Goal: Task Accomplishment & Management: Manage account settings

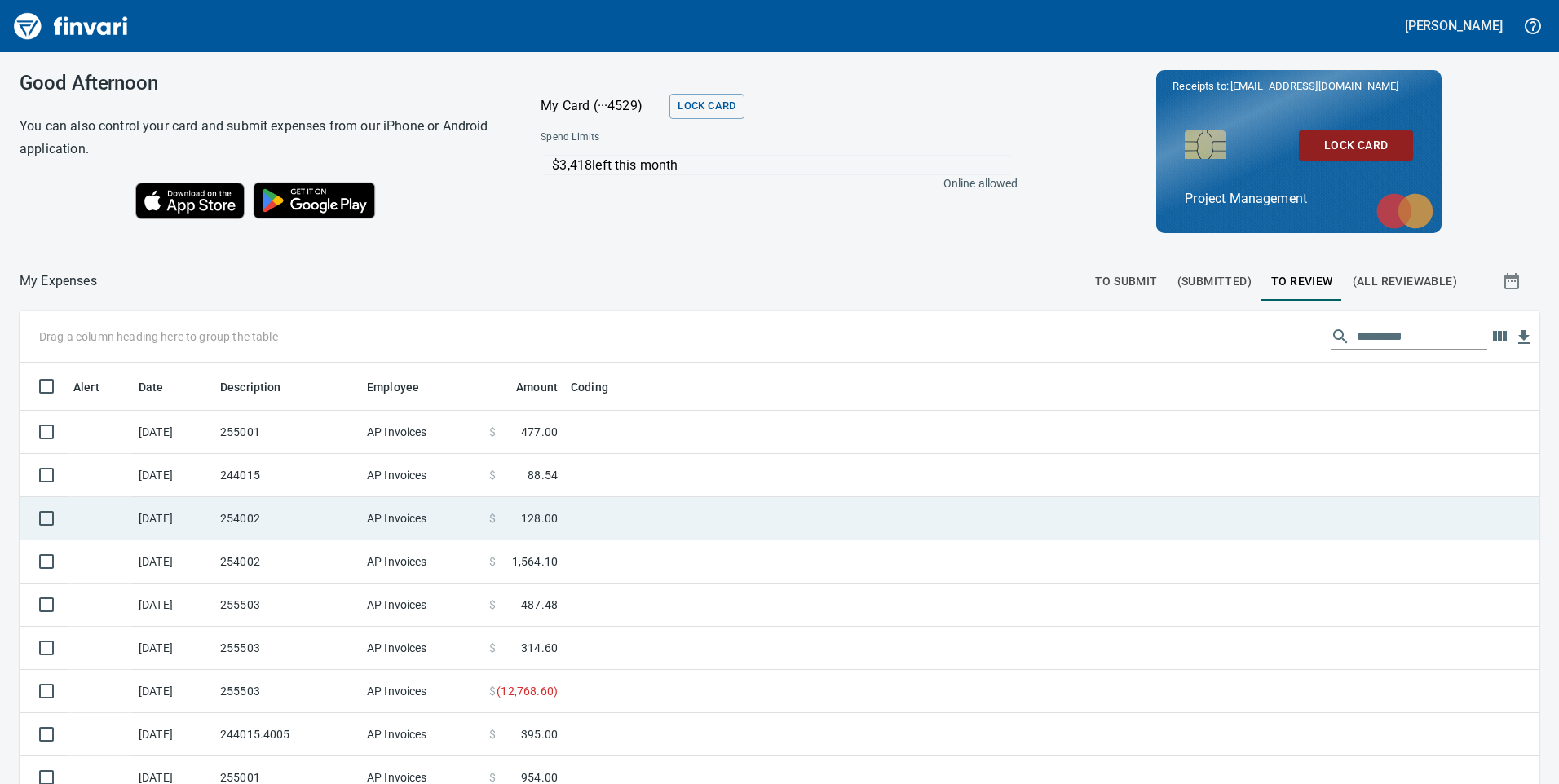
scroll to position [593, 1483]
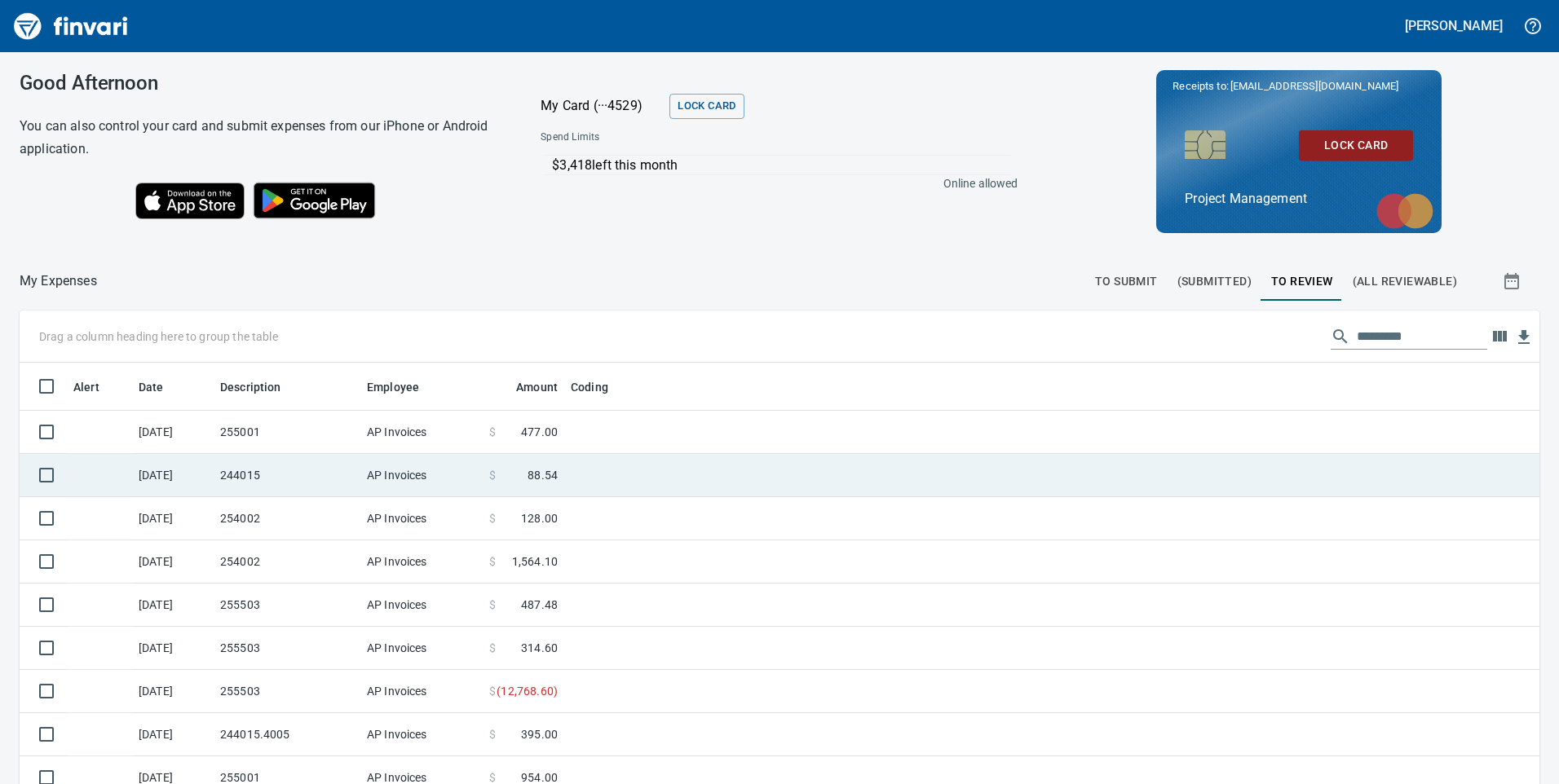
scroll to position [593, 1483]
click at [333, 469] on td "244015" at bounding box center [287, 475] width 147 height 43
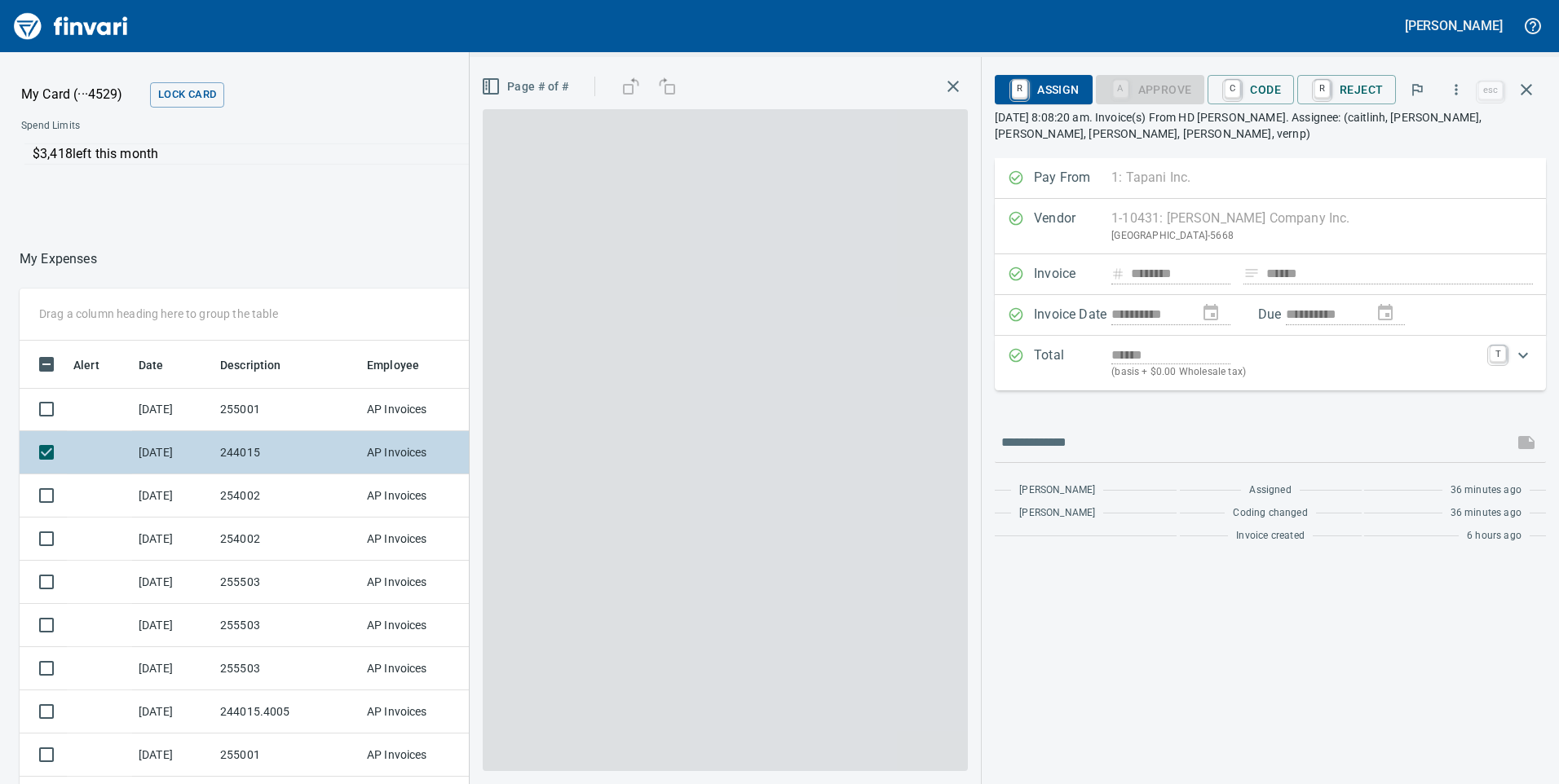
scroll to position [593, 1075]
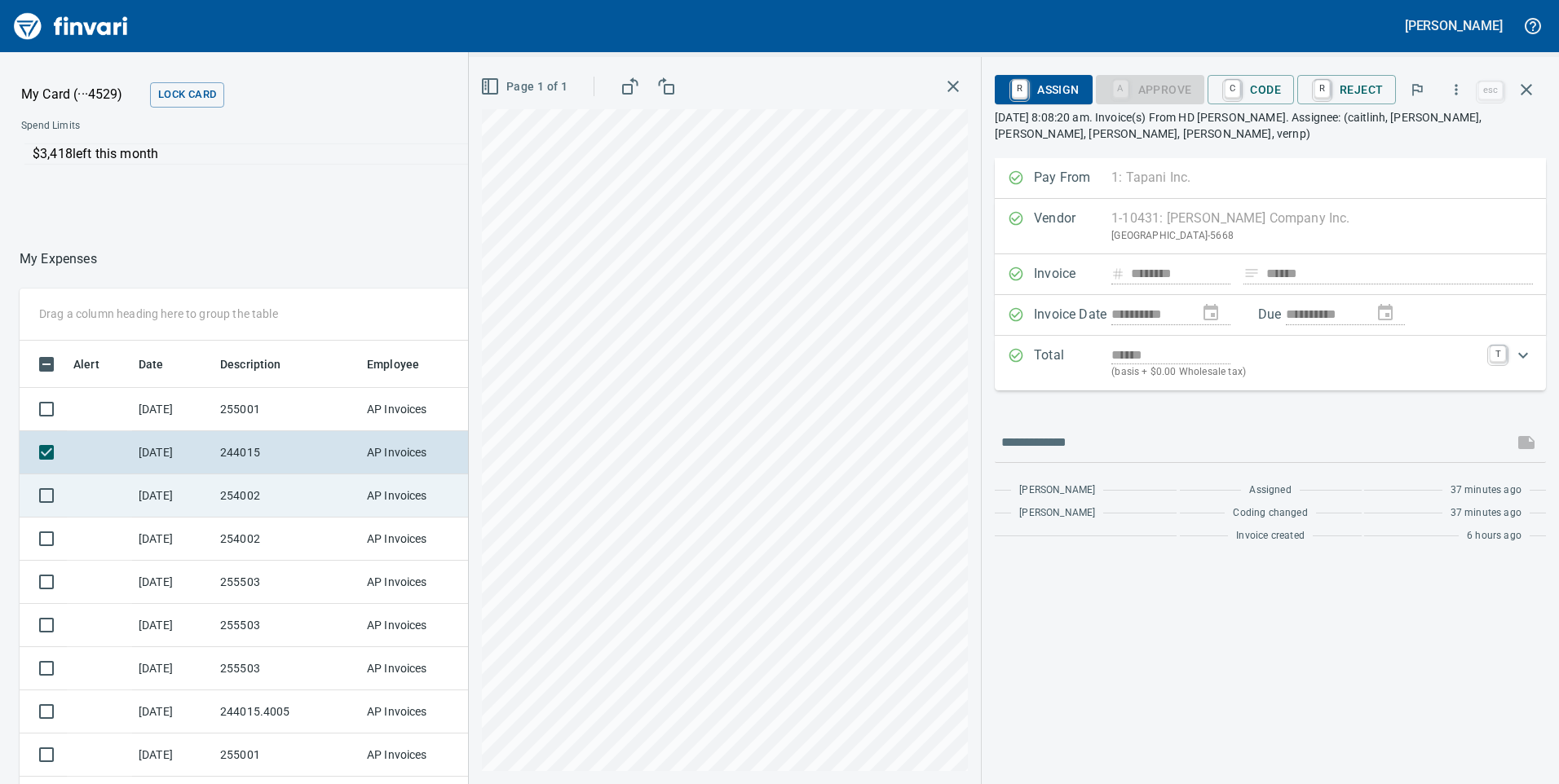
drag, startPoint x: 273, startPoint y: 502, endPoint x: 273, endPoint y: 511, distance: 9.0
click at [273, 501] on td "254002" at bounding box center [287, 496] width 147 height 43
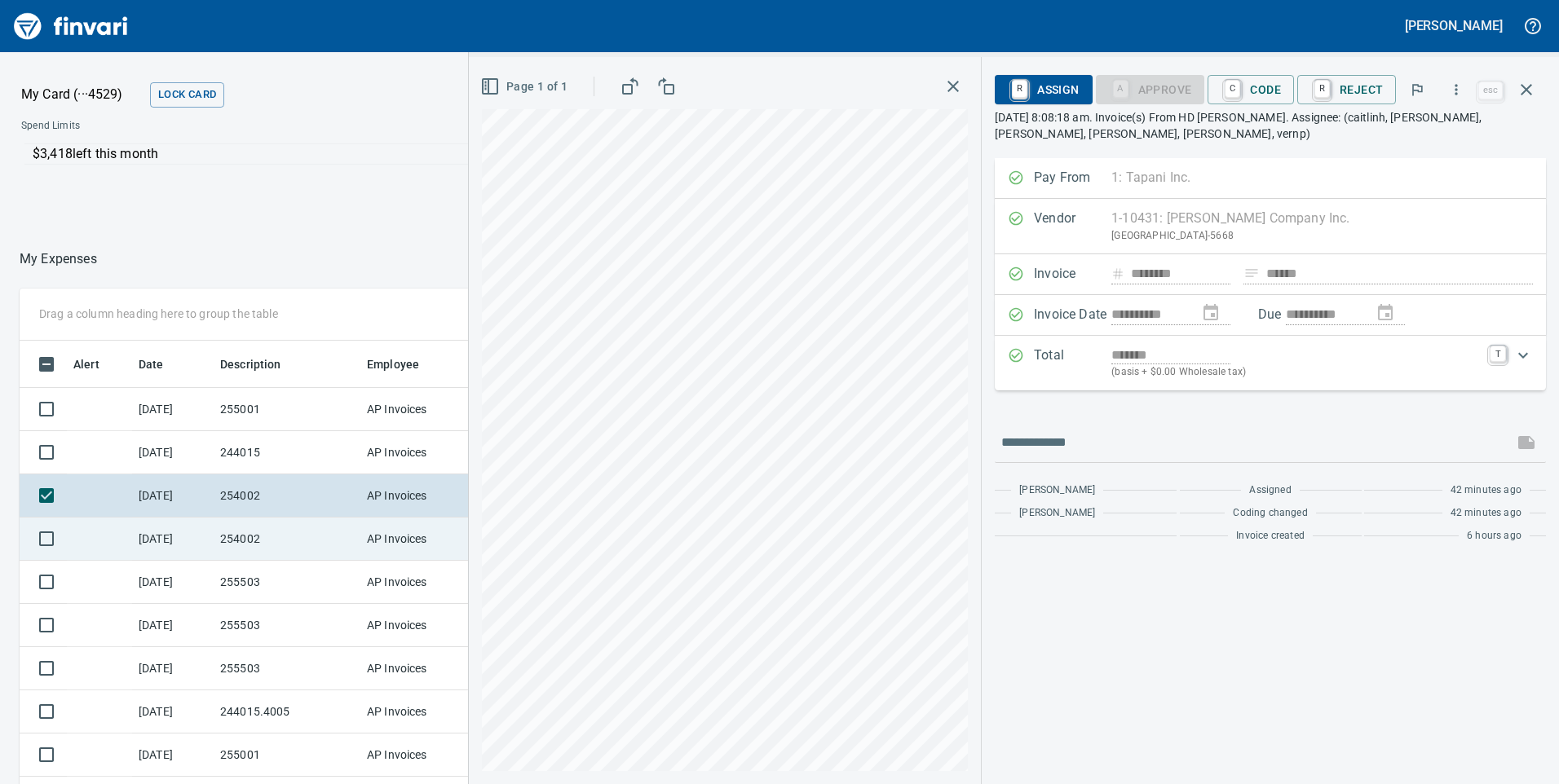
click at [176, 536] on td "[DATE]" at bounding box center [172, 539] width 82 height 43
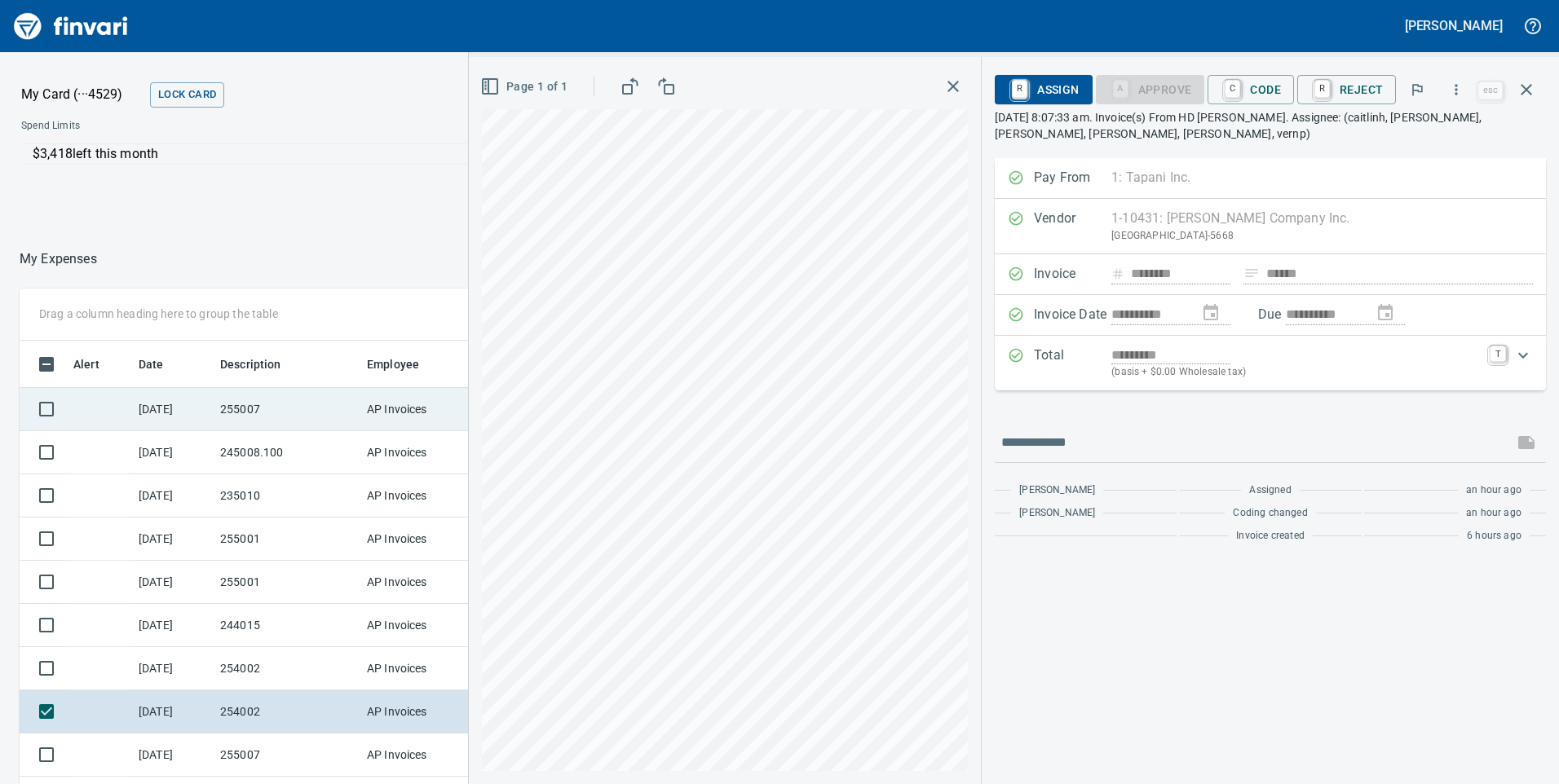
click at [295, 408] on td "255007" at bounding box center [287, 409] width 147 height 43
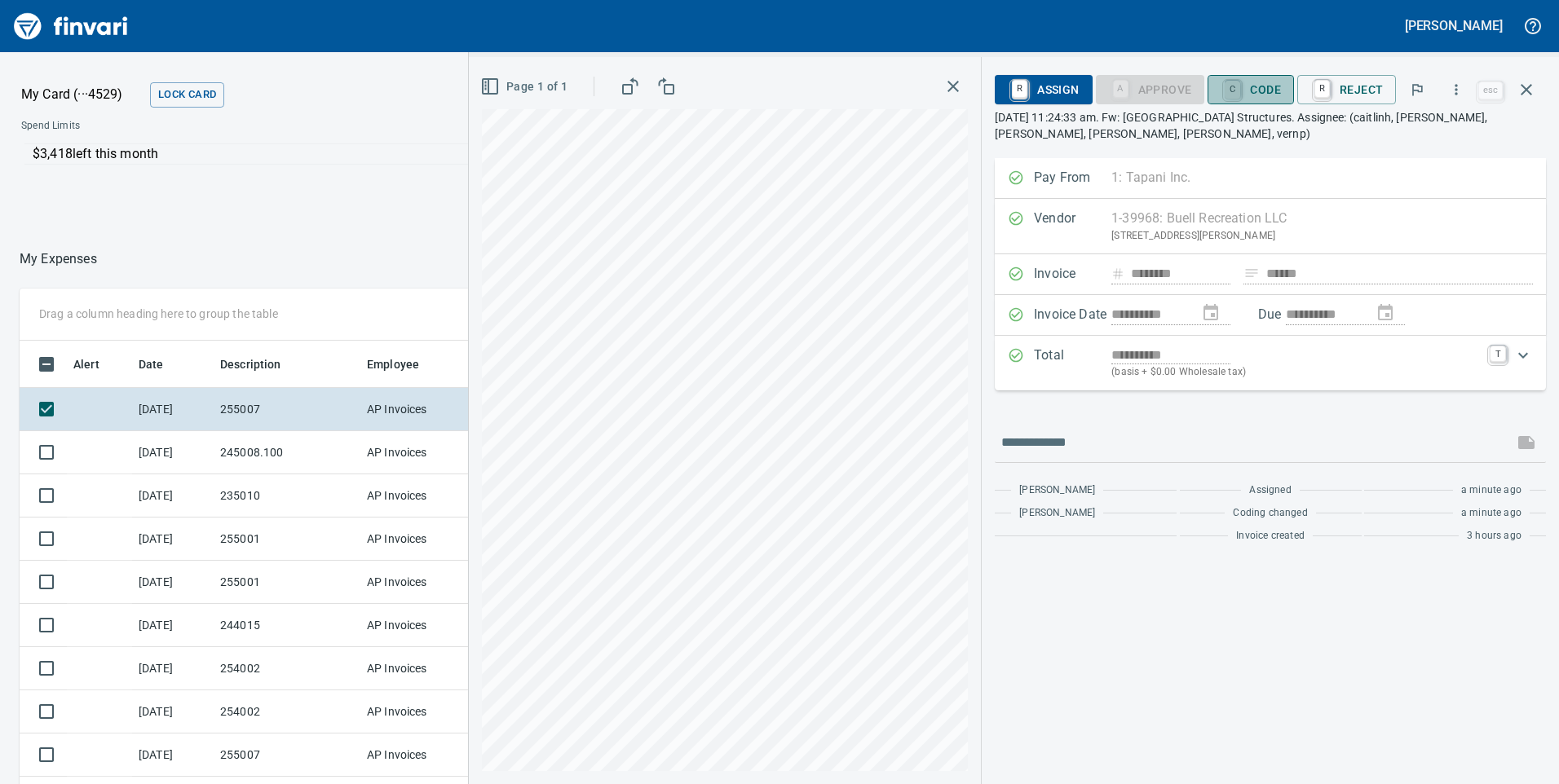
click at [1240, 92] on link "C" at bounding box center [1232, 90] width 16 height 18
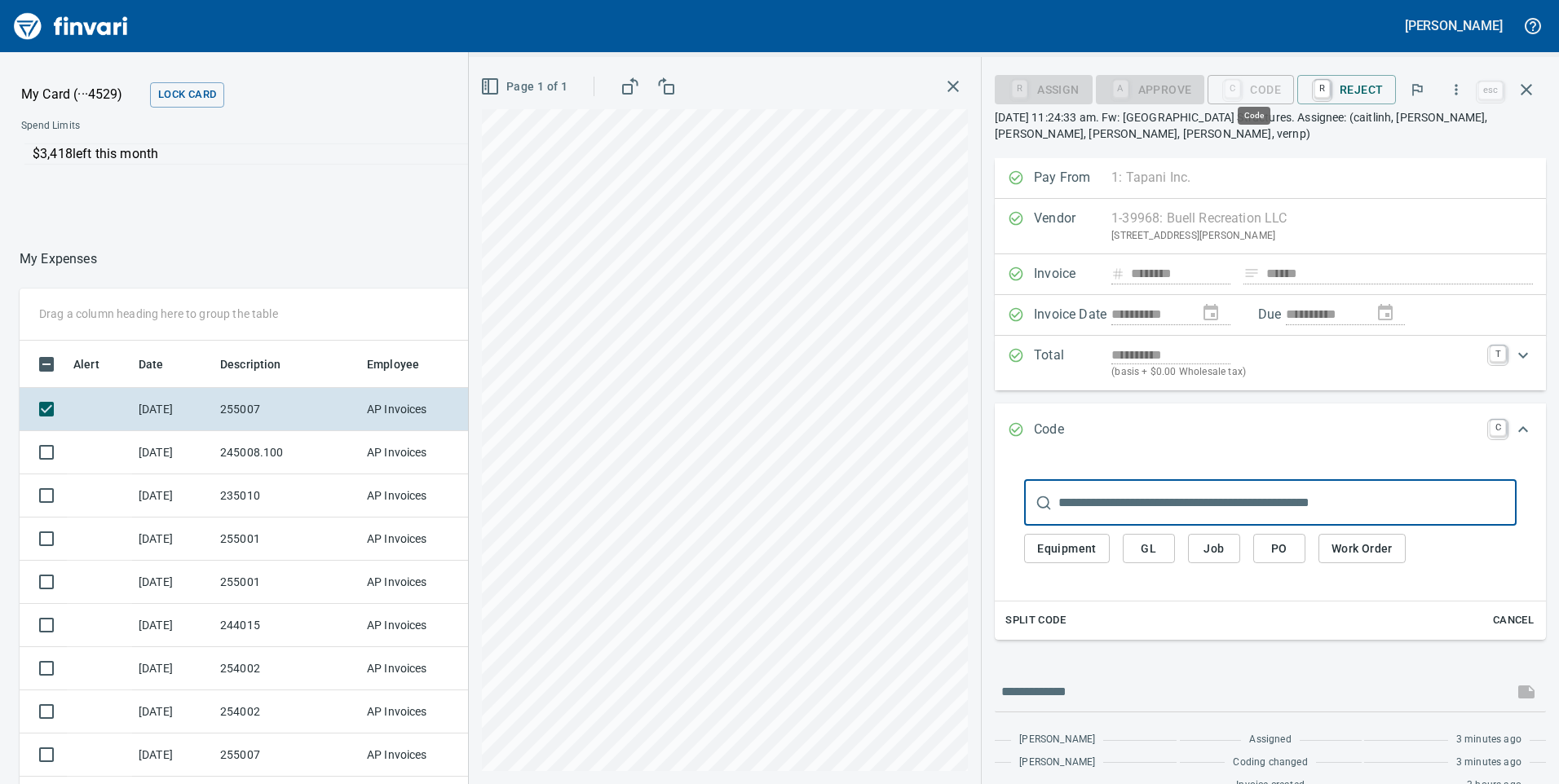
scroll to position [593, 1075]
click at [1216, 498] on input "text" at bounding box center [1287, 503] width 458 height 45
click at [1098, 501] on input "text" at bounding box center [1287, 503] width 458 height 45
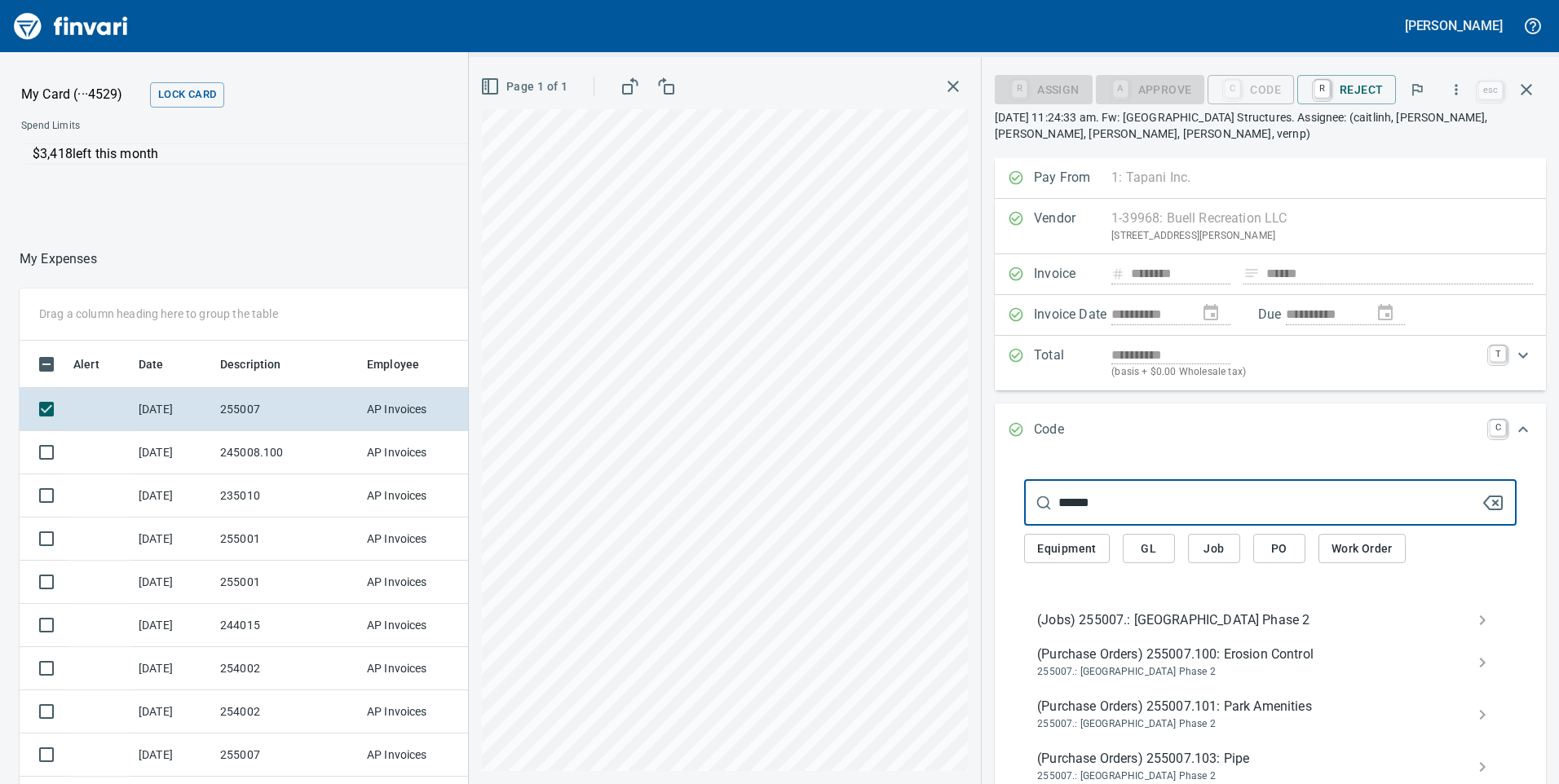
type input "******"
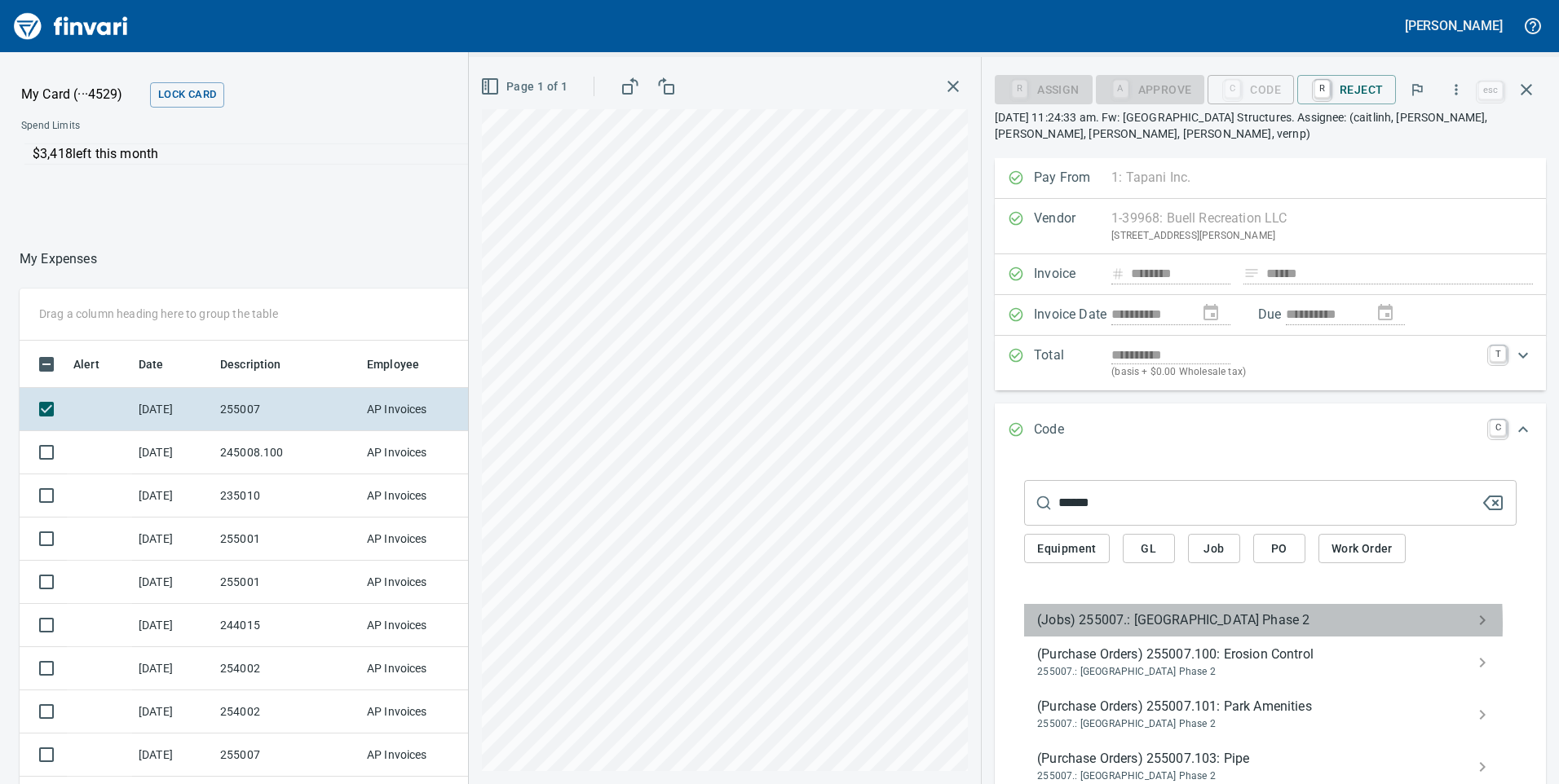
click at [1106, 624] on span "(Jobs) 255007.: Willow Ridge Subdivision Phase 2" at bounding box center [1256, 621] width 440 height 20
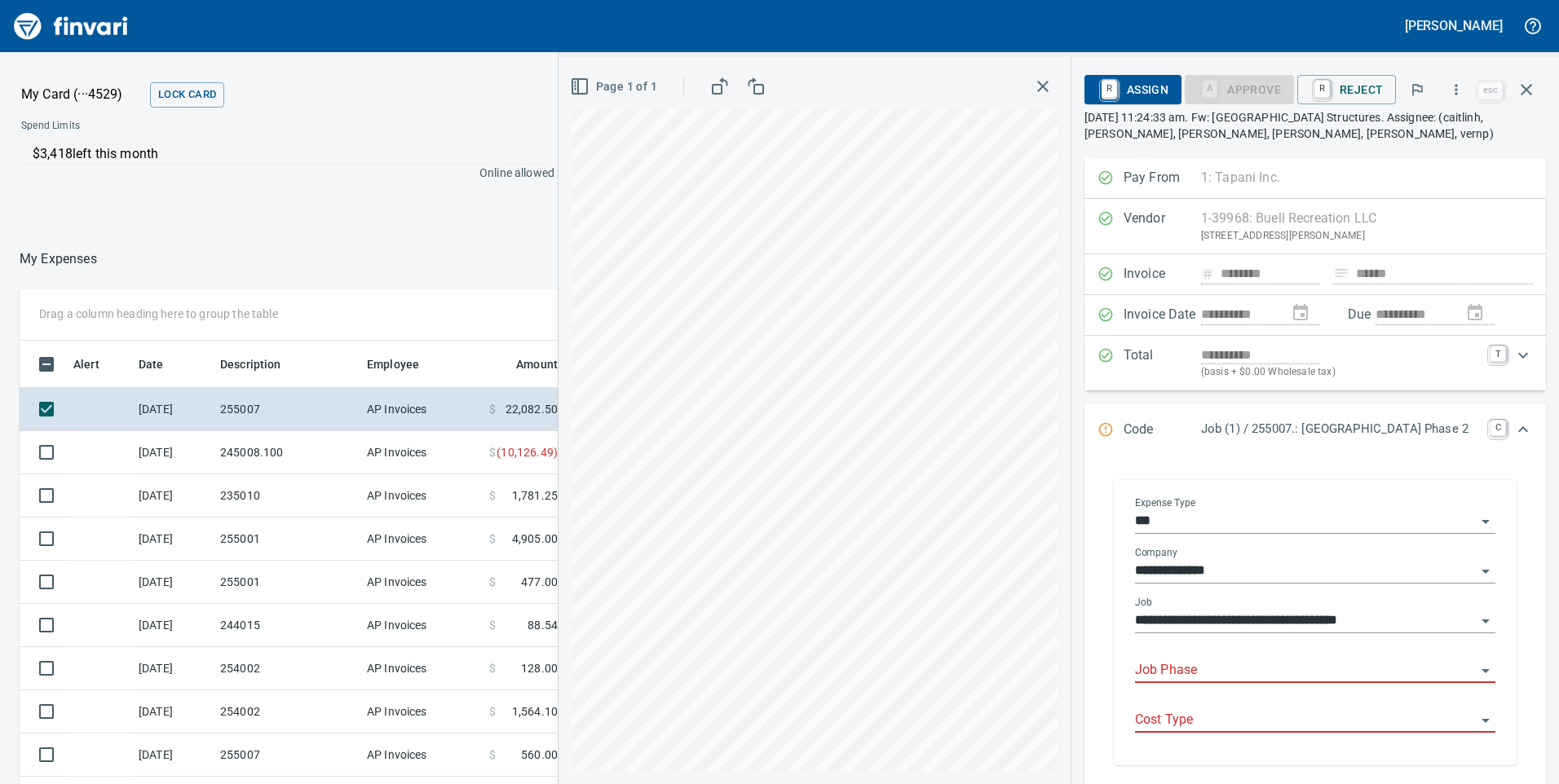
click at [1202, 678] on input "Job Phase" at bounding box center [1305, 671] width 341 height 23
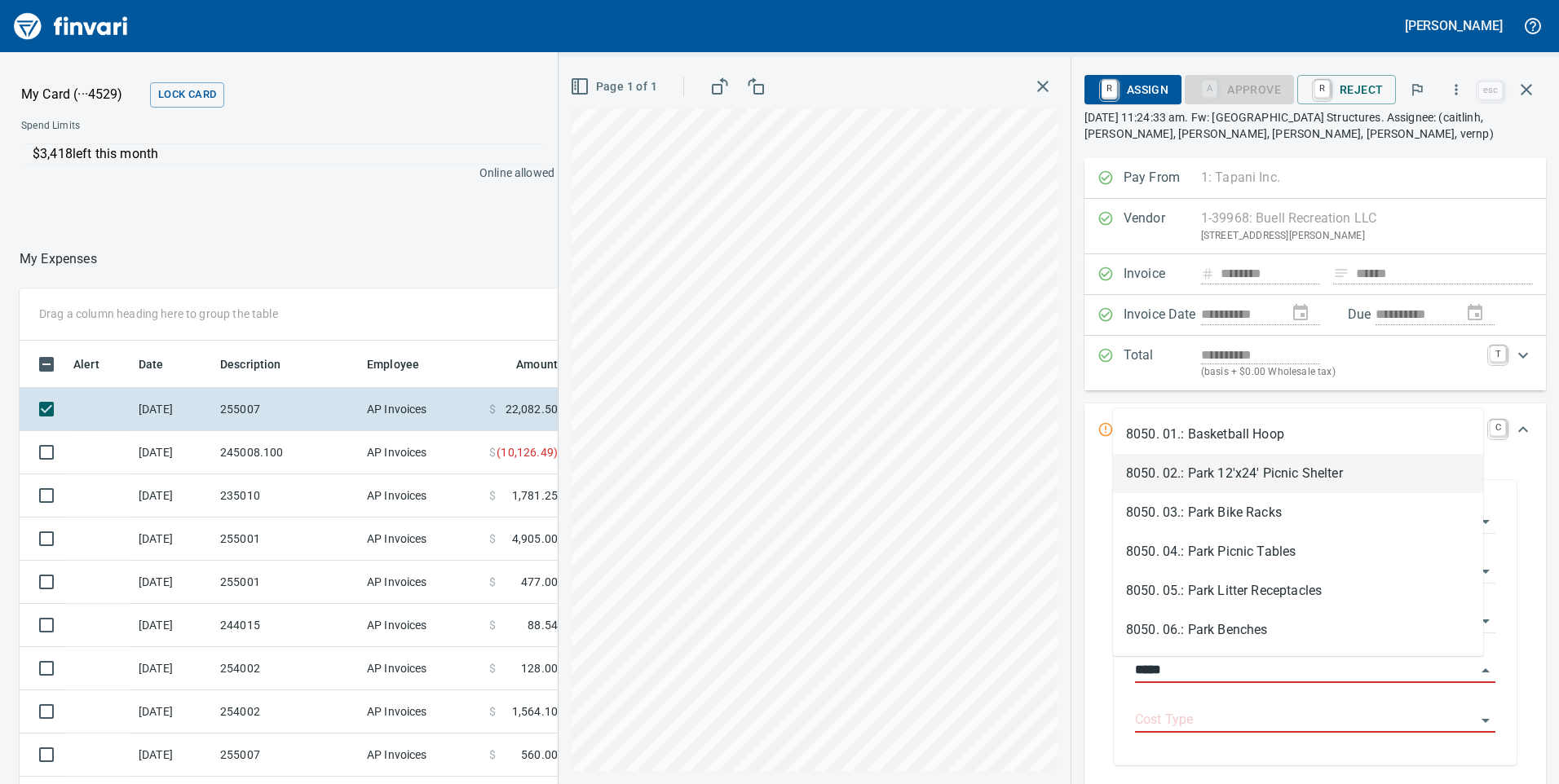
click at [1198, 478] on li "8050. 02.: Park 12'x24' Picnic Shelter" at bounding box center [1297, 473] width 370 height 39
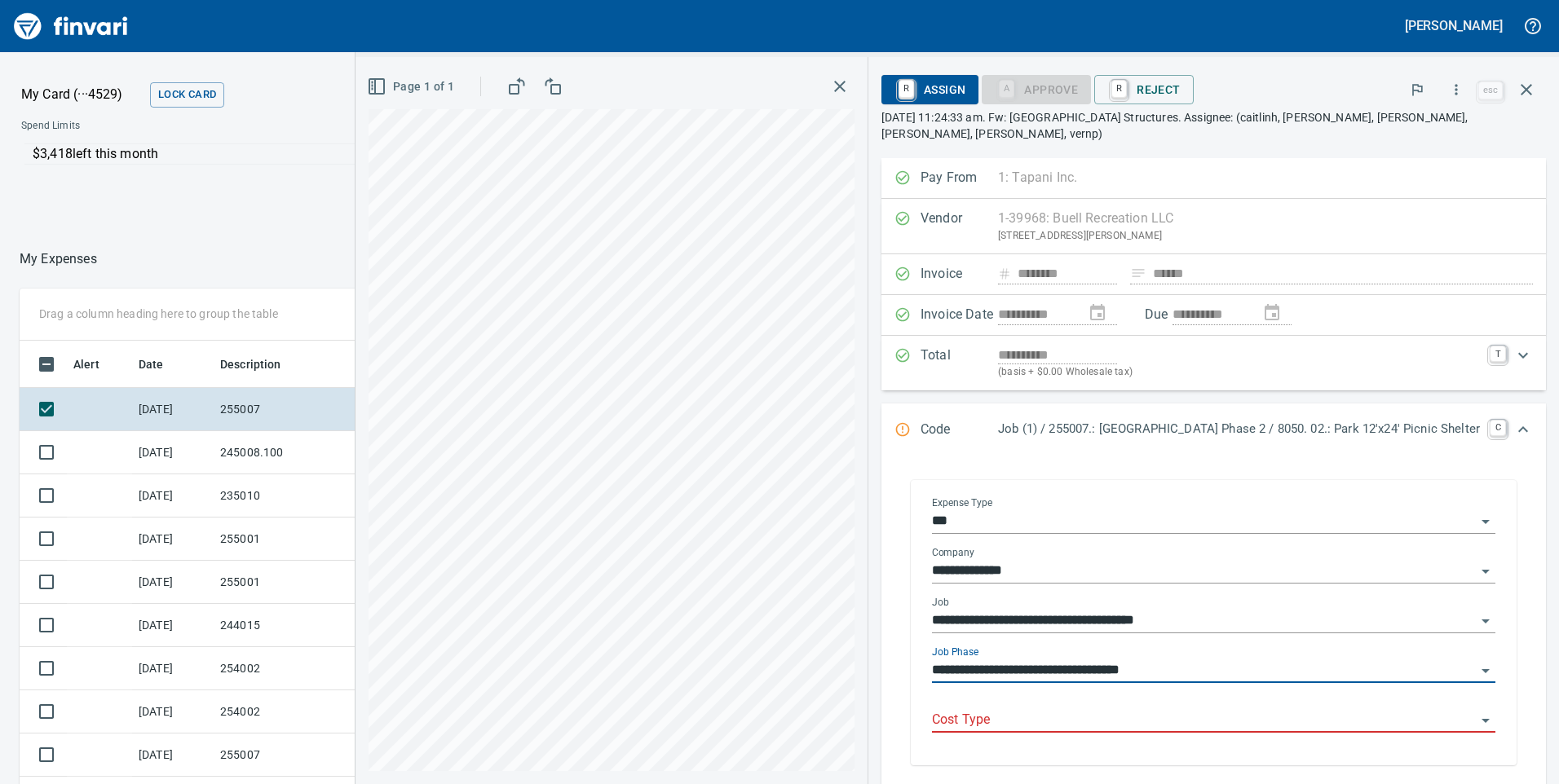
type input "**********"
click at [952, 715] on input "Cost Type" at bounding box center [1203, 720] width 544 height 23
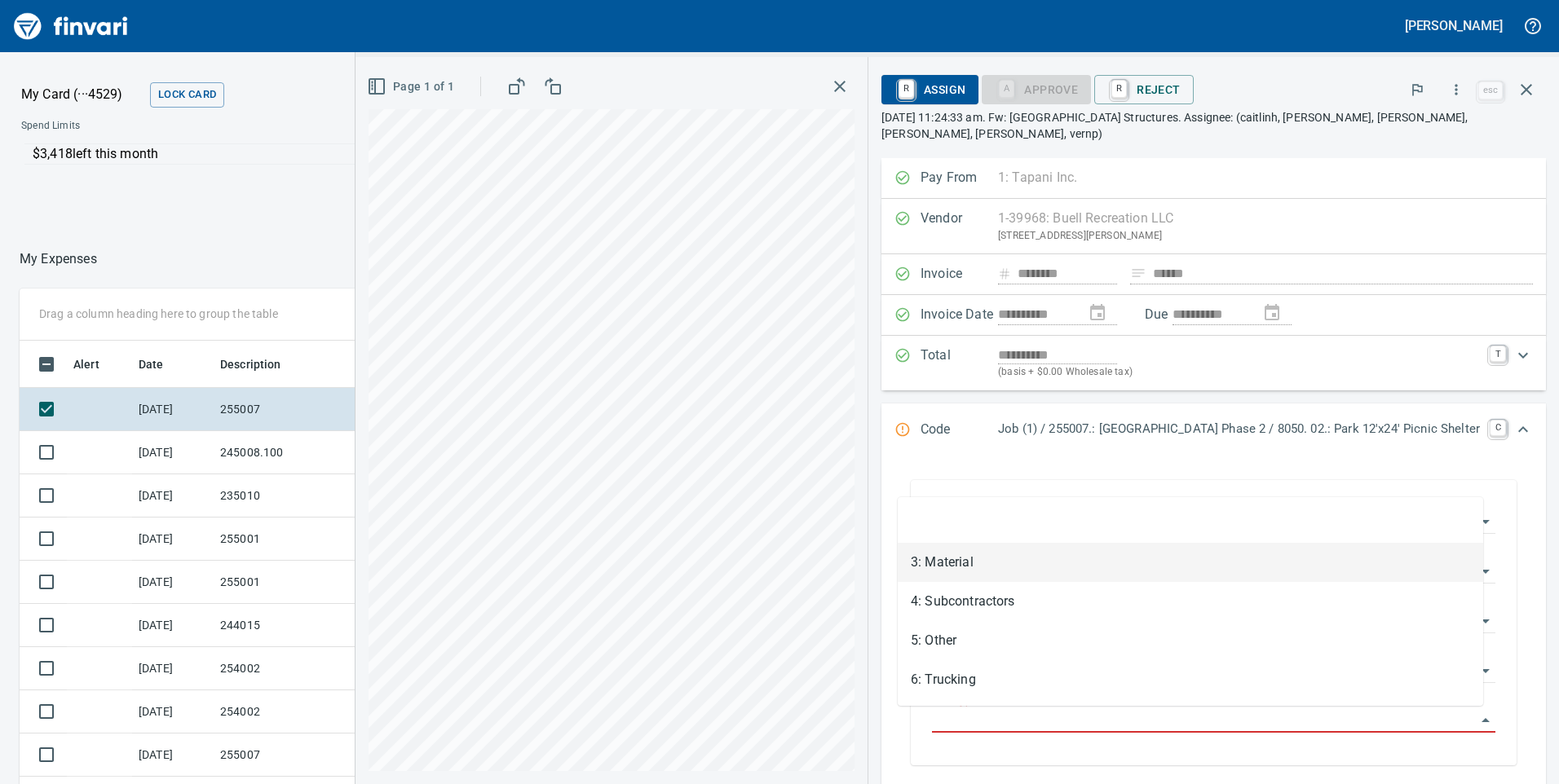
drag, startPoint x: 947, startPoint y: 566, endPoint x: 1004, endPoint y: 205, distance: 365.5
click at [947, 566] on li "3: Material" at bounding box center [1190, 562] width 585 height 39
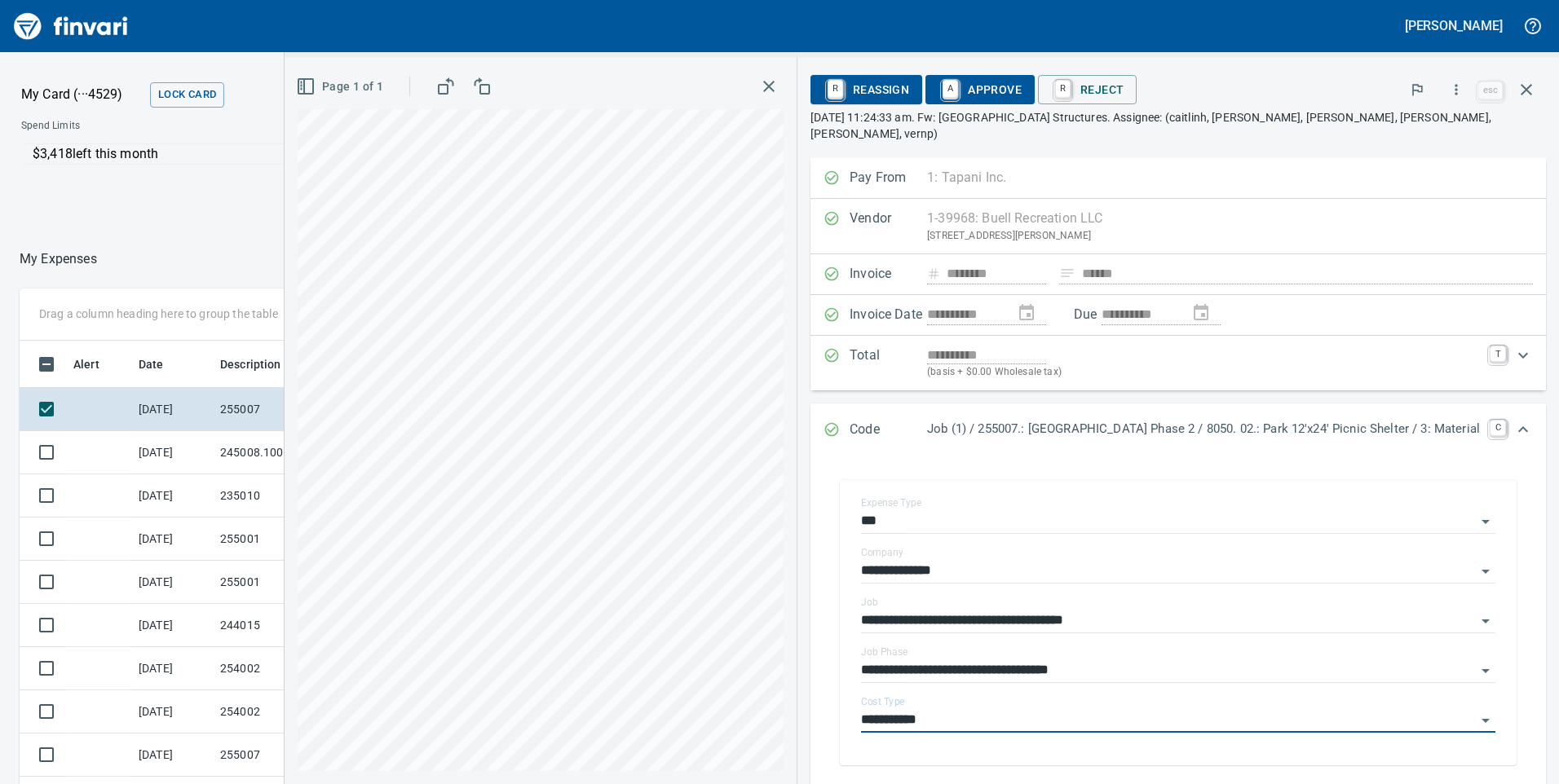
type input "**********"
click at [938, 83] on span "A Approve" at bounding box center [980, 90] width 83 height 28
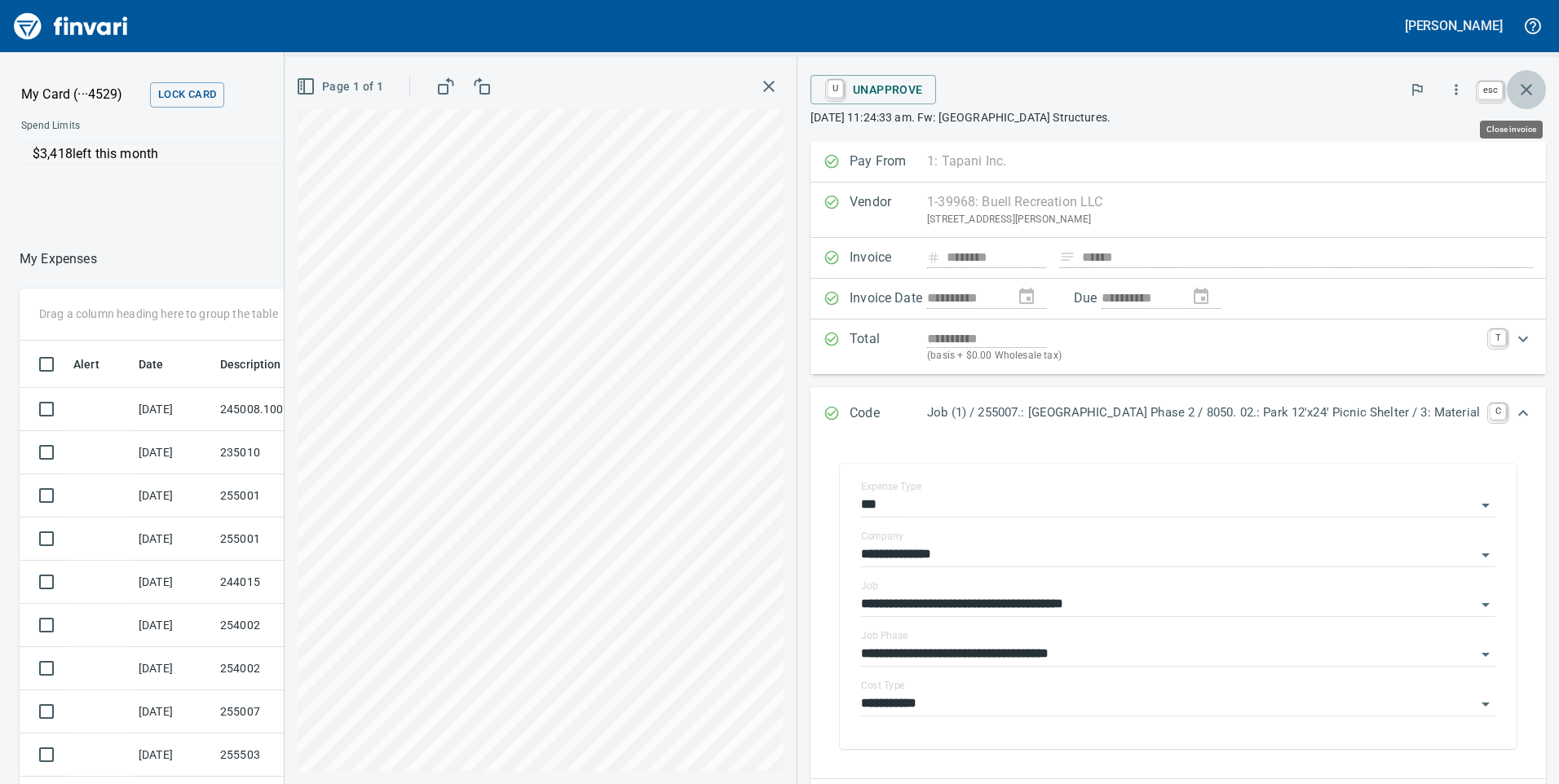
click at [1530, 89] on icon "button" at bounding box center [1526, 90] width 20 height 20
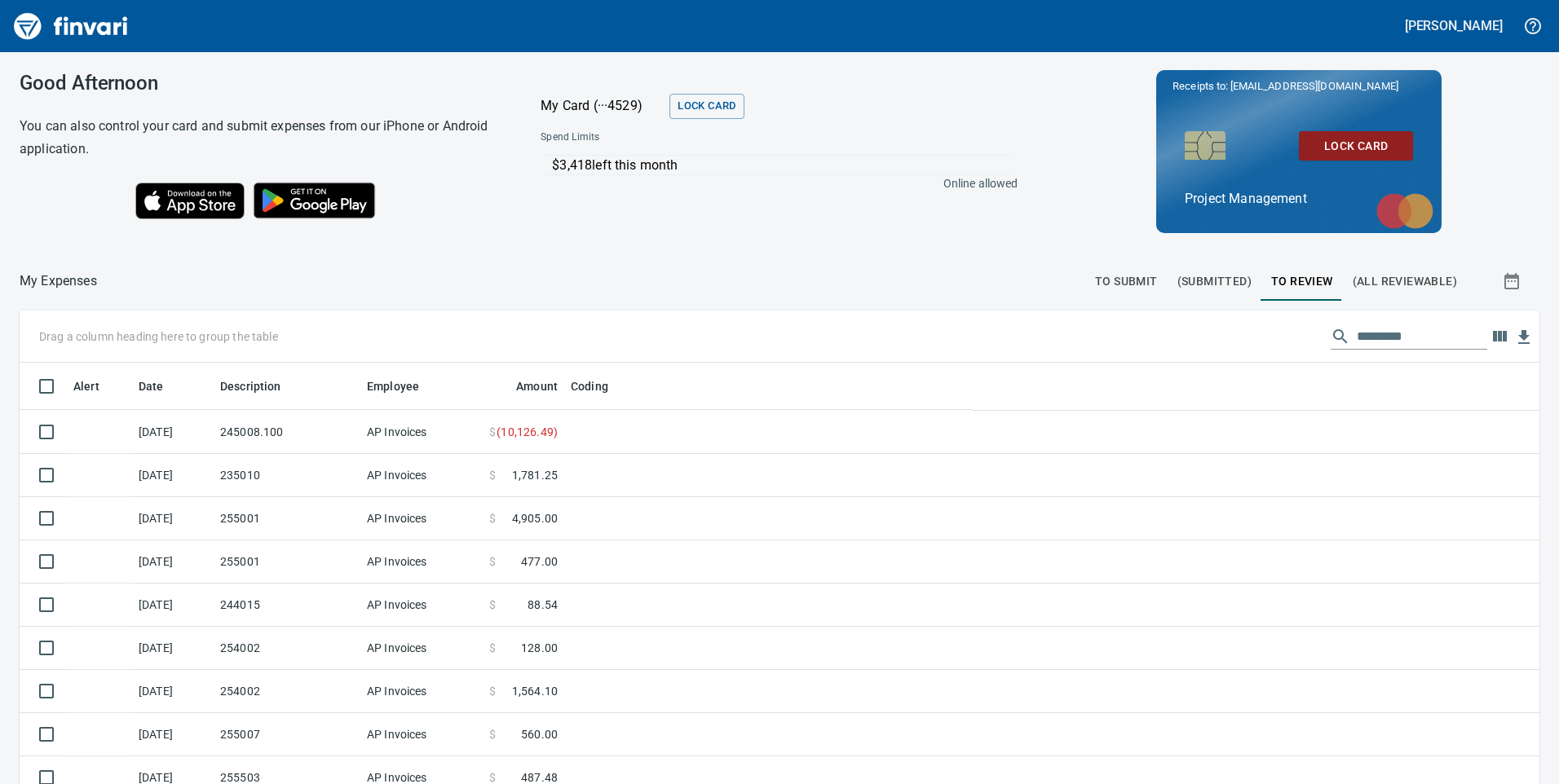
scroll to position [593, 1483]
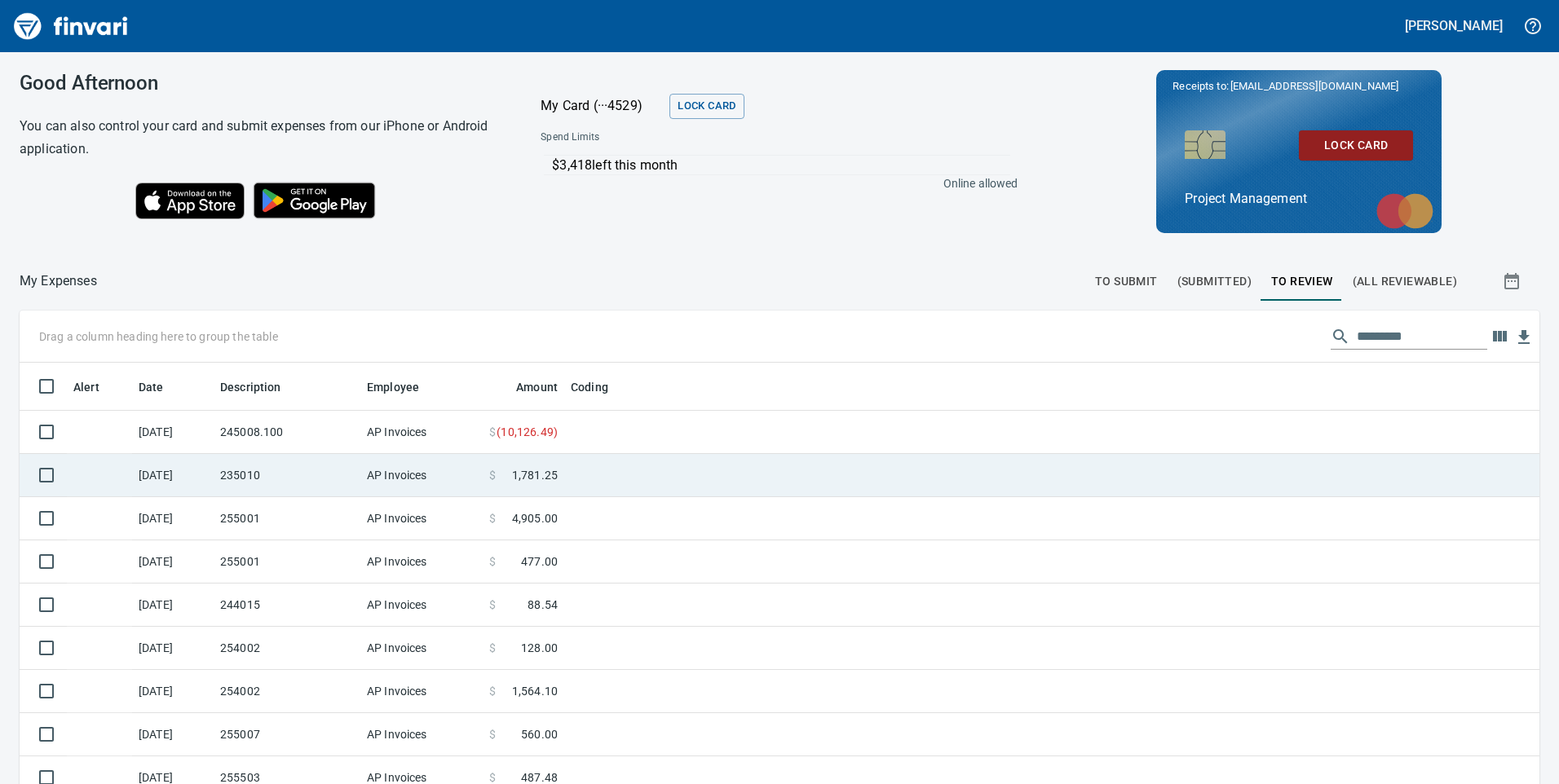
click at [310, 440] on td "245008.100" at bounding box center [287, 432] width 147 height 43
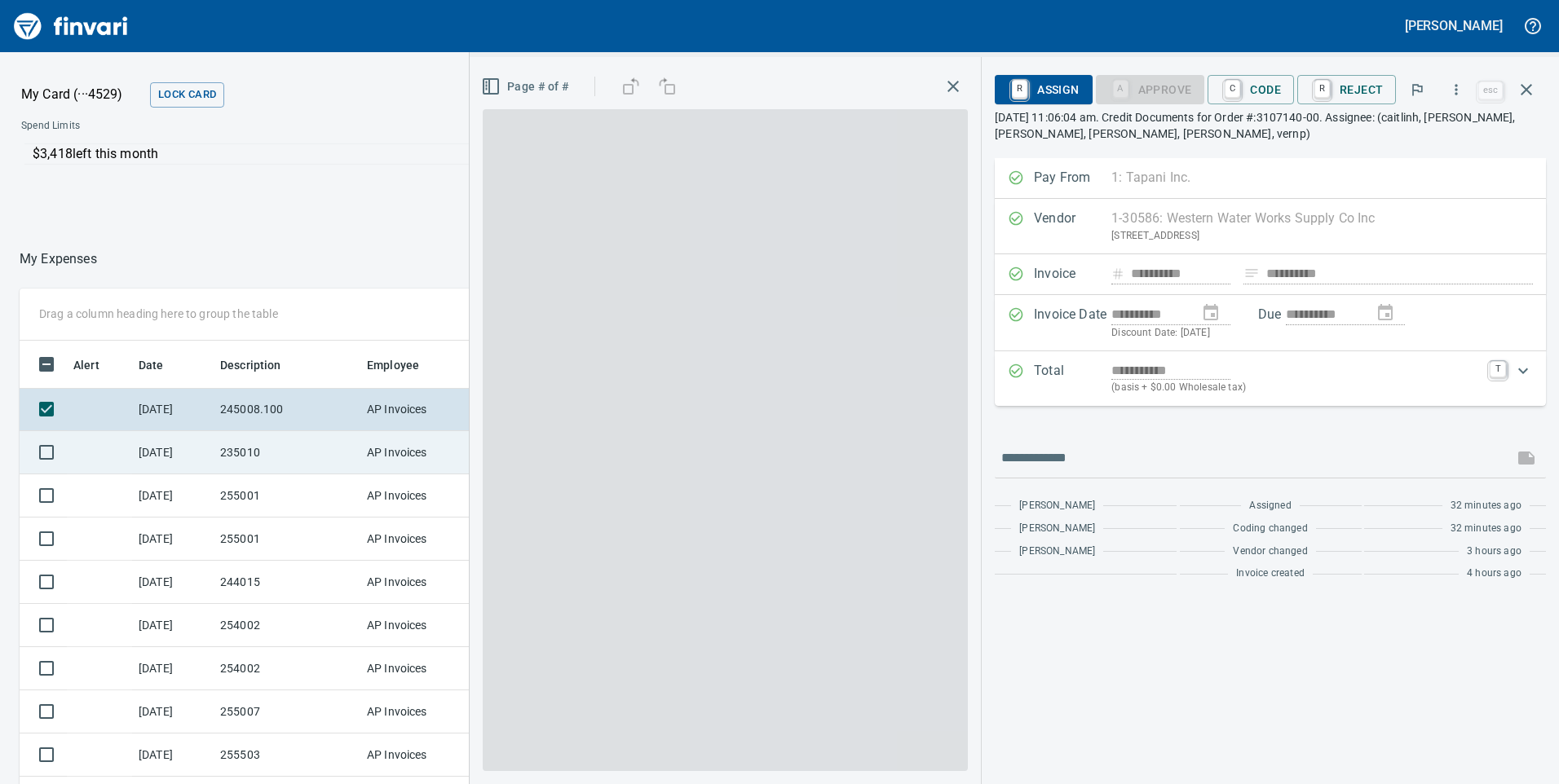
scroll to position [593, 1075]
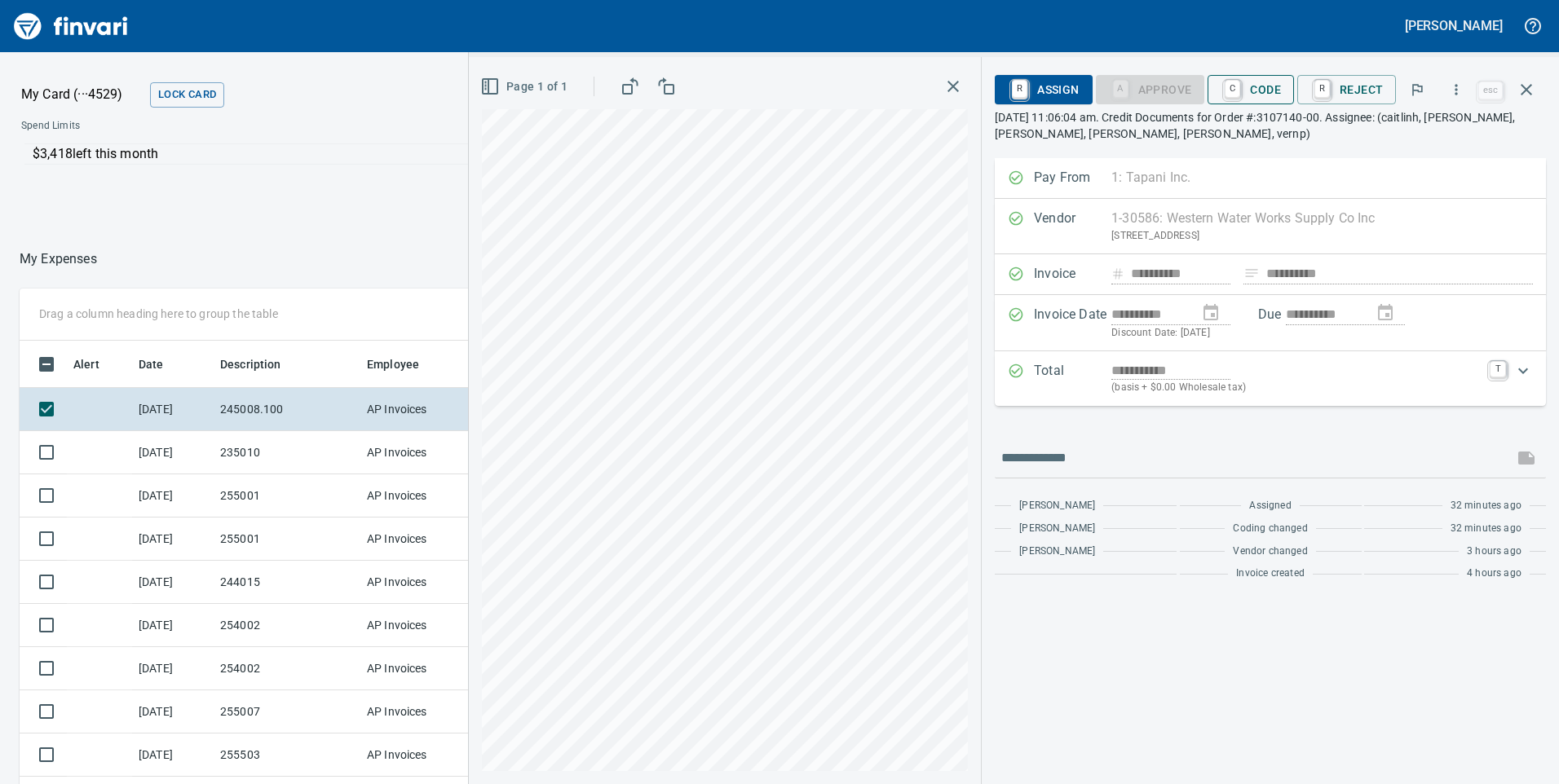
click at [1264, 92] on span "C Code" at bounding box center [1250, 90] width 60 height 28
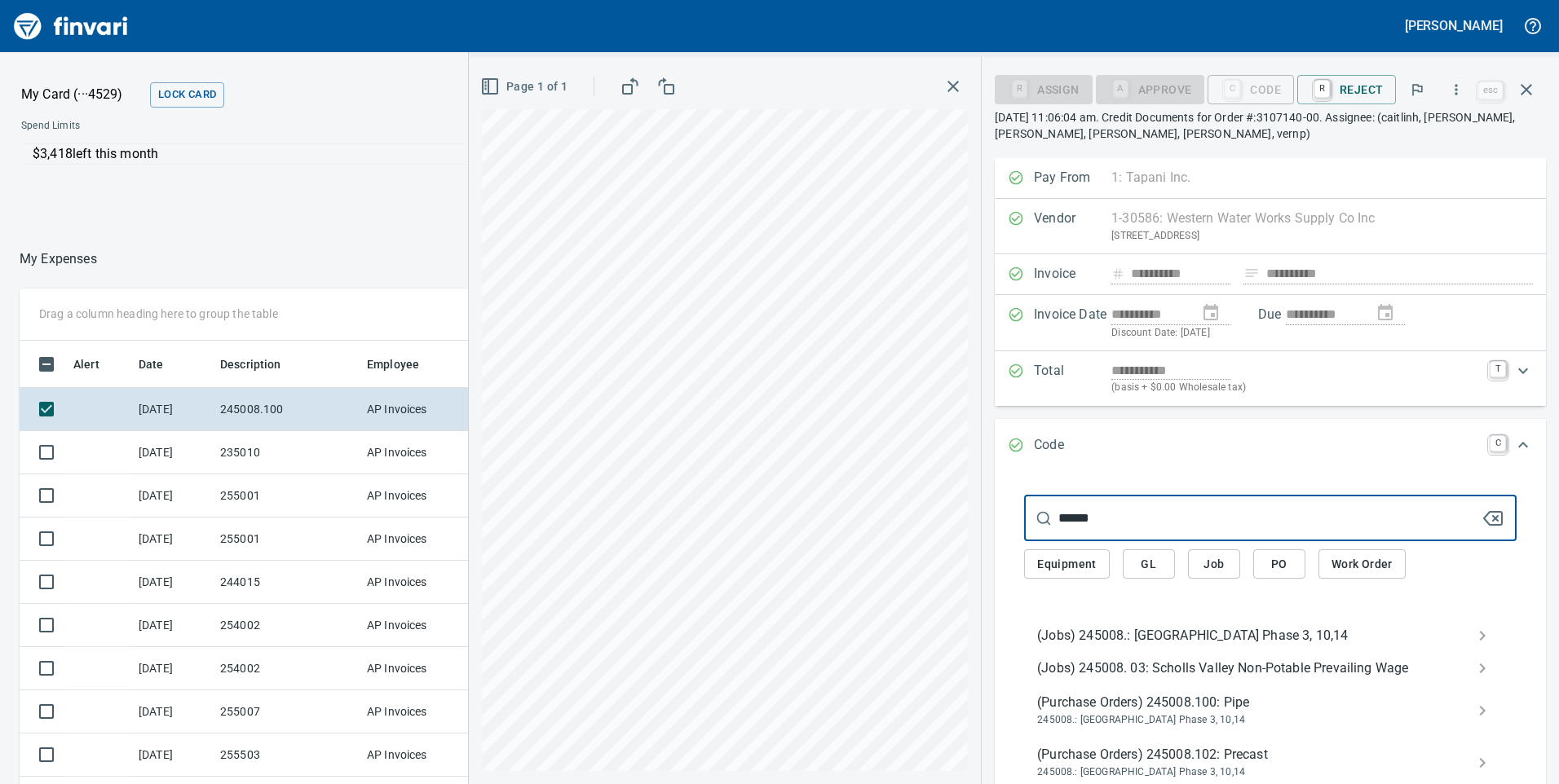
type input "******"
click at [1111, 629] on span "(Jobs) 245008.: Scholls Valley Heights Phase 3, 10,14" at bounding box center [1256, 636] width 440 height 20
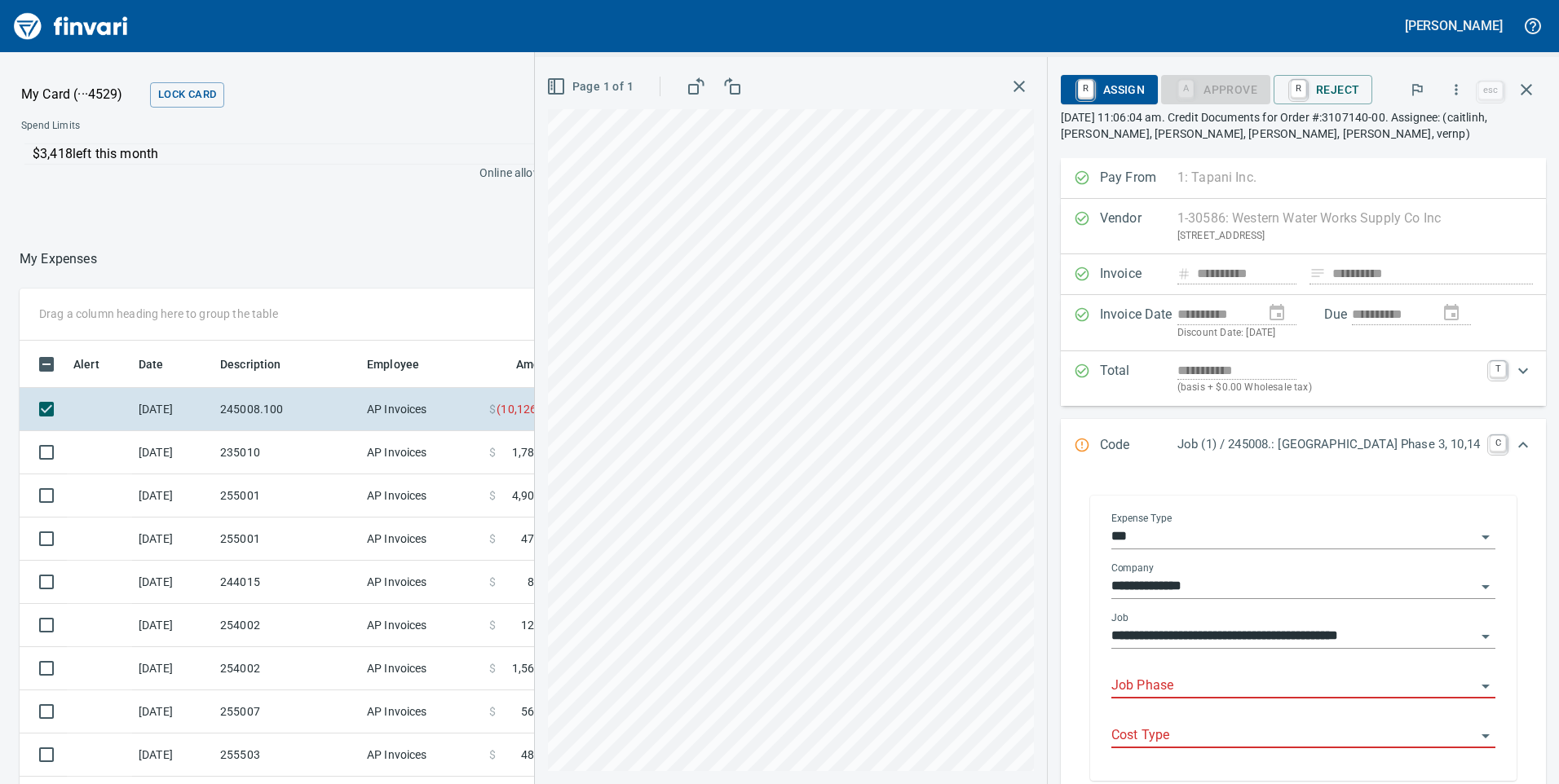
click at [1146, 681] on input "Job Phase" at bounding box center [1293, 687] width 365 height 23
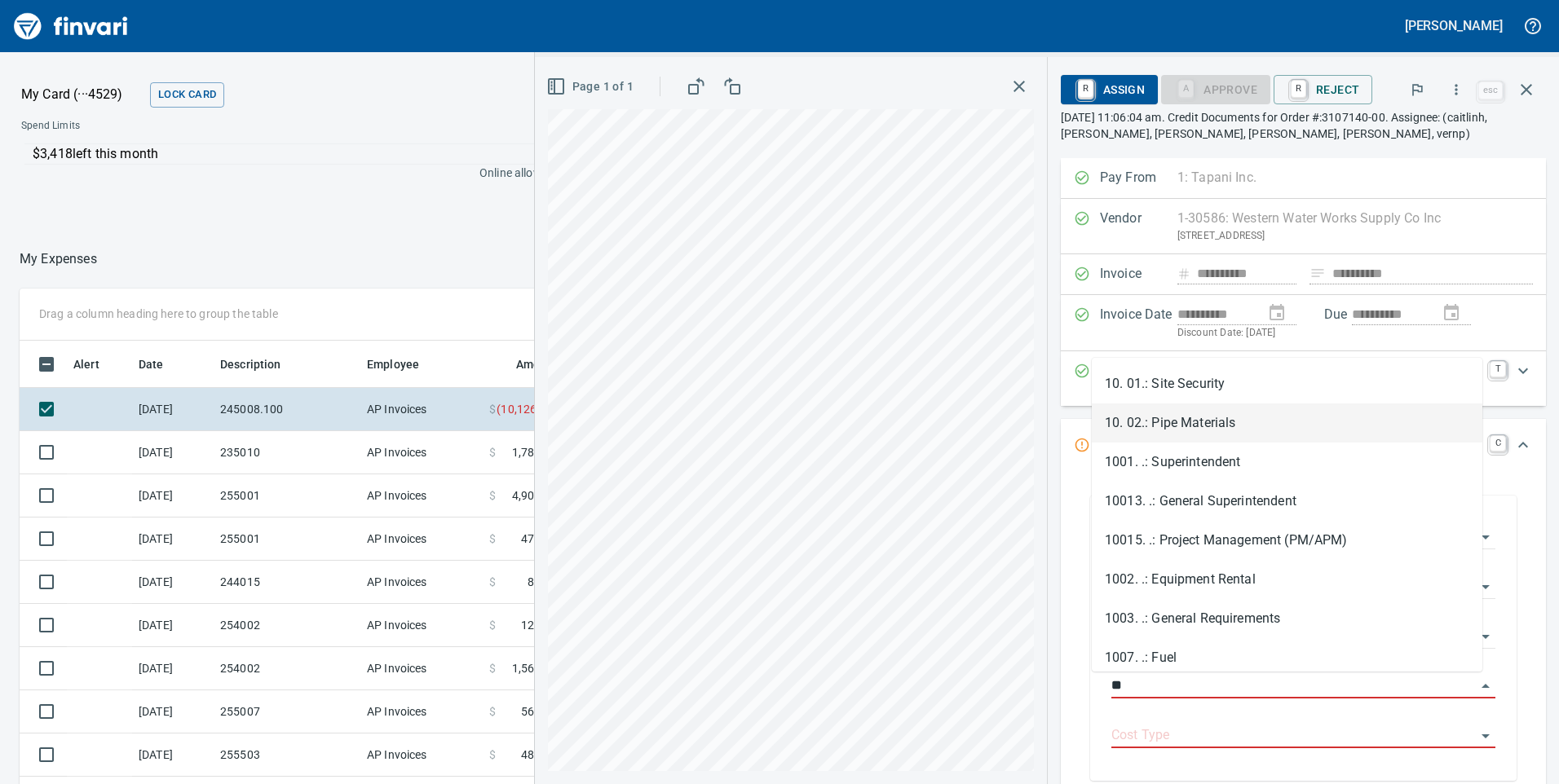
click at [1126, 413] on li "10. 02.: Pipe Materials" at bounding box center [1287, 423] width 390 height 39
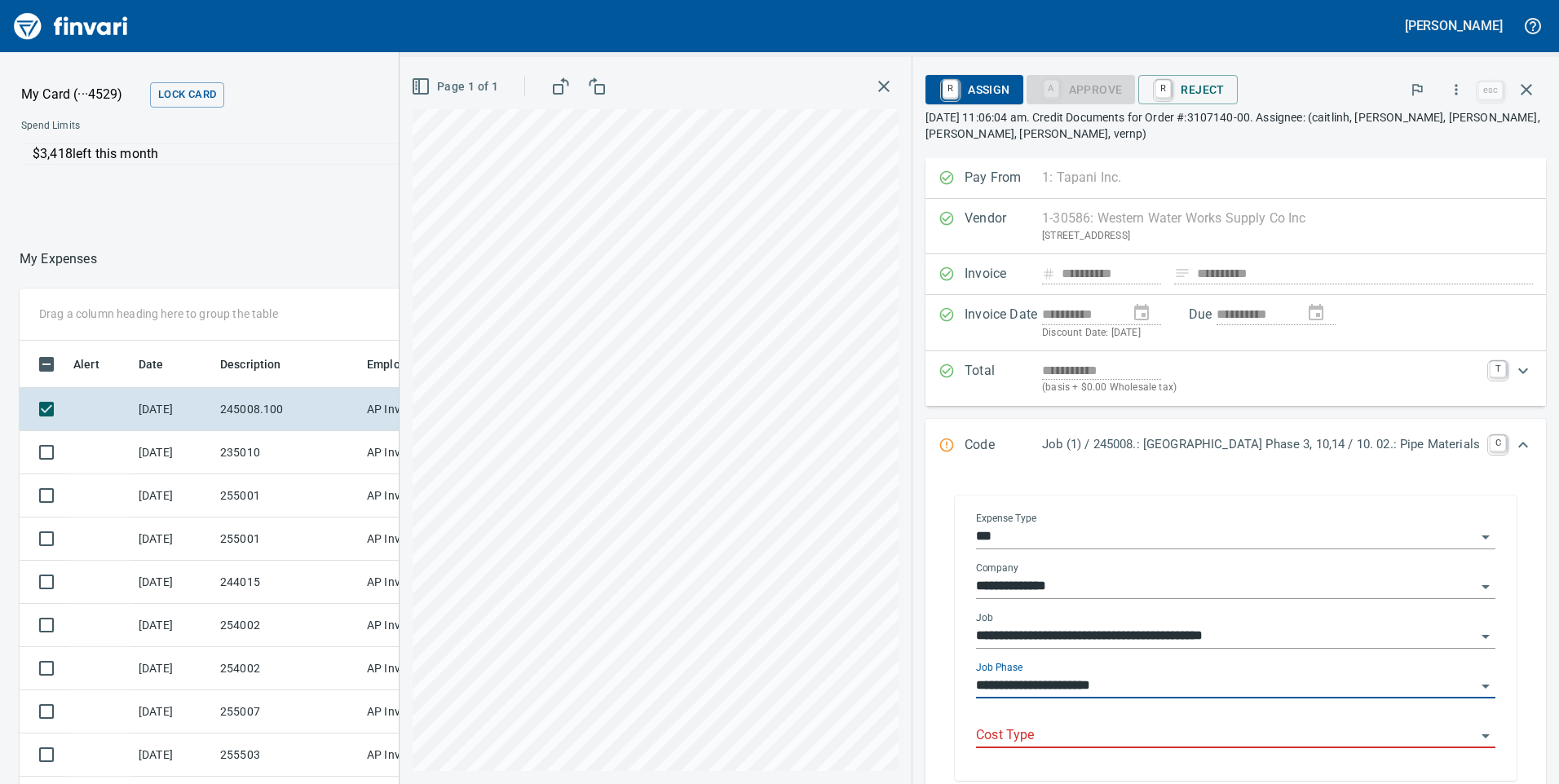
type input "**********"
click at [1107, 741] on input "Cost Type" at bounding box center [1225, 736] width 499 height 23
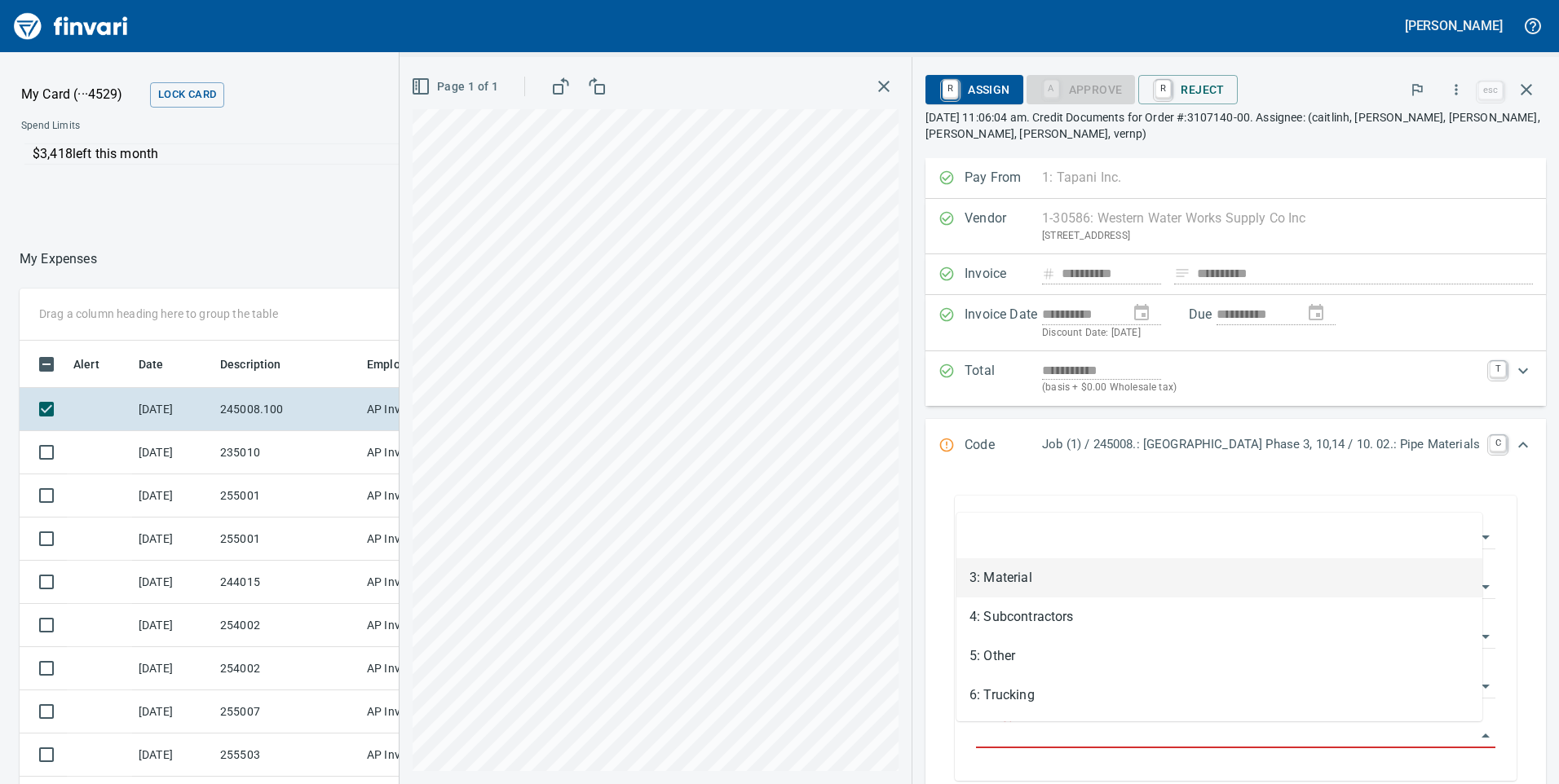
click at [977, 579] on li "3: Material" at bounding box center [1219, 578] width 526 height 39
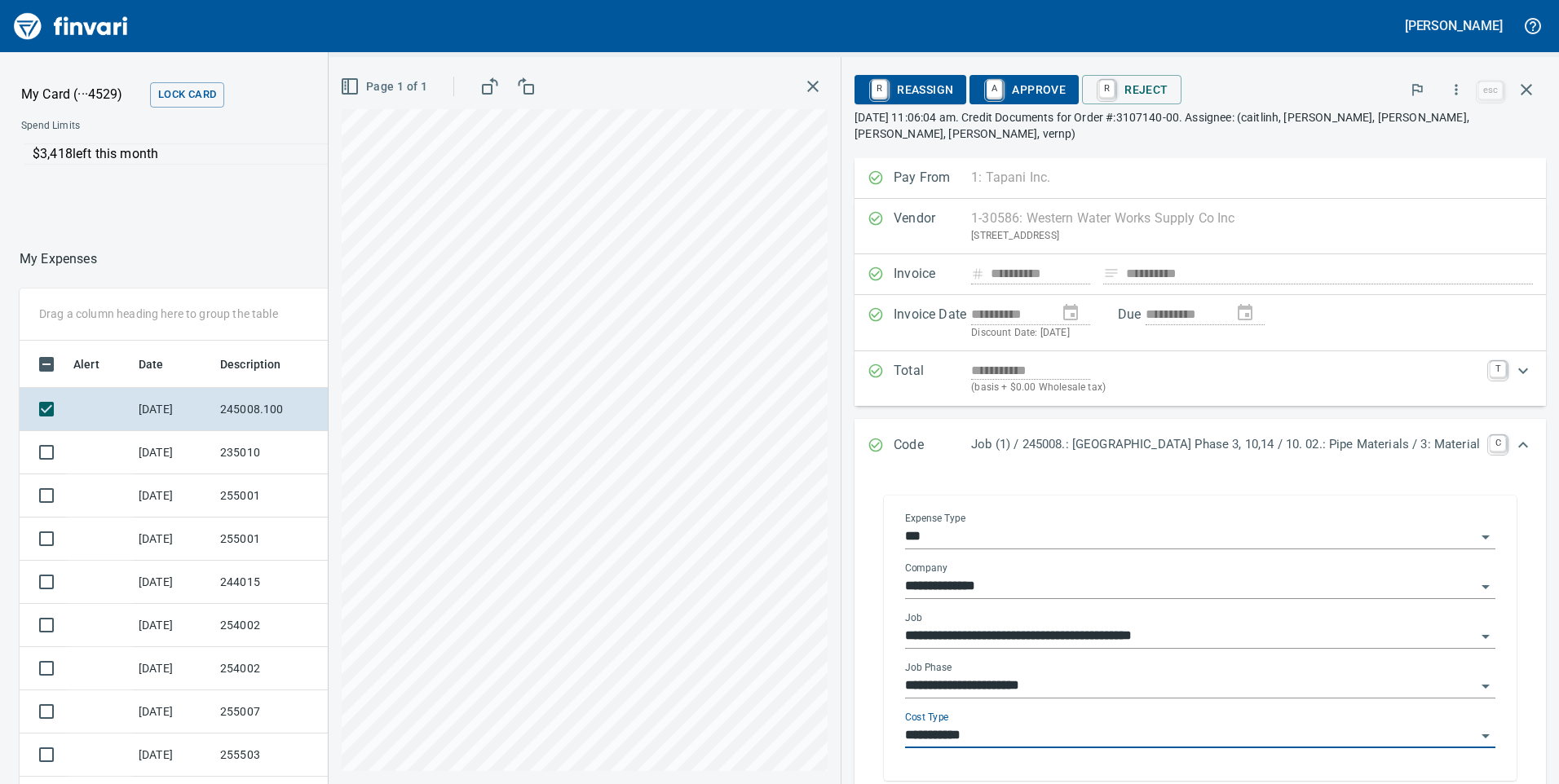
type input "**********"
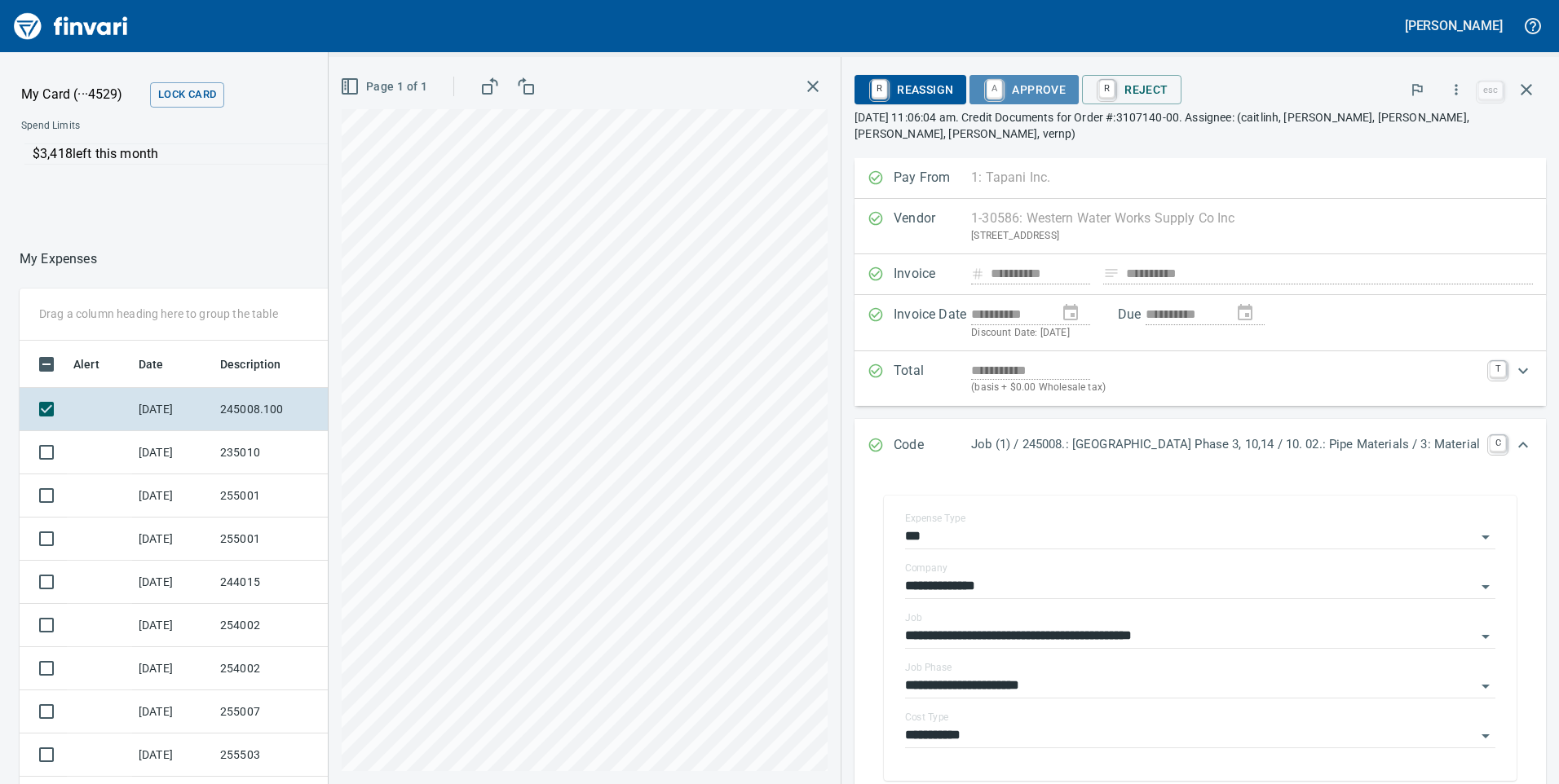
click at [1004, 80] on span "A Approve" at bounding box center [1023, 90] width 83 height 28
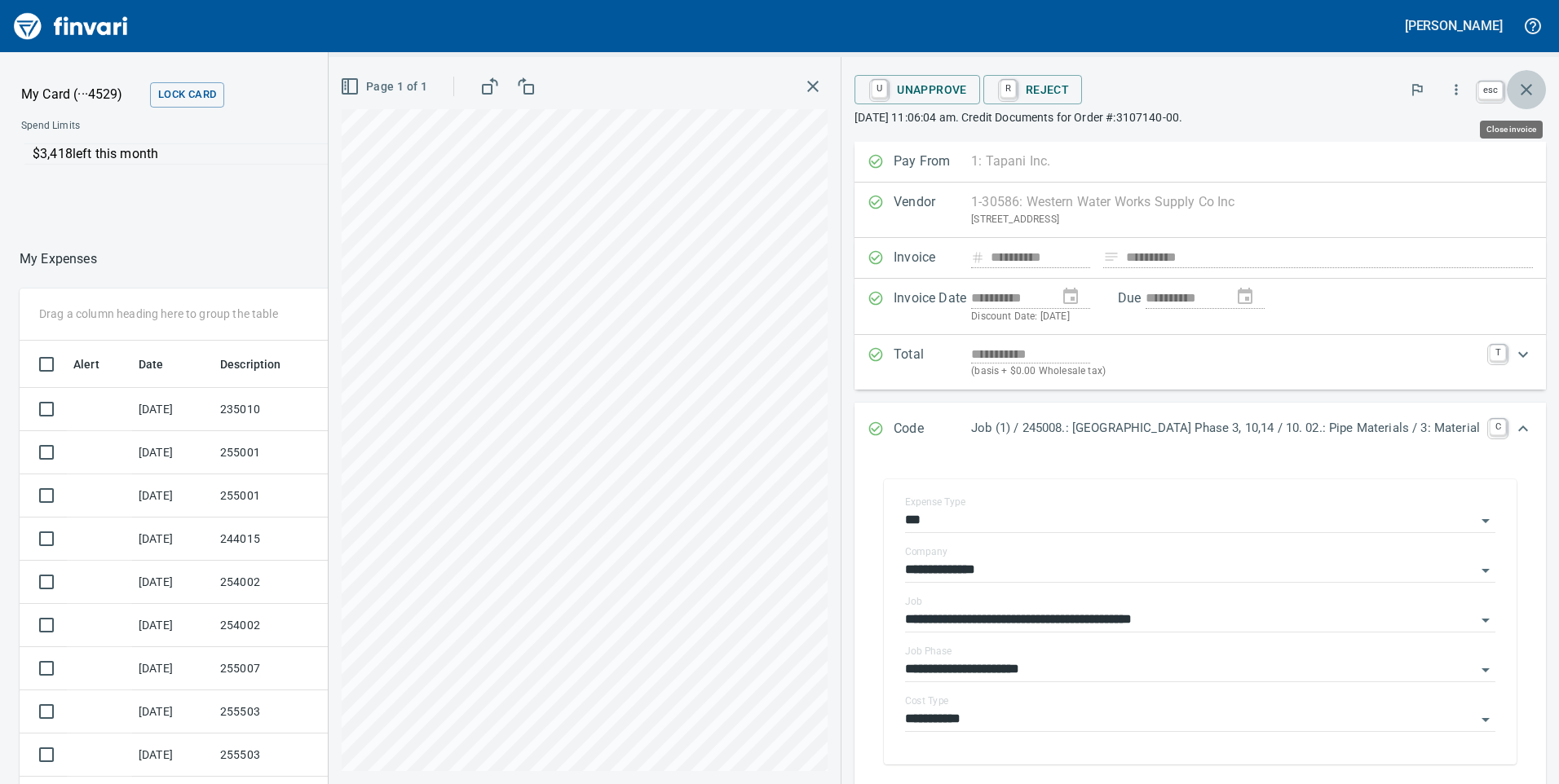
click at [1529, 87] on icon "button" at bounding box center [1526, 90] width 12 height 12
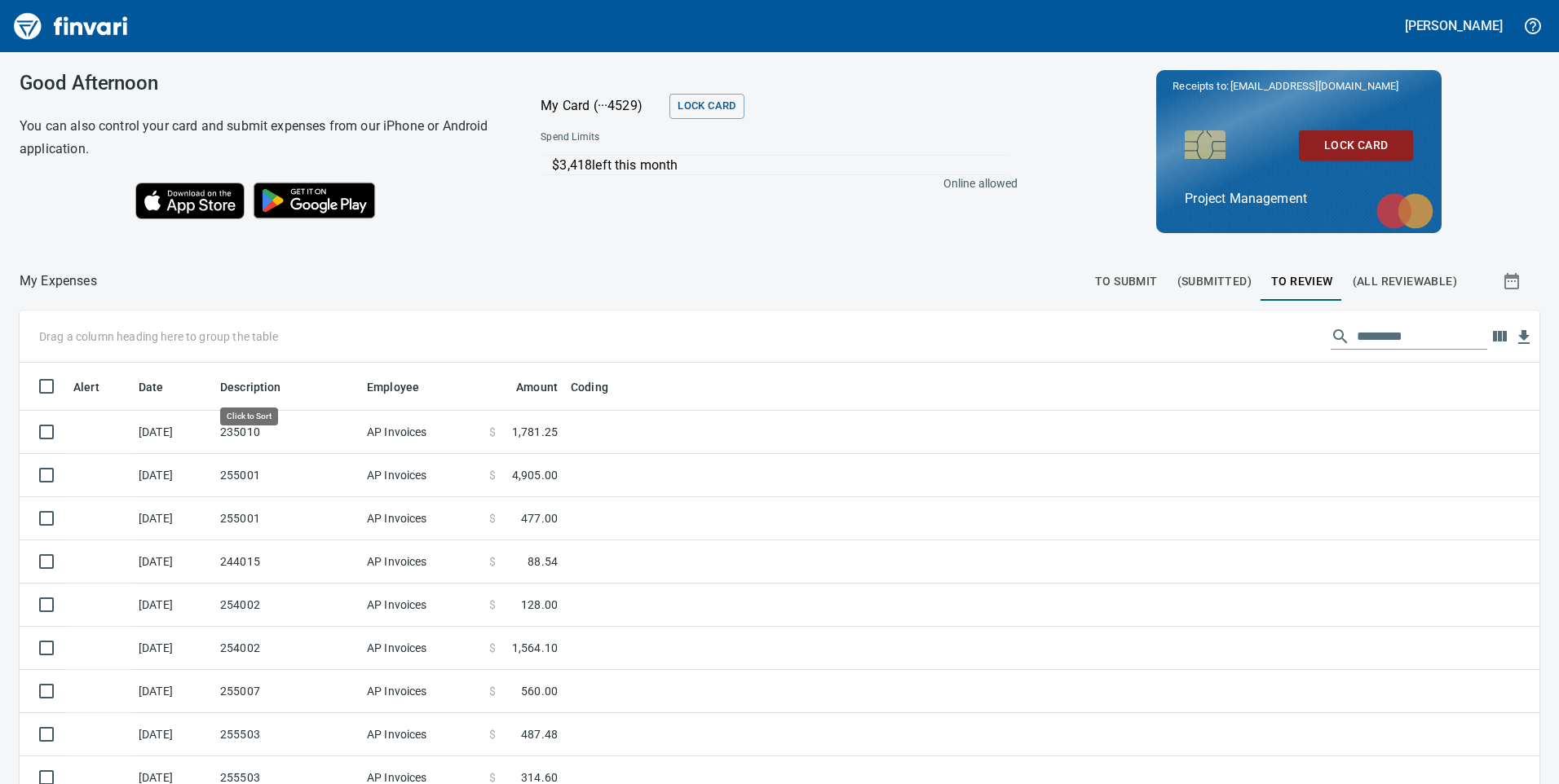
scroll to position [593, 1483]
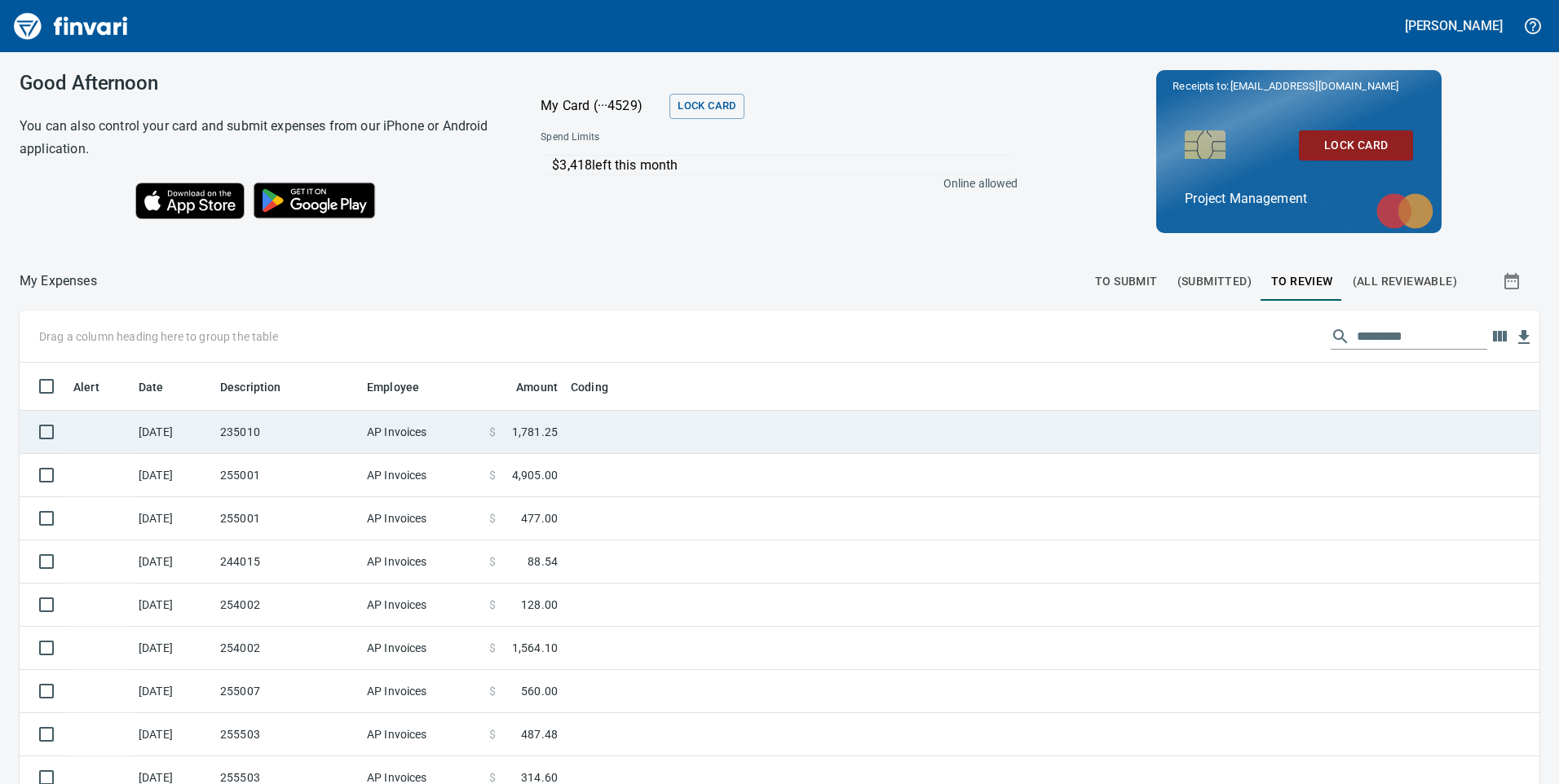
click at [229, 433] on td "235010" at bounding box center [287, 432] width 147 height 43
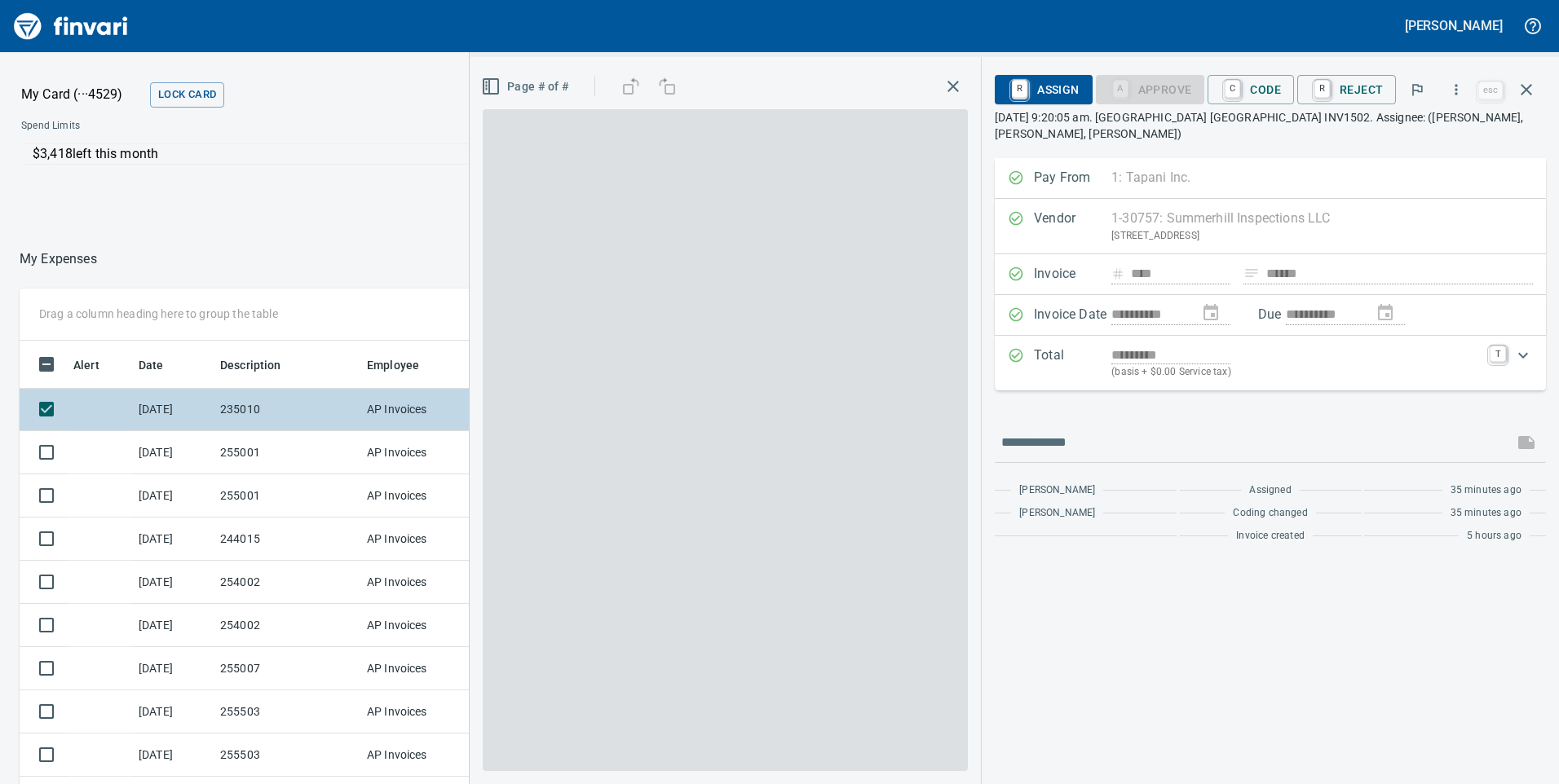
scroll to position [593, 1075]
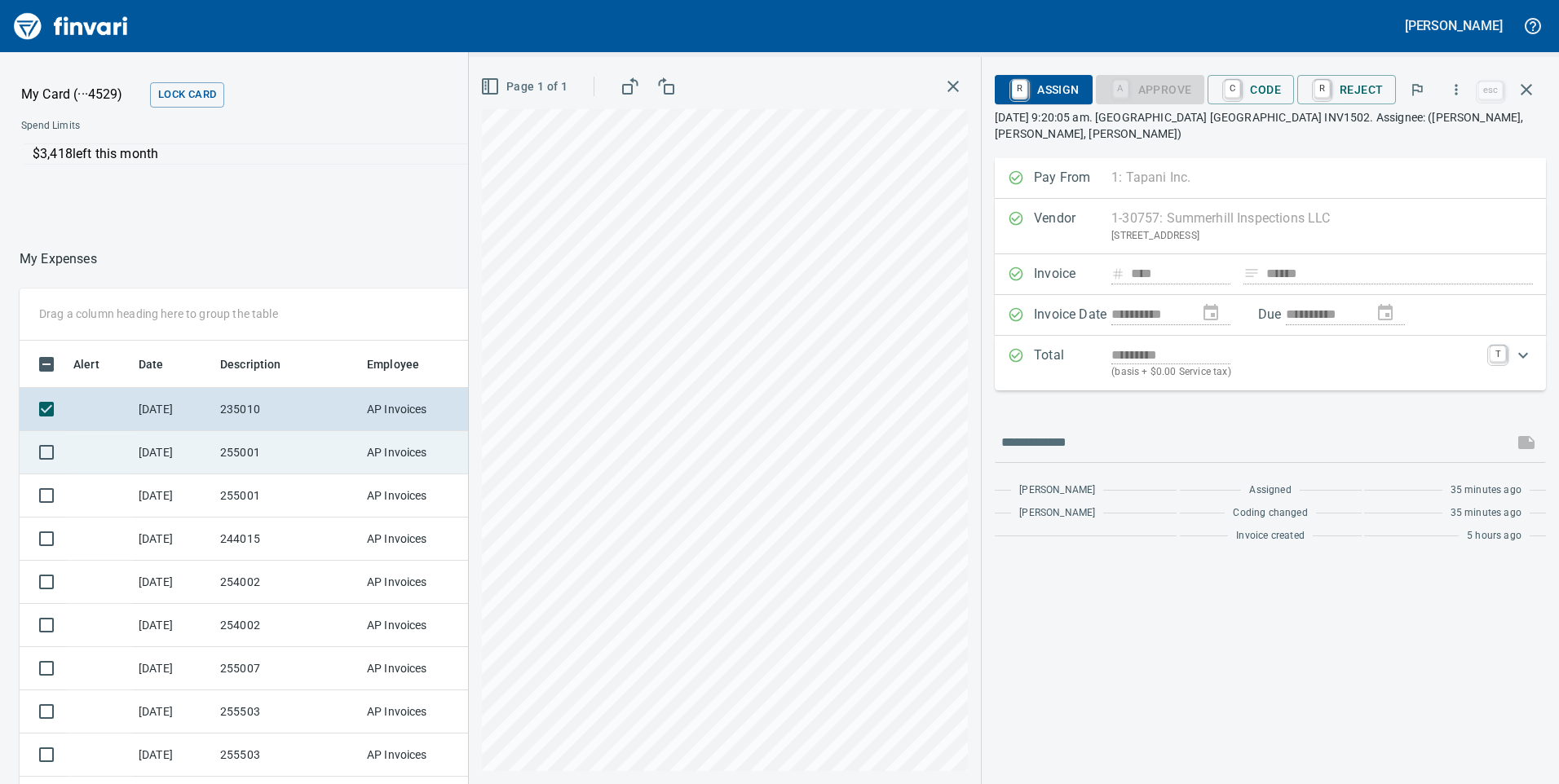
click at [291, 440] on td "255001" at bounding box center [287, 453] width 147 height 43
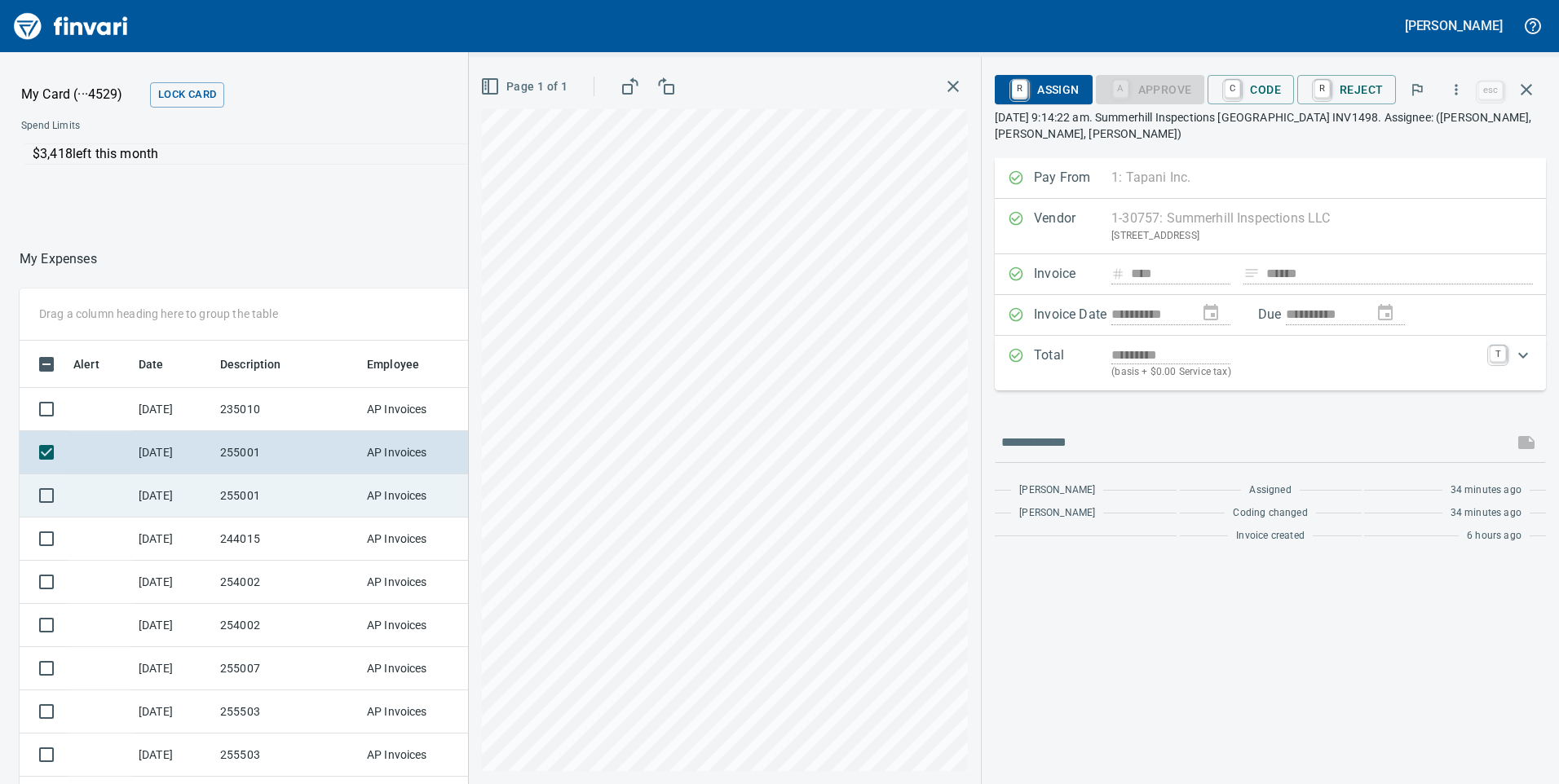
click at [278, 499] on td "255001" at bounding box center [287, 496] width 147 height 43
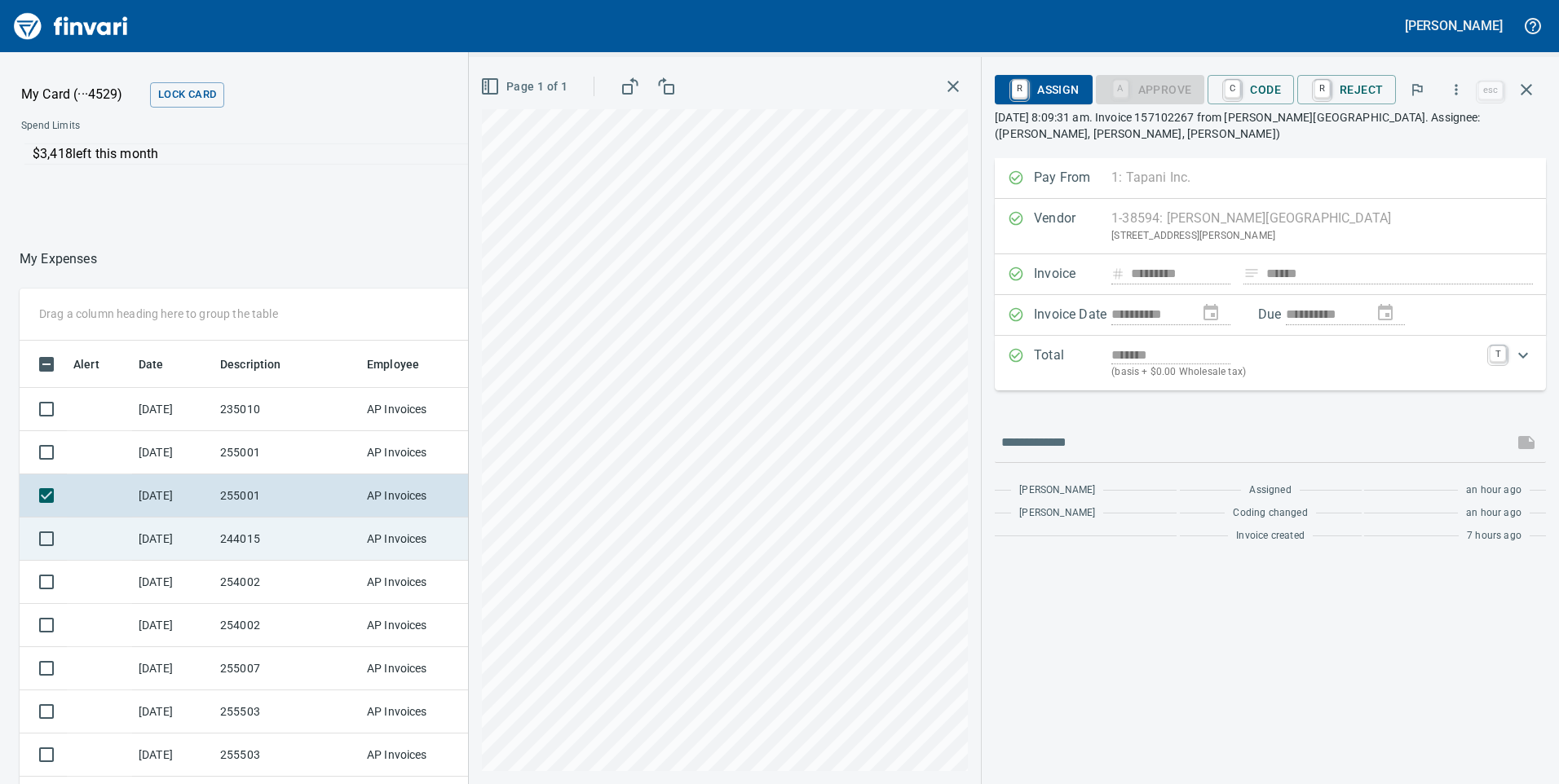
click at [272, 536] on td "244015" at bounding box center [287, 539] width 147 height 43
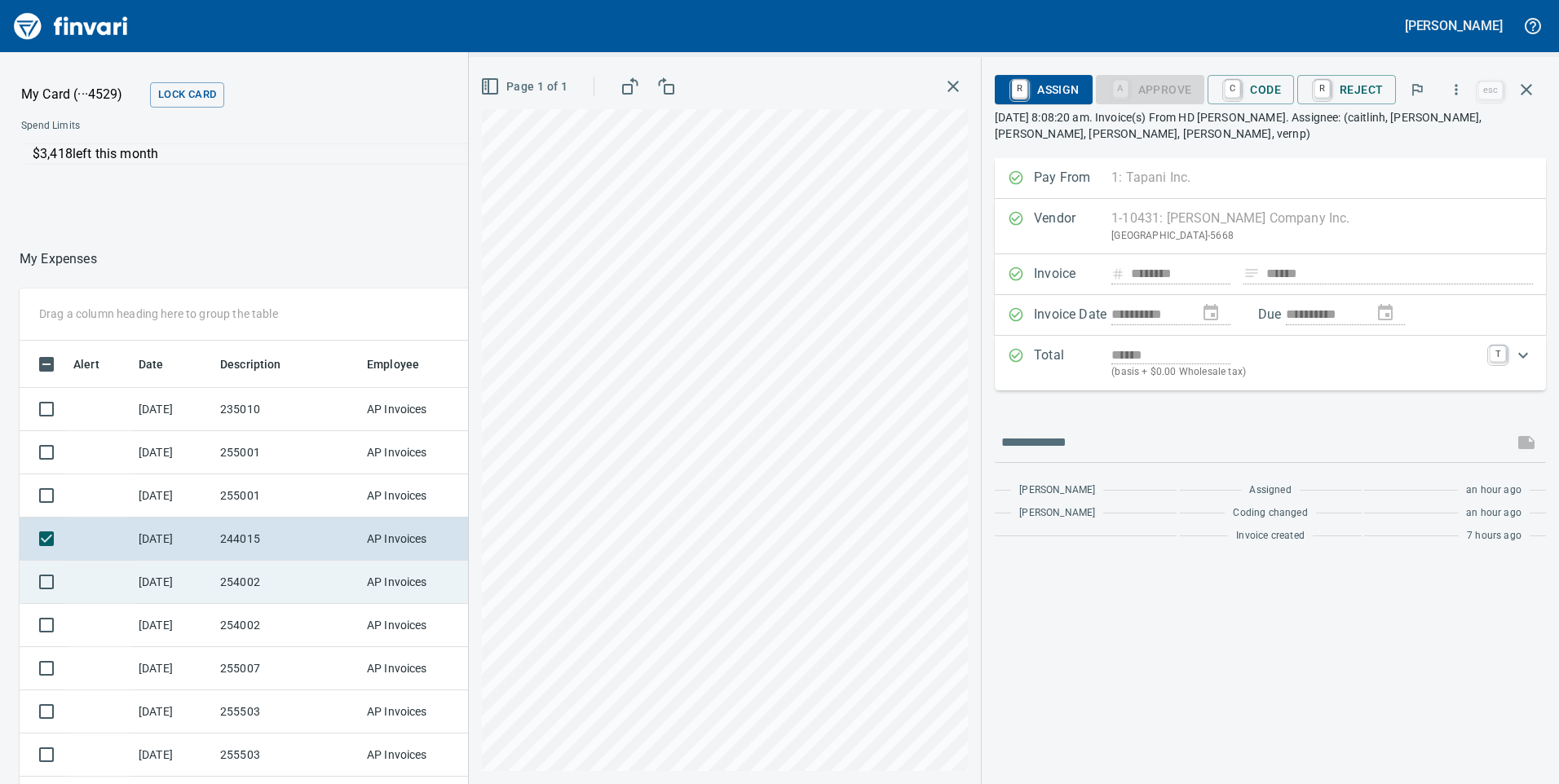
click at [276, 586] on td "254002" at bounding box center [287, 583] width 147 height 43
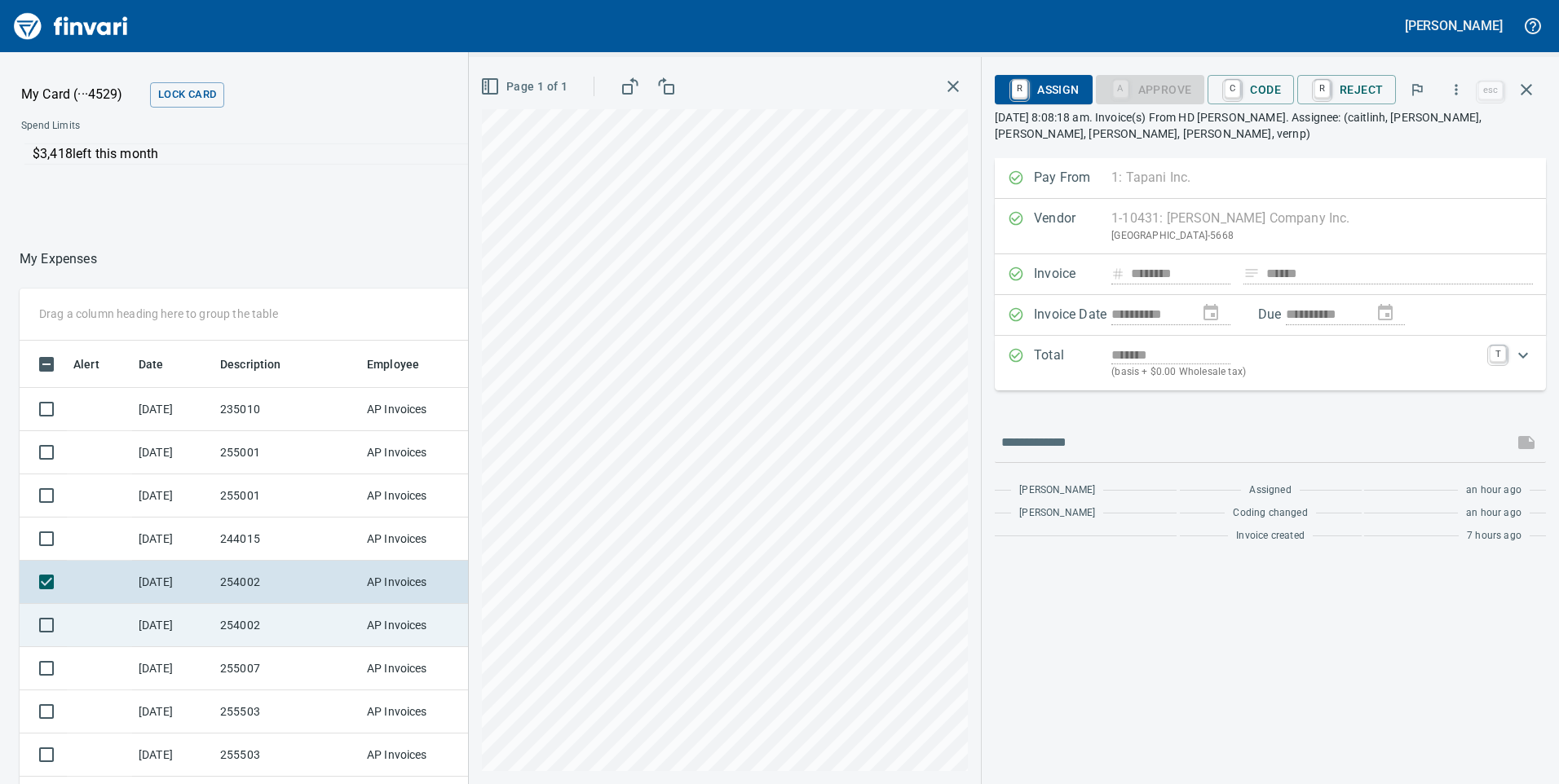
click at [264, 628] on td "254002" at bounding box center [287, 626] width 147 height 43
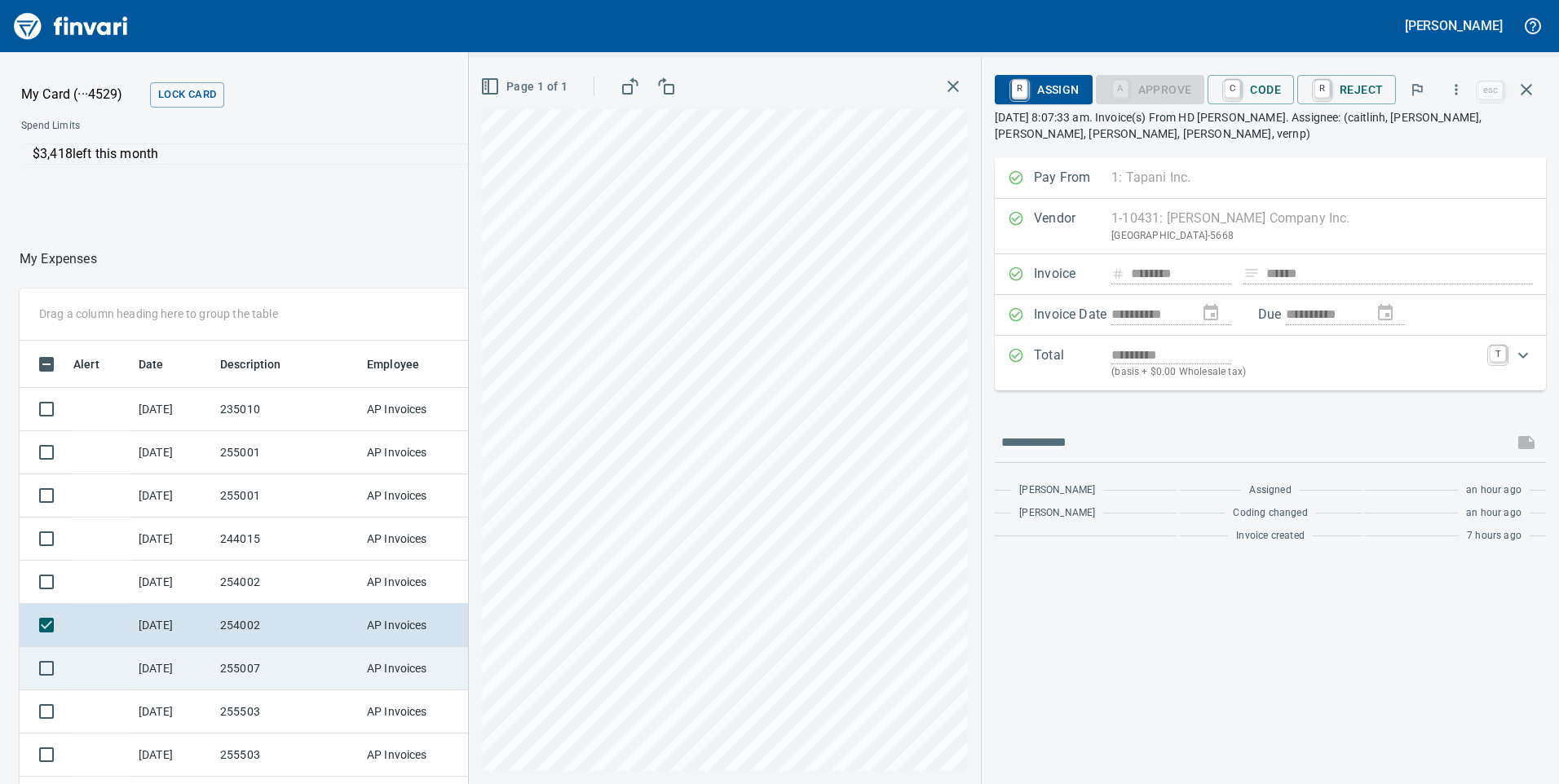
drag, startPoint x: 263, startPoint y: 668, endPoint x: 267, endPoint y: 679, distance: 11.7
click at [264, 667] on td "255007" at bounding box center [287, 668] width 147 height 43
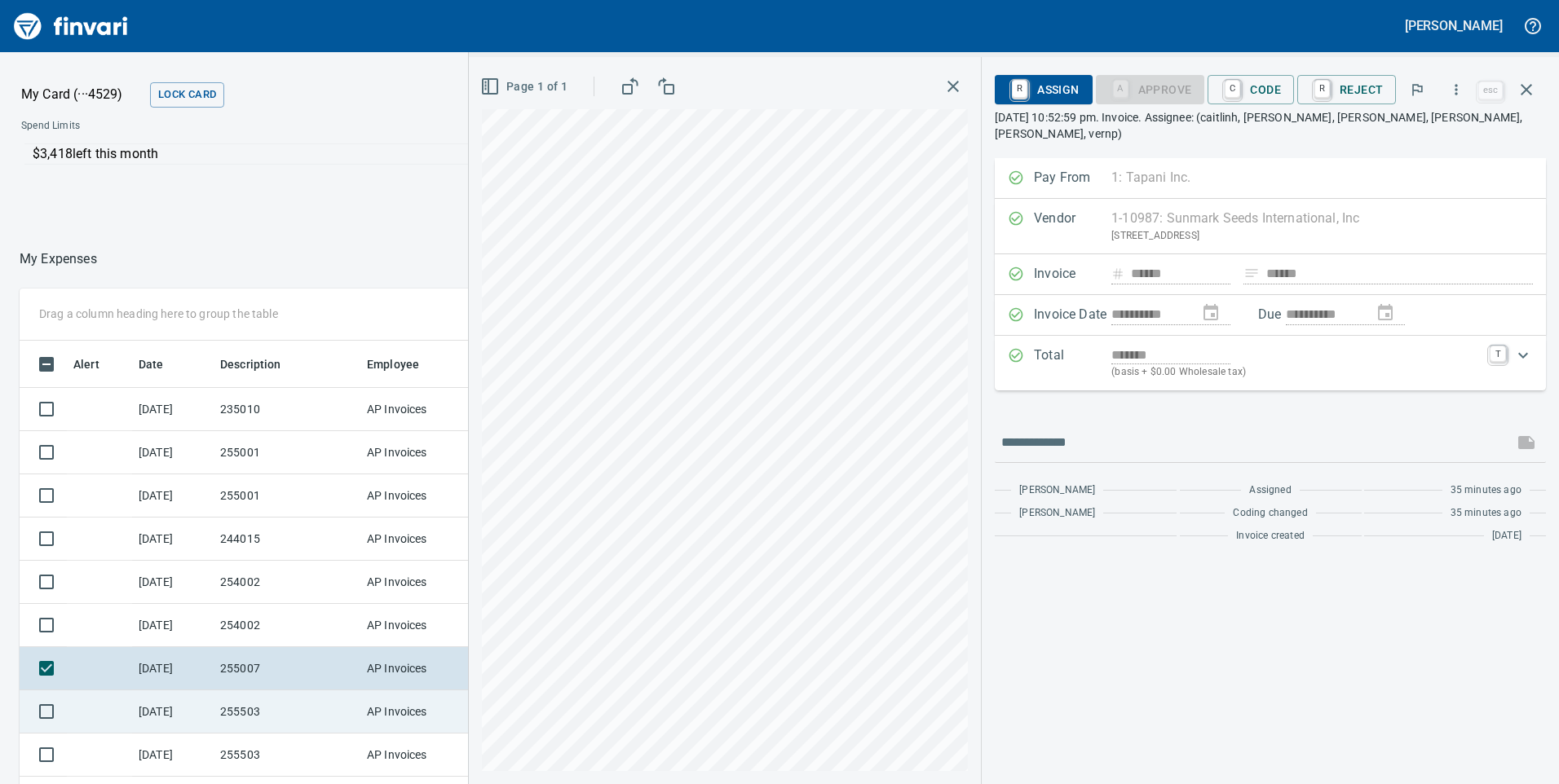
click at [276, 723] on td "255503" at bounding box center [287, 712] width 147 height 43
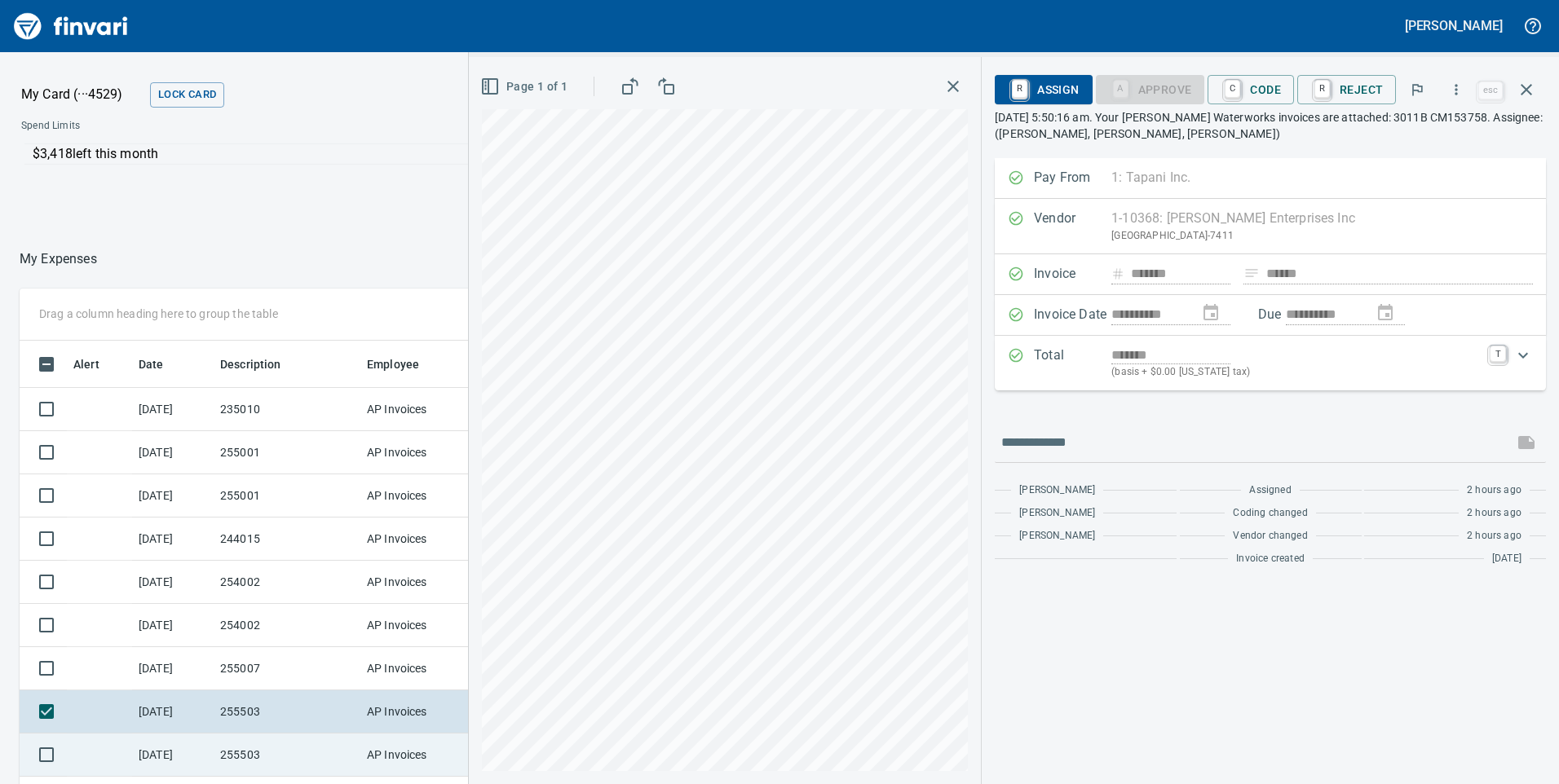
click at [272, 750] on td "255503" at bounding box center [287, 755] width 147 height 43
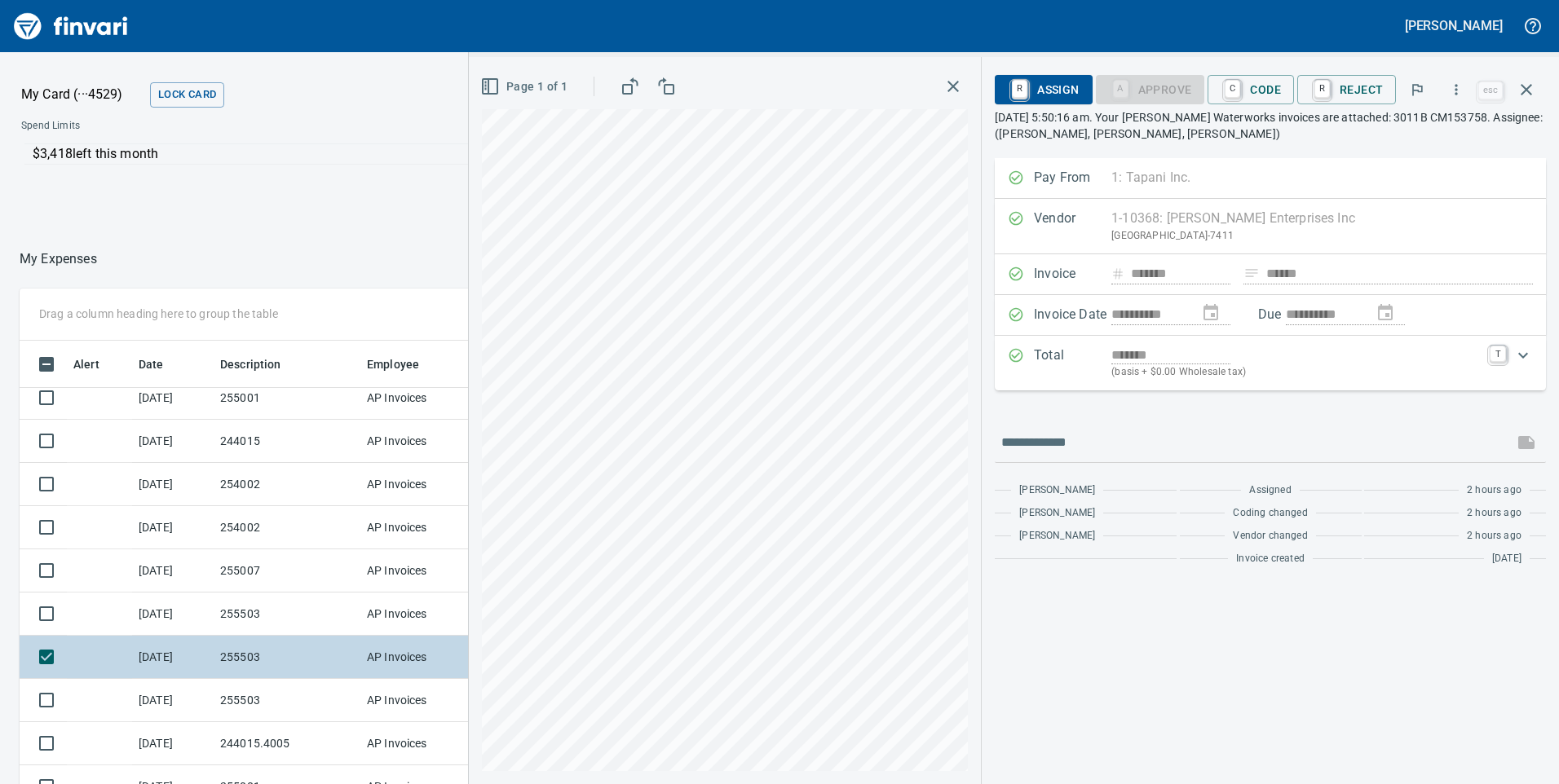
scroll to position [65, 0]
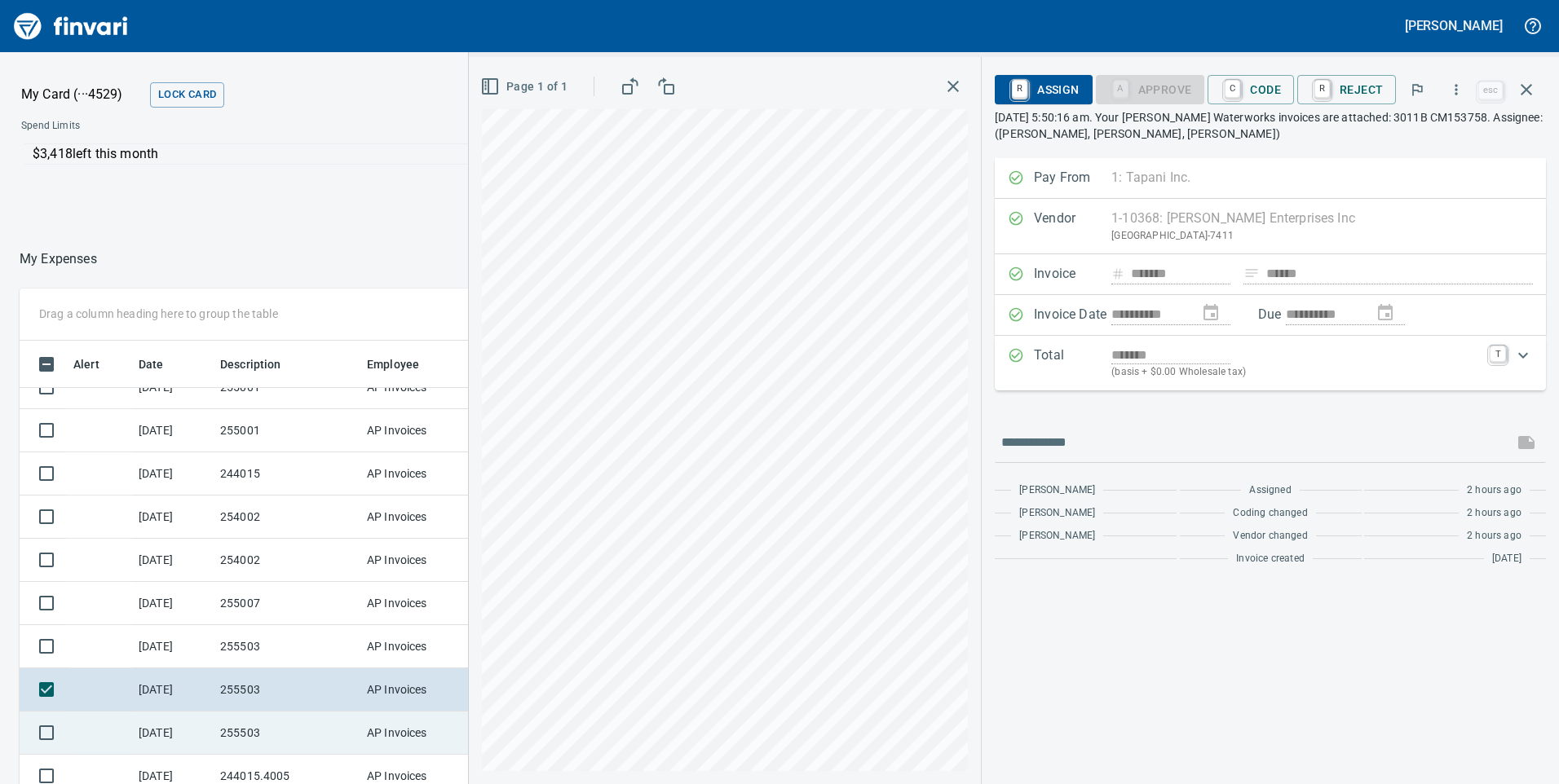
click at [272, 734] on td "255503" at bounding box center [287, 733] width 147 height 43
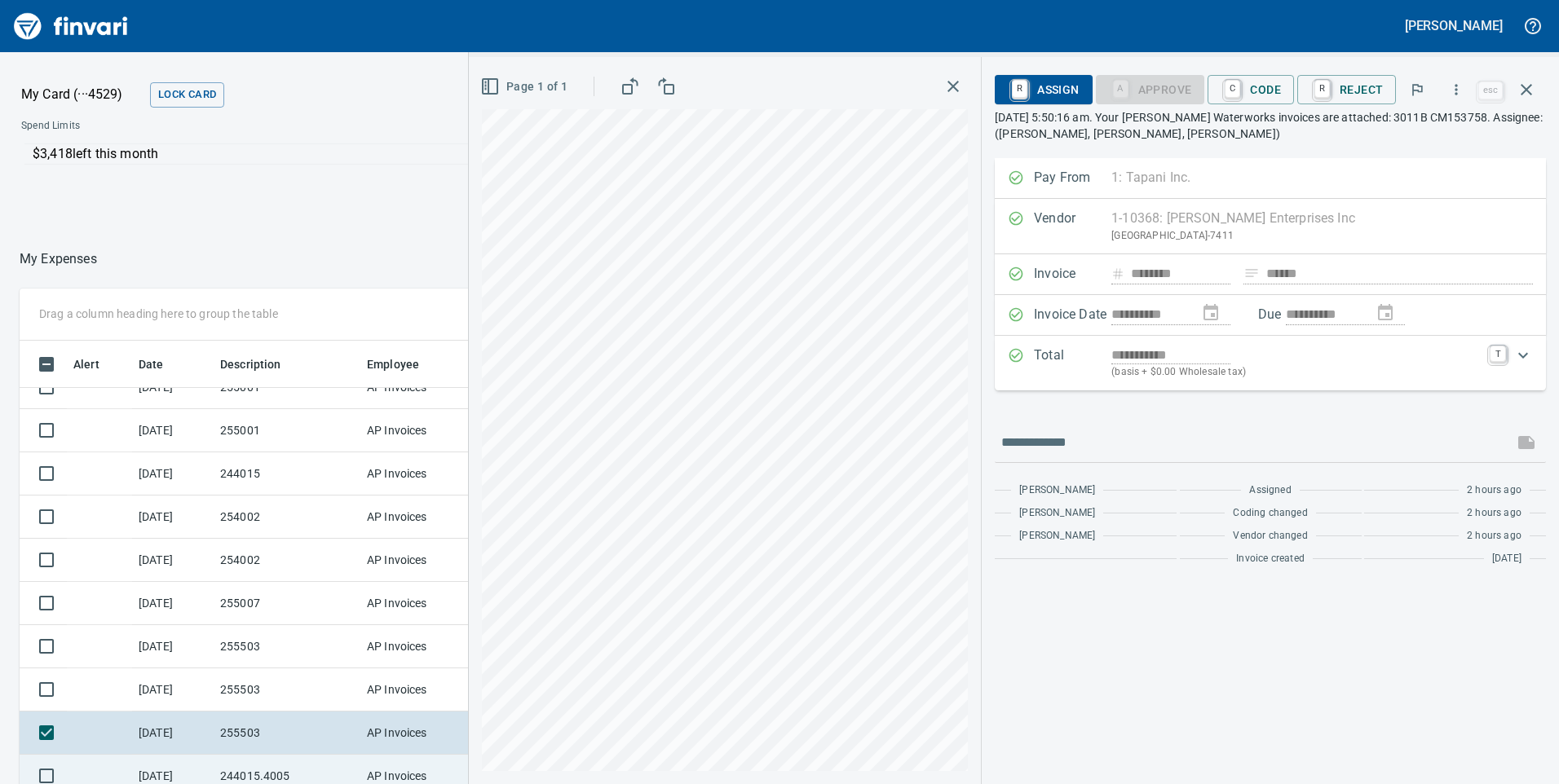
scroll to position [147, 0]
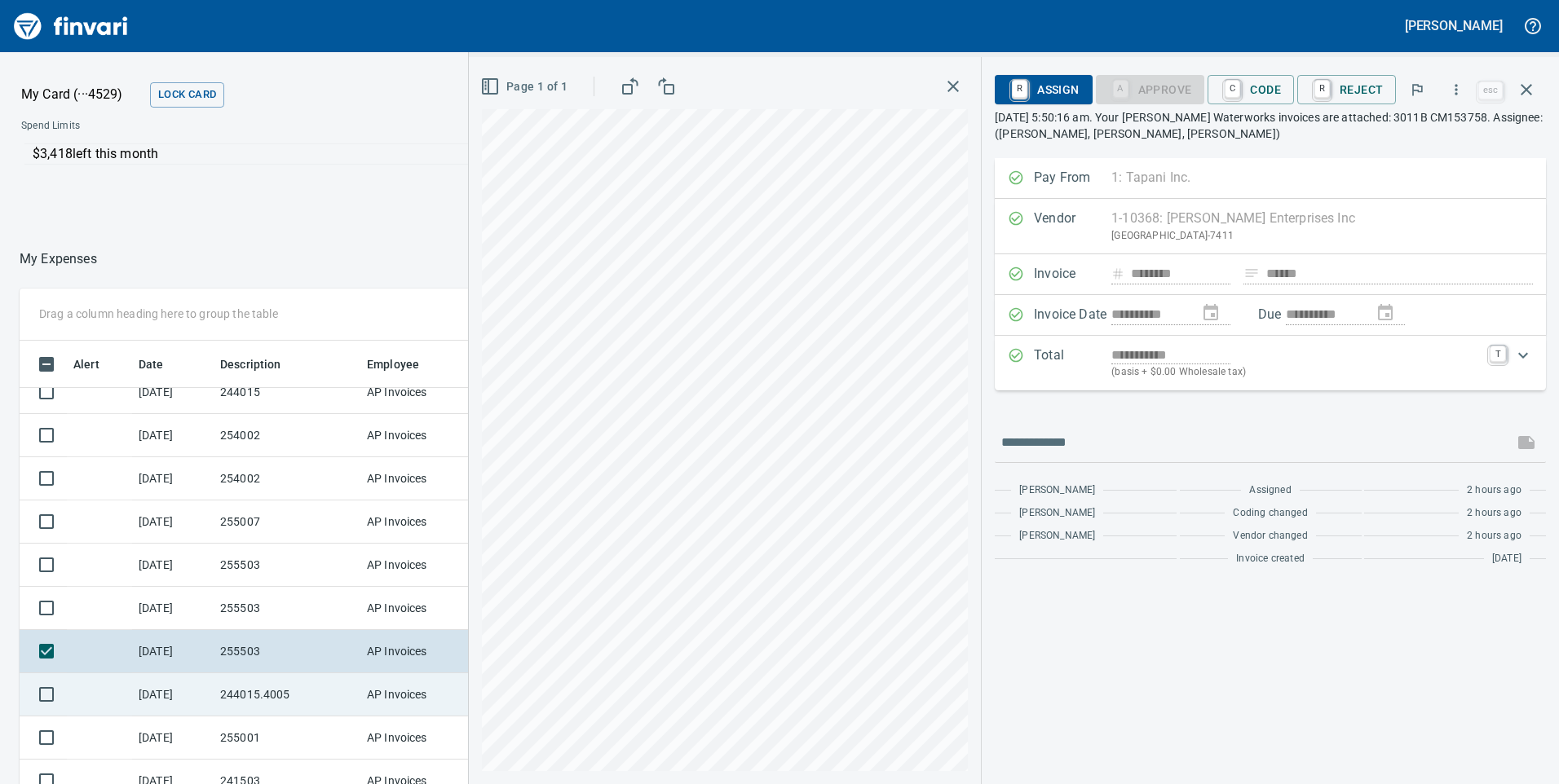
click at [263, 682] on td "244015.4005" at bounding box center [287, 695] width 147 height 43
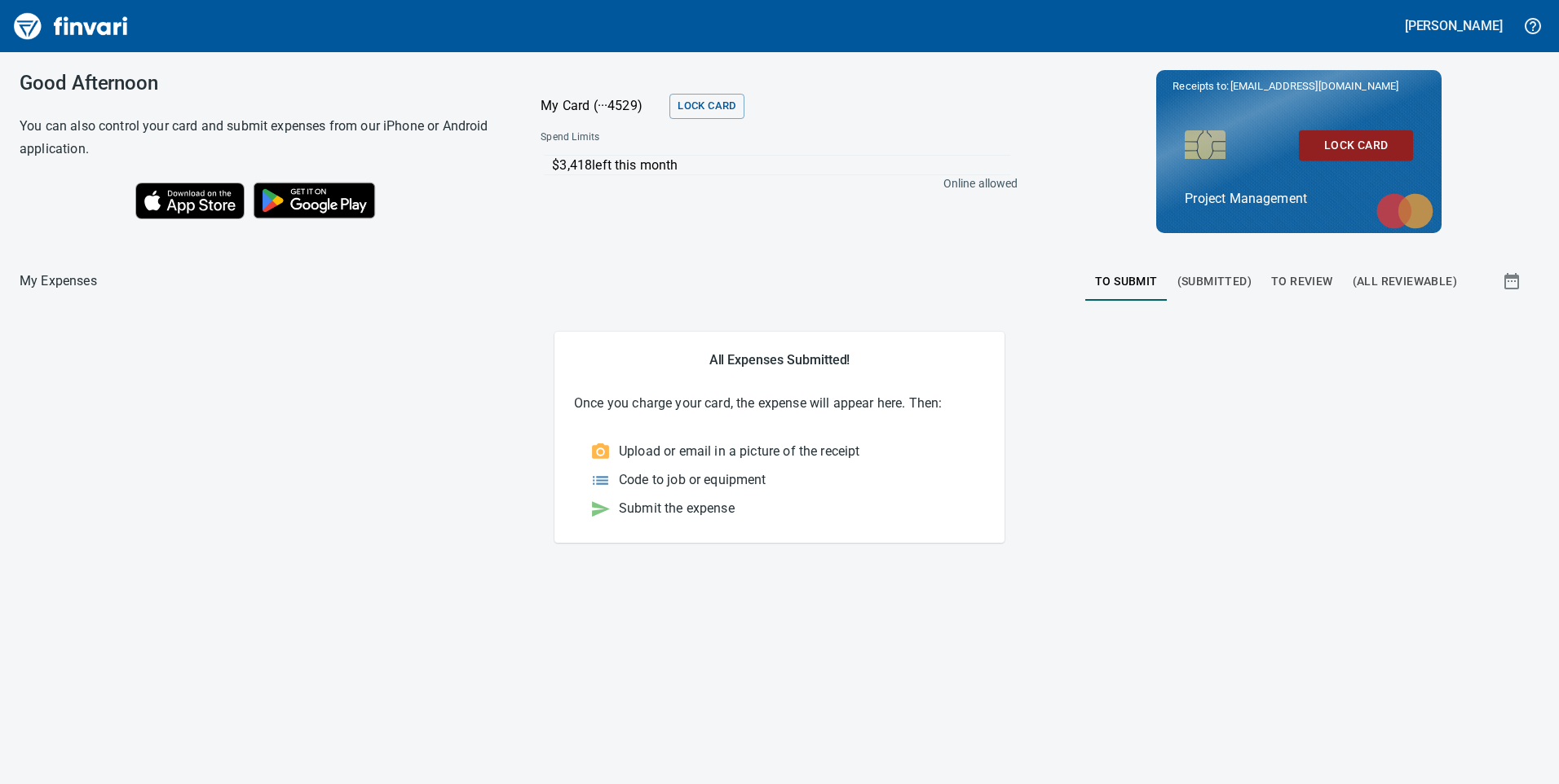
click at [1291, 273] on span "To Review" at bounding box center [1302, 281] width 62 height 21
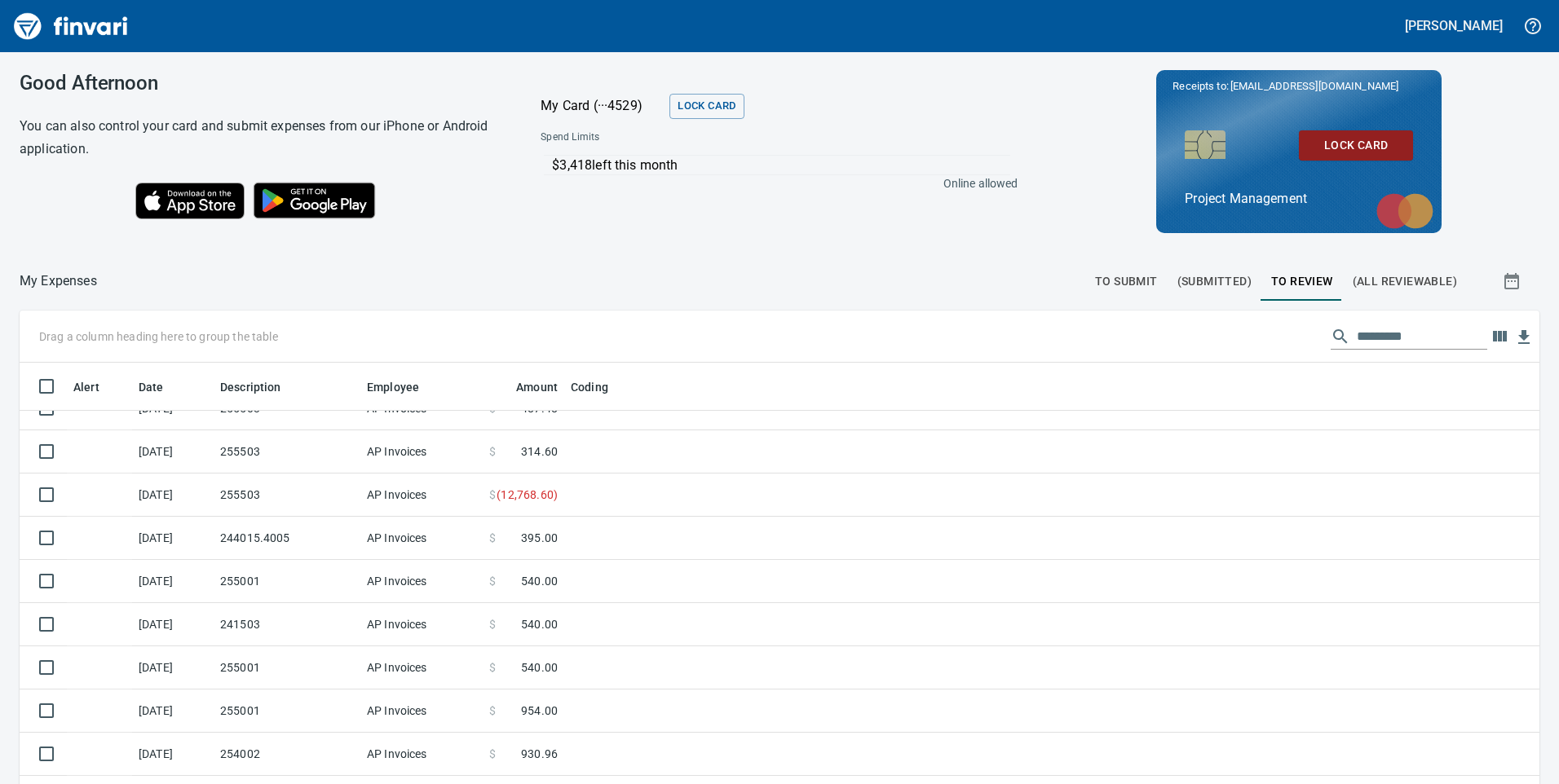
scroll to position [408, 0]
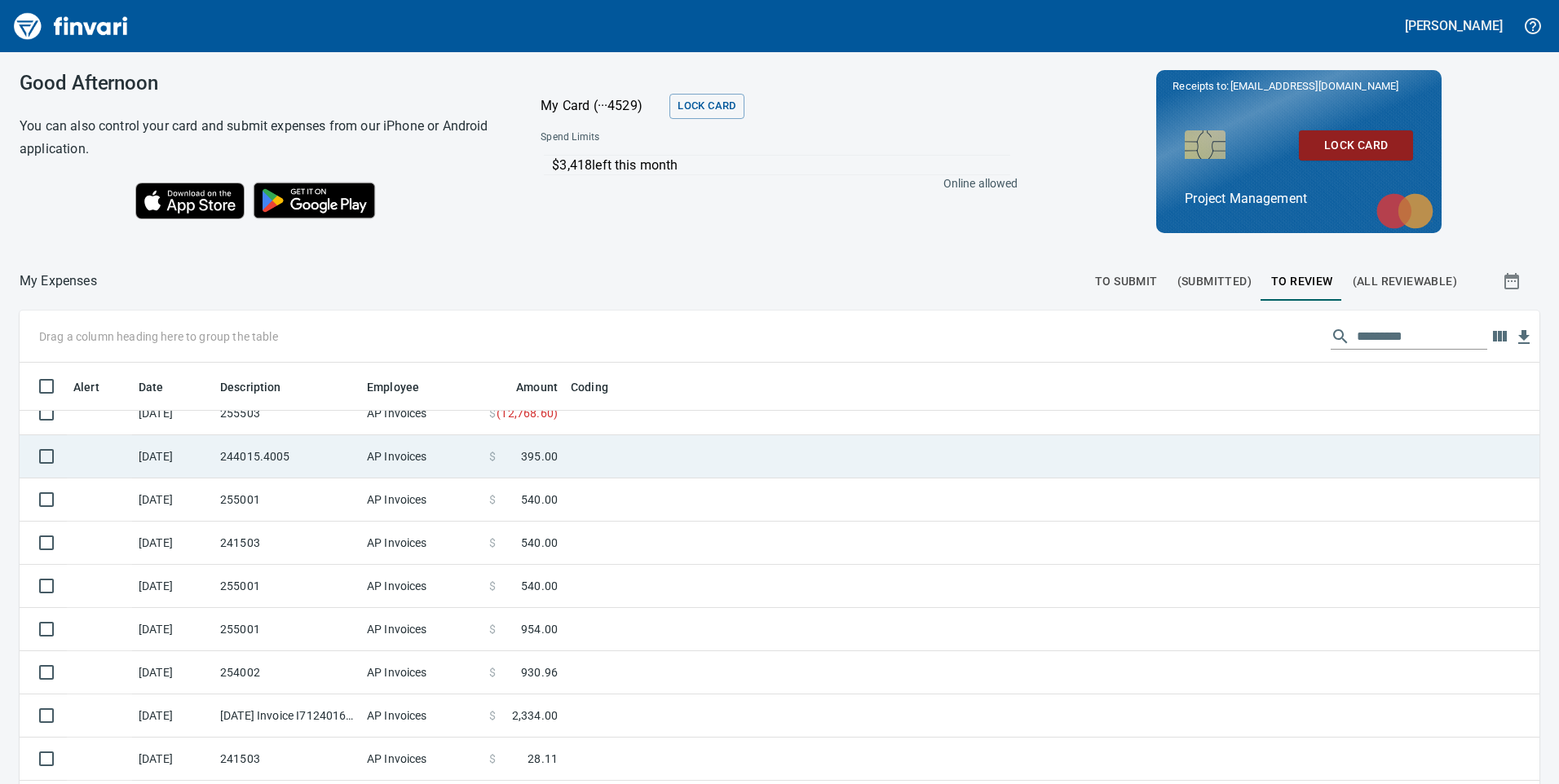
click at [316, 456] on td "244015.4005" at bounding box center [287, 456] width 147 height 43
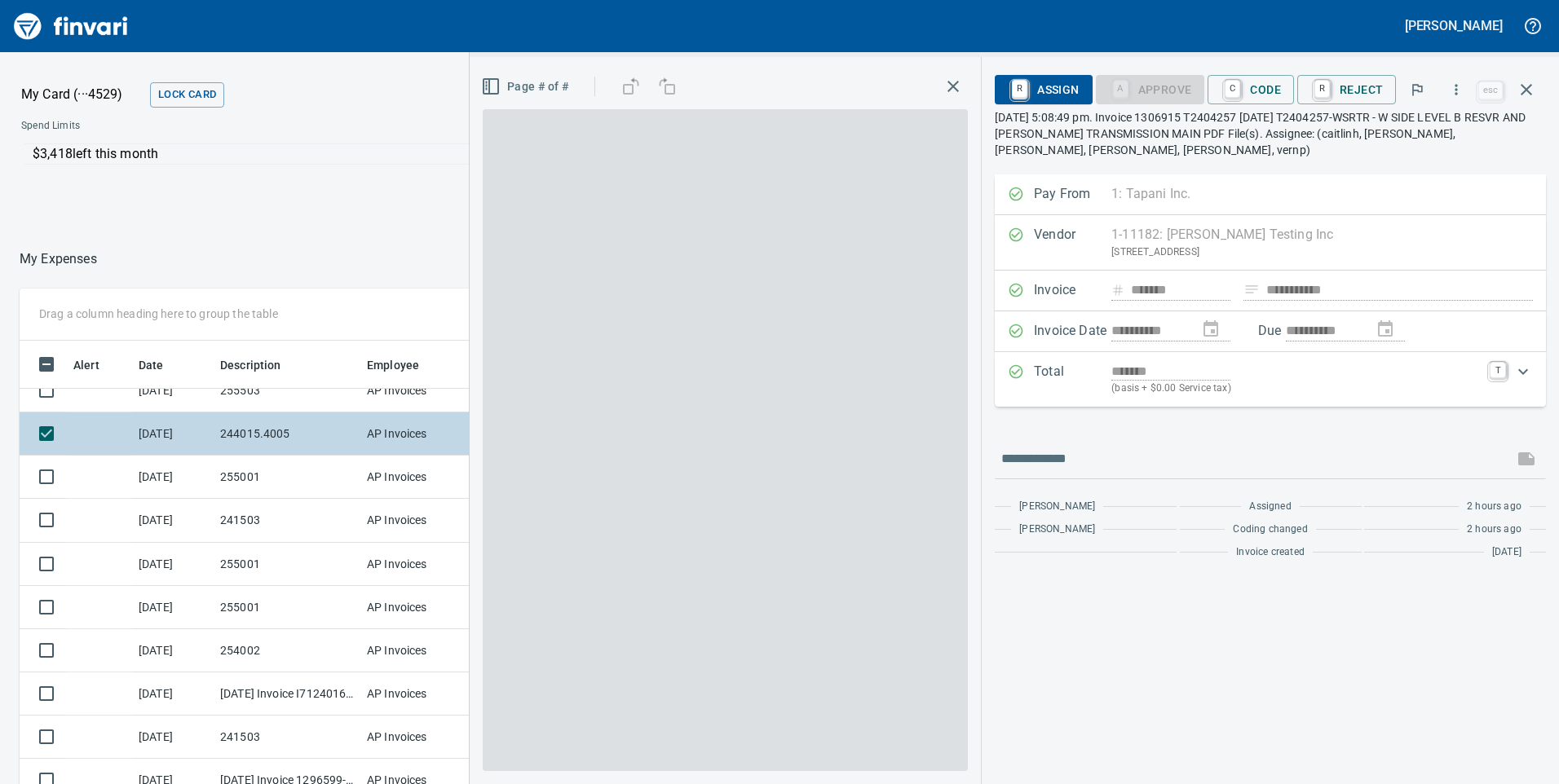
scroll to position [593, 1075]
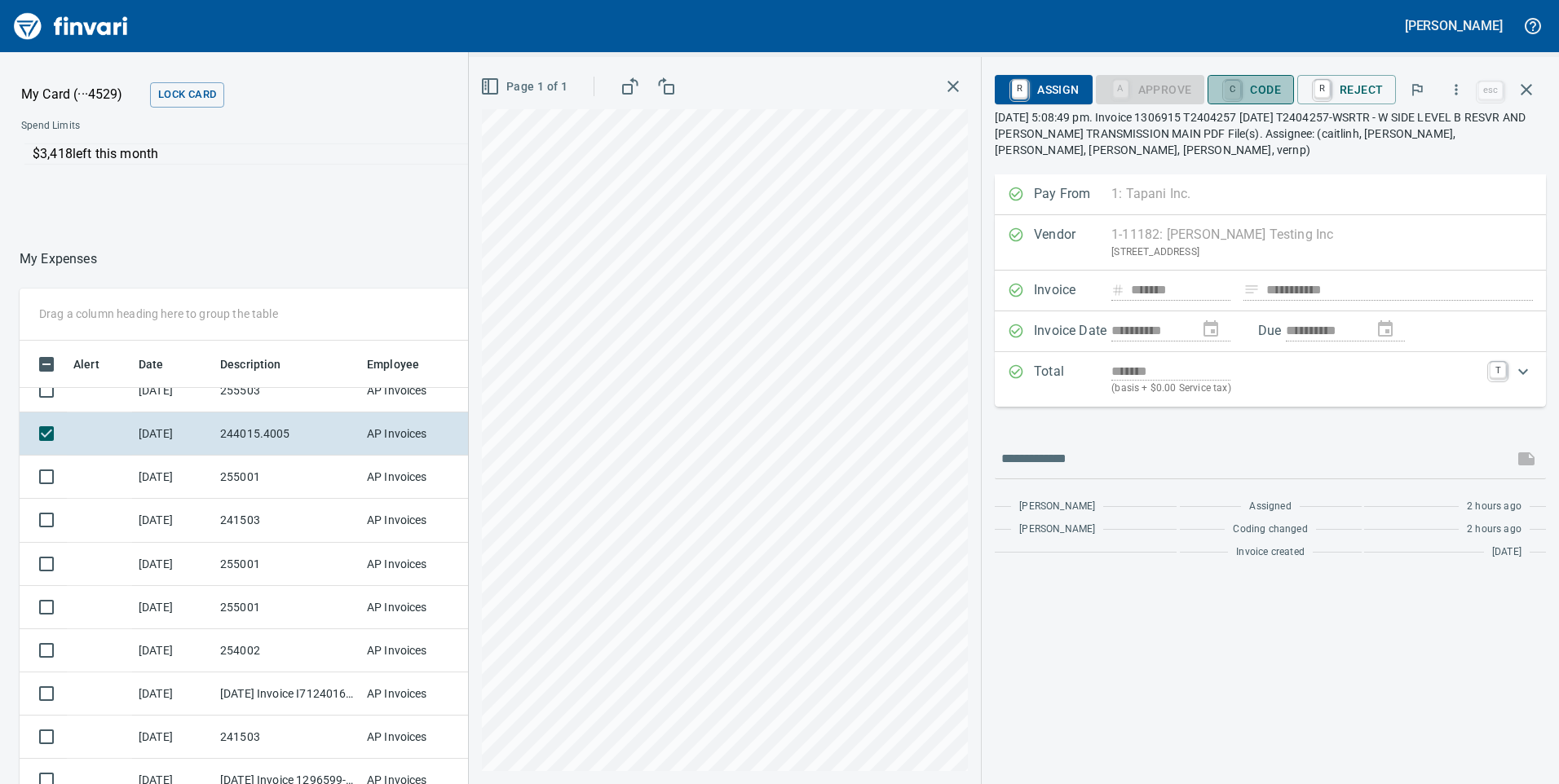
click at [1235, 89] on link "C" at bounding box center [1232, 90] width 16 height 18
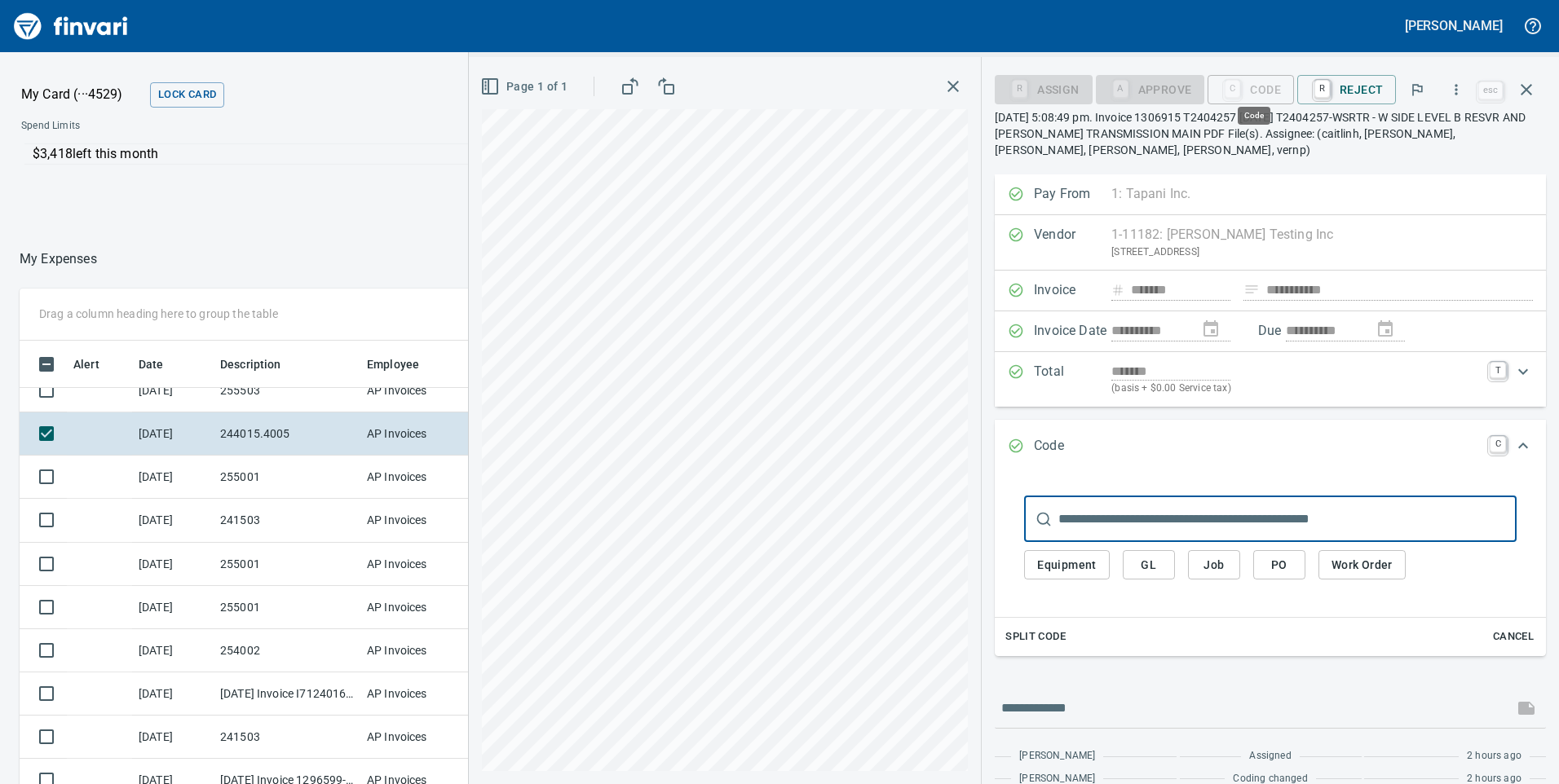
click at [1150, 512] on input "text" at bounding box center [1287, 519] width 458 height 45
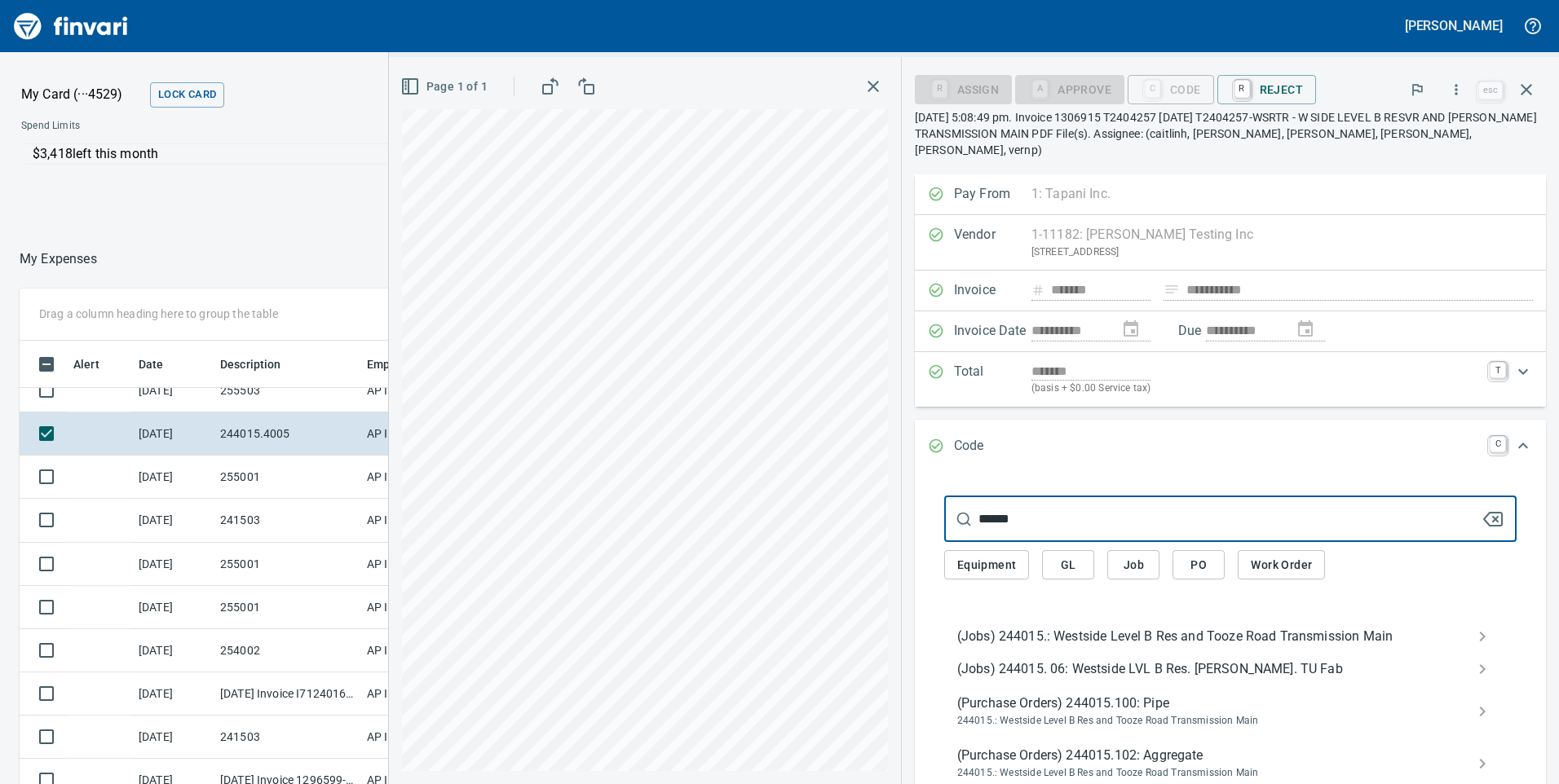
type input "******"
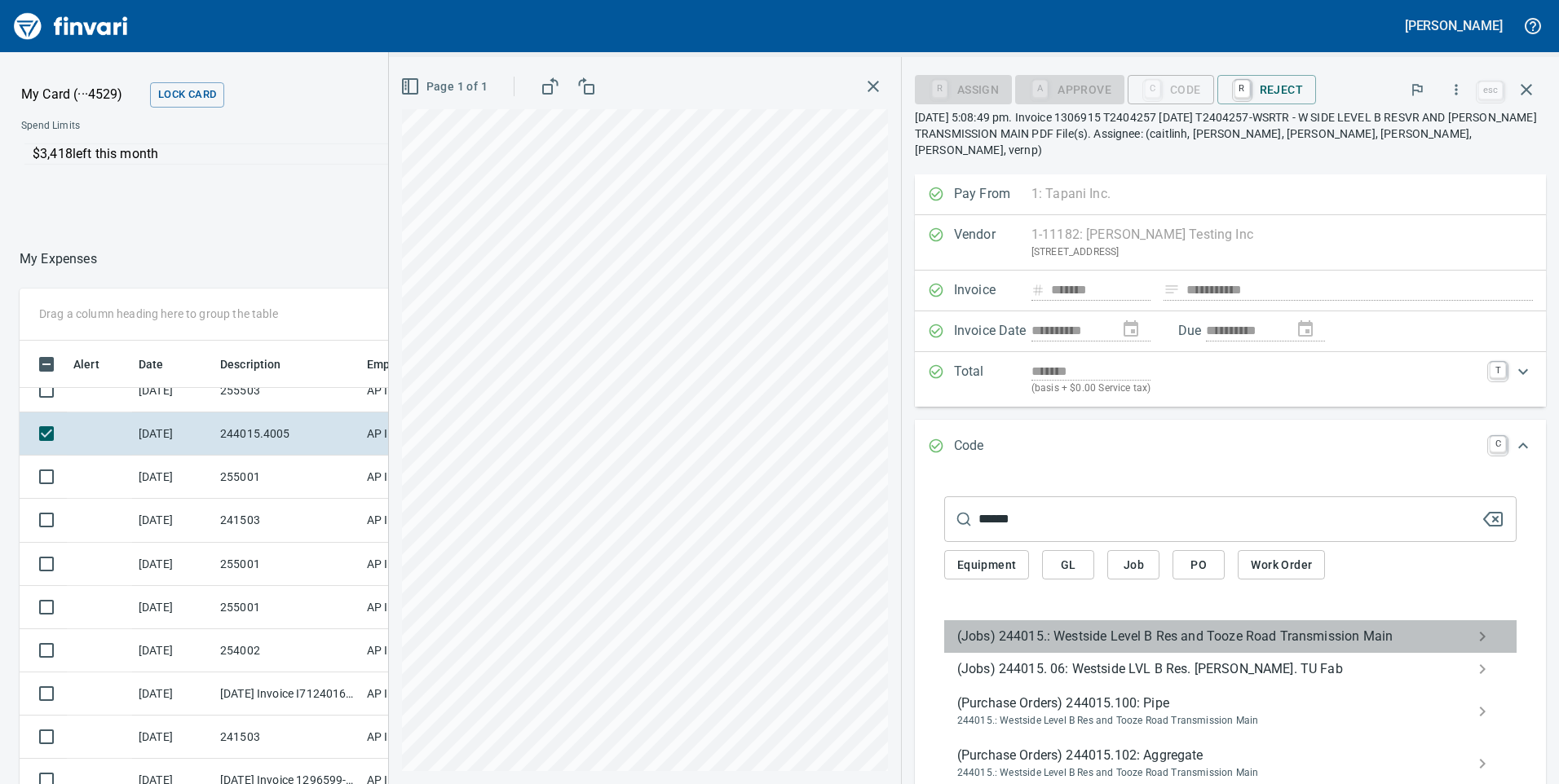
click at [1036, 627] on span "(Jobs) 244015.: Westside Level B Res and Tooze Road Transmission Main" at bounding box center [1217, 637] width 520 height 20
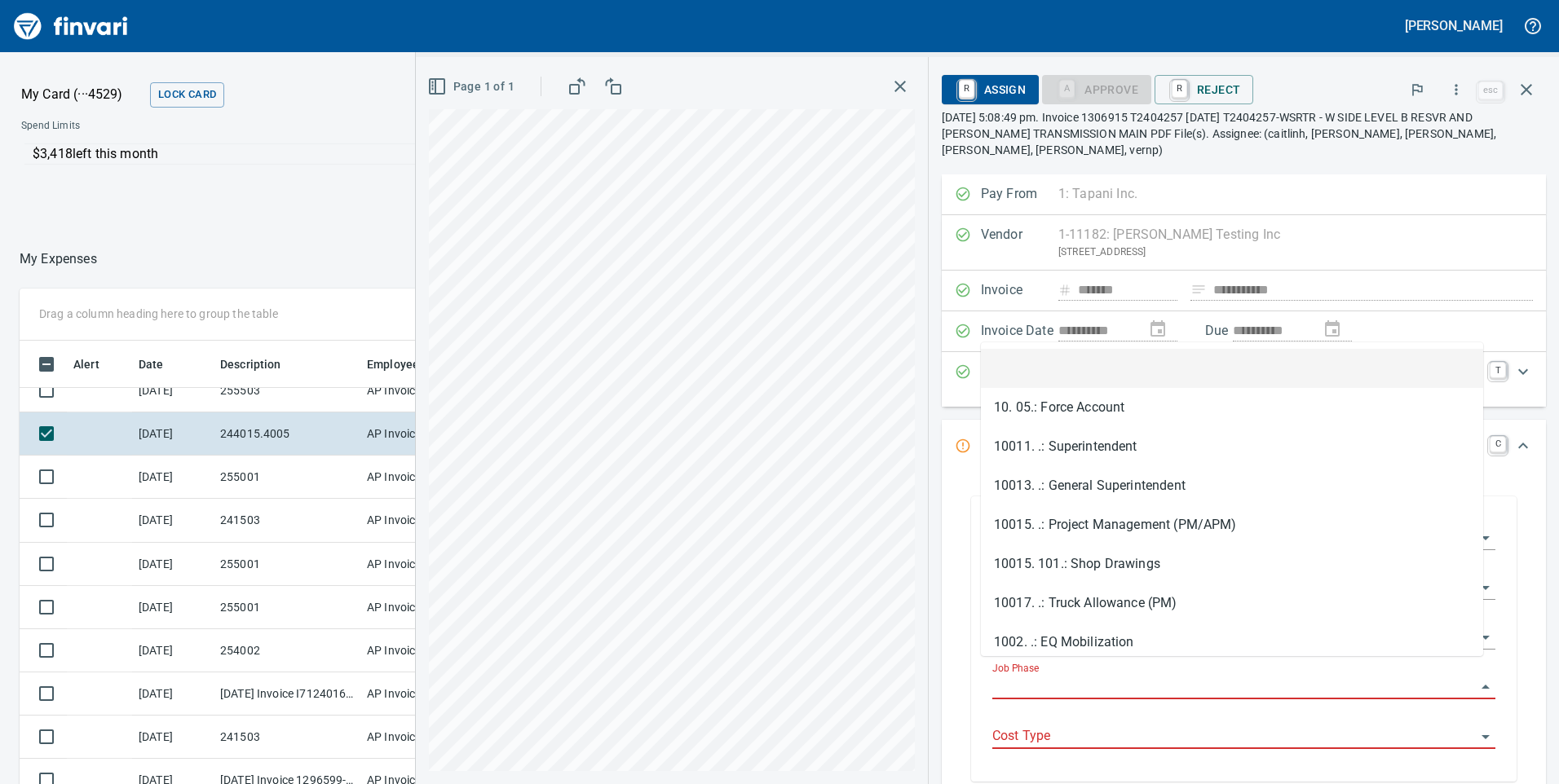
click at [1007, 676] on input "Job Phase" at bounding box center [1234, 687] width 484 height 23
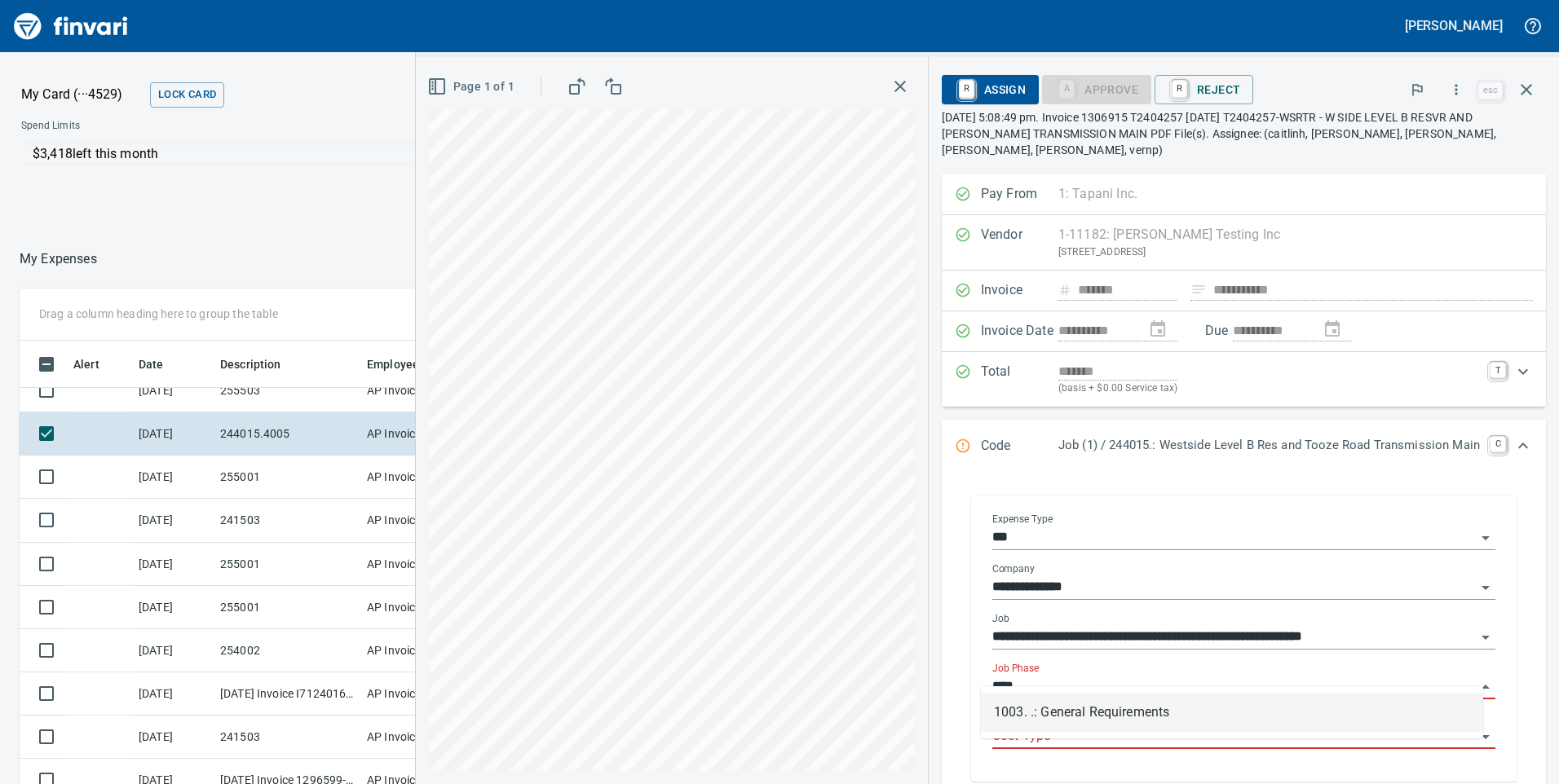
drag, startPoint x: 1065, startPoint y: 714, endPoint x: 1046, endPoint y: 725, distance: 22.0
click at [1065, 713] on li "1003. .: General Requirements" at bounding box center [1231, 712] width 502 height 39
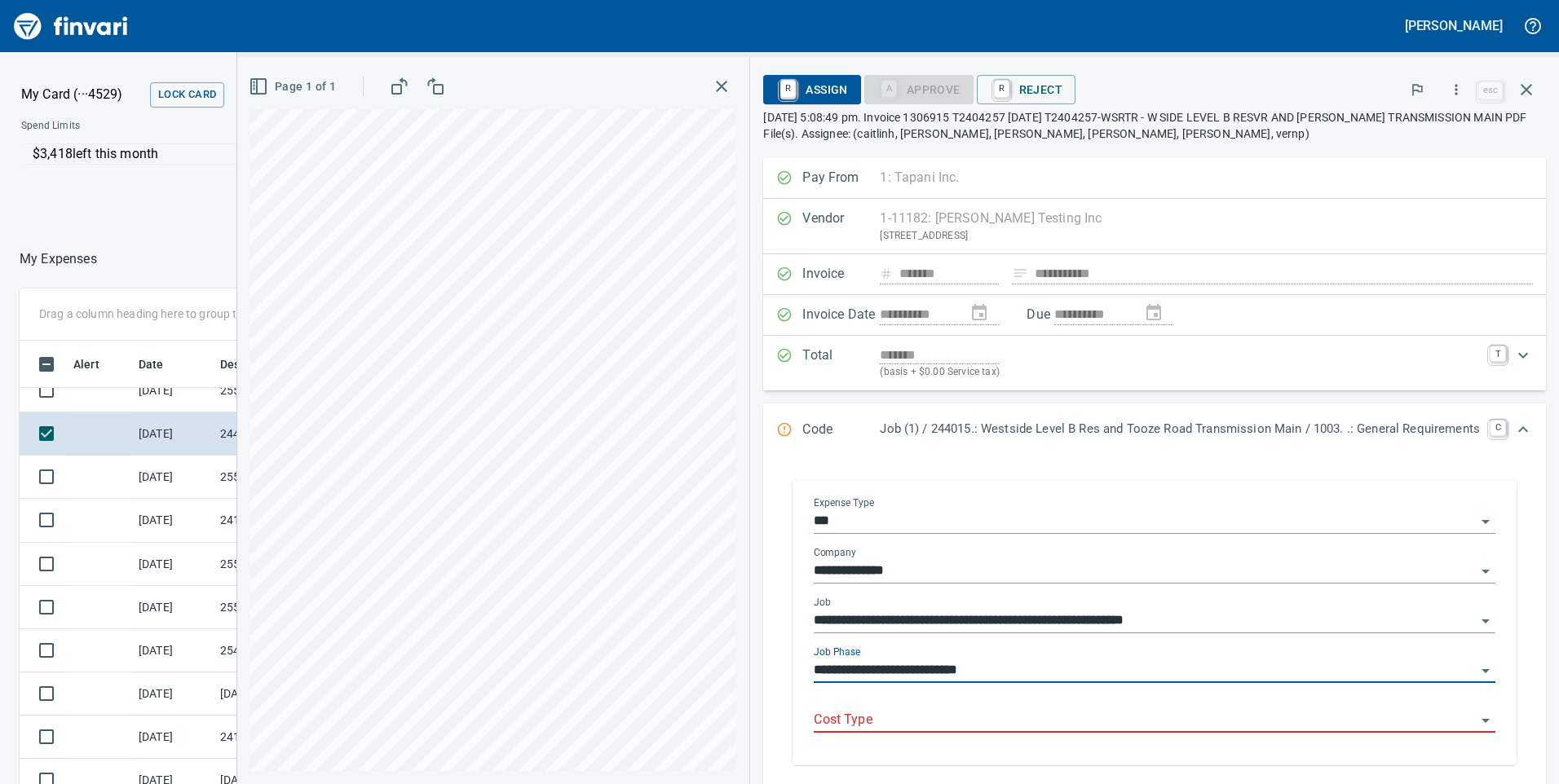
type input "**********"
click at [1046, 725] on input "Cost Type" at bounding box center [1145, 720] width 662 height 23
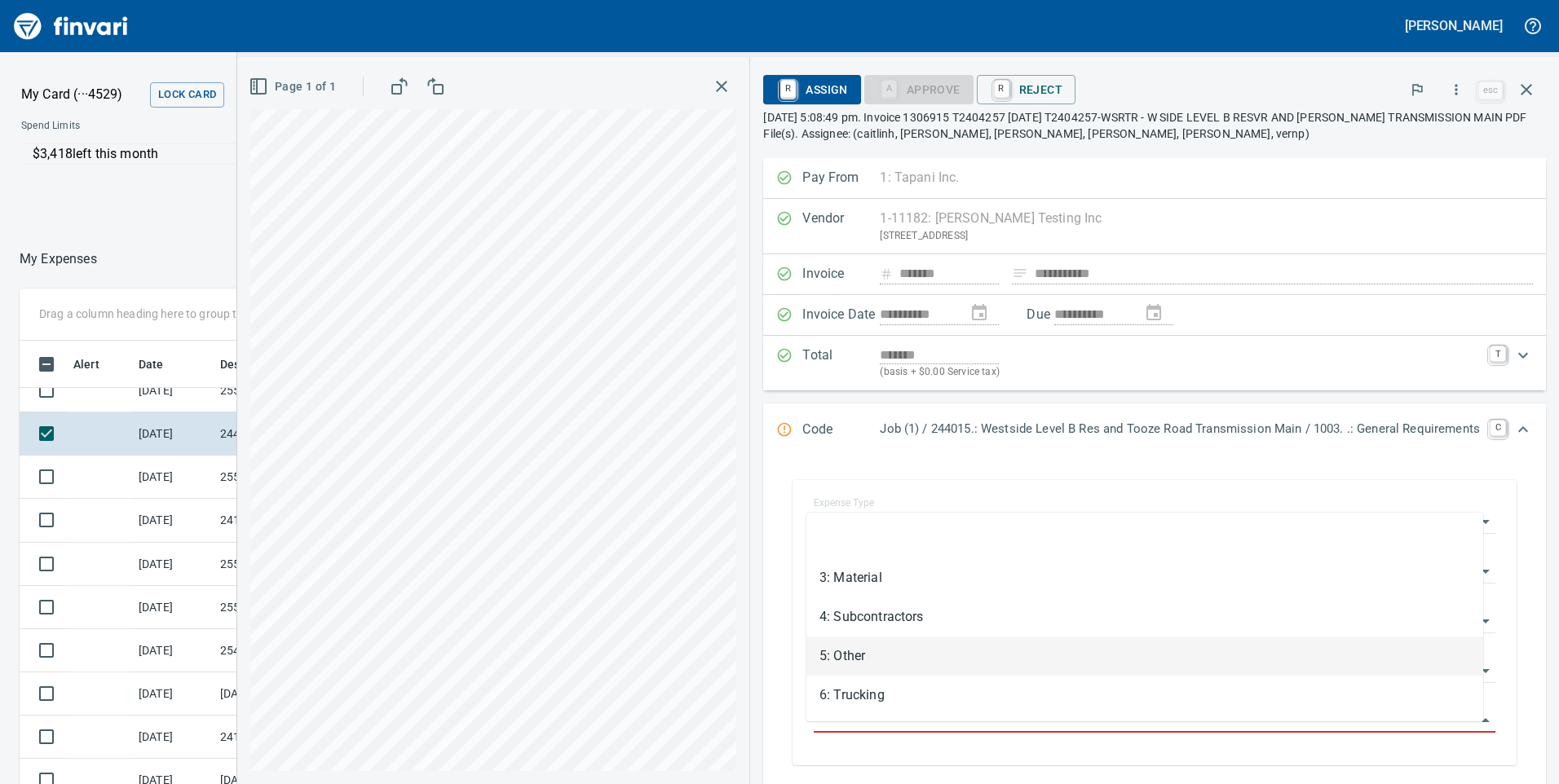
click at [853, 648] on li "5: Other" at bounding box center [1145, 655] width 677 height 39
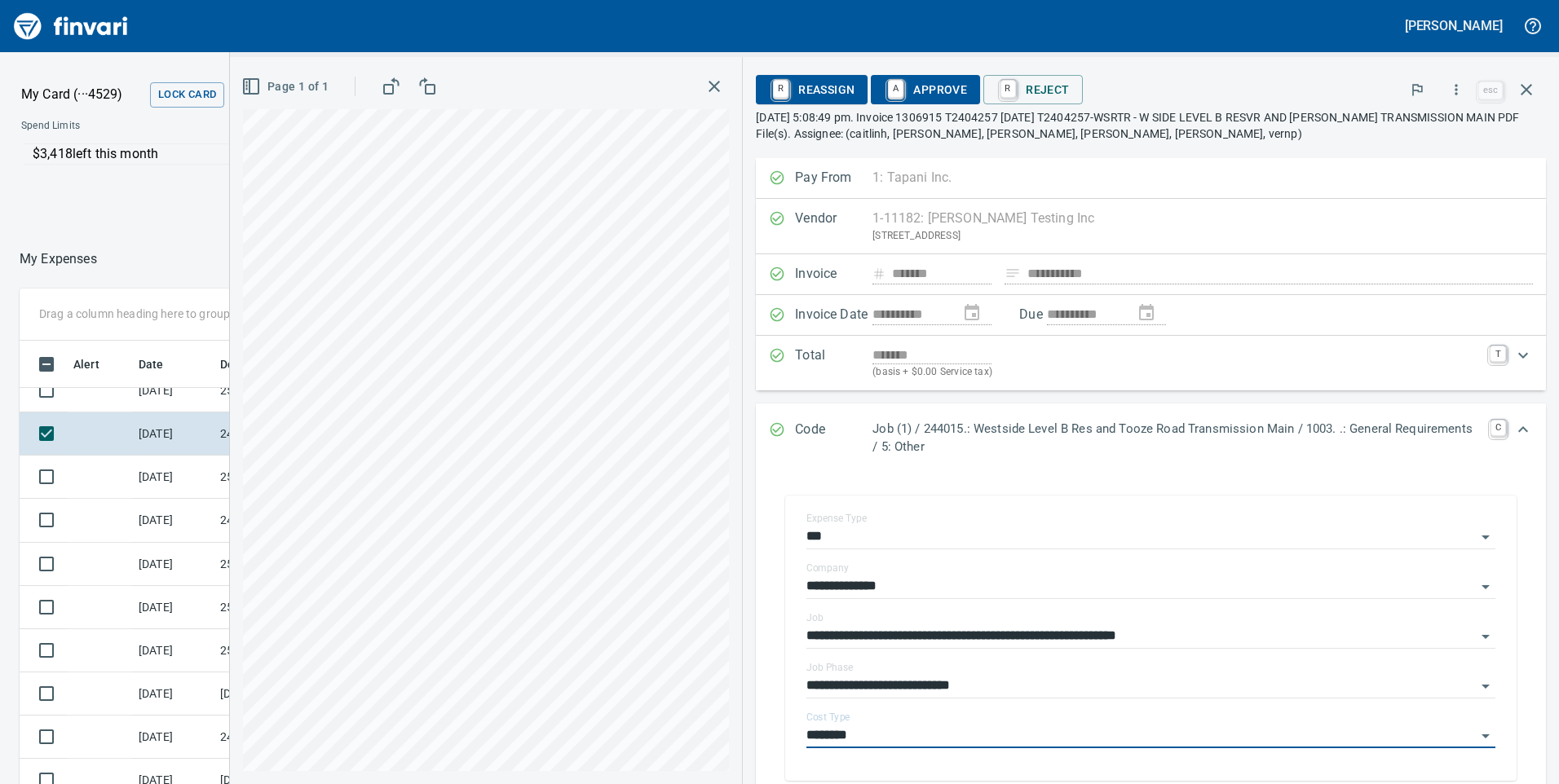
type input "********"
click at [913, 91] on span "A Approve" at bounding box center [925, 90] width 83 height 28
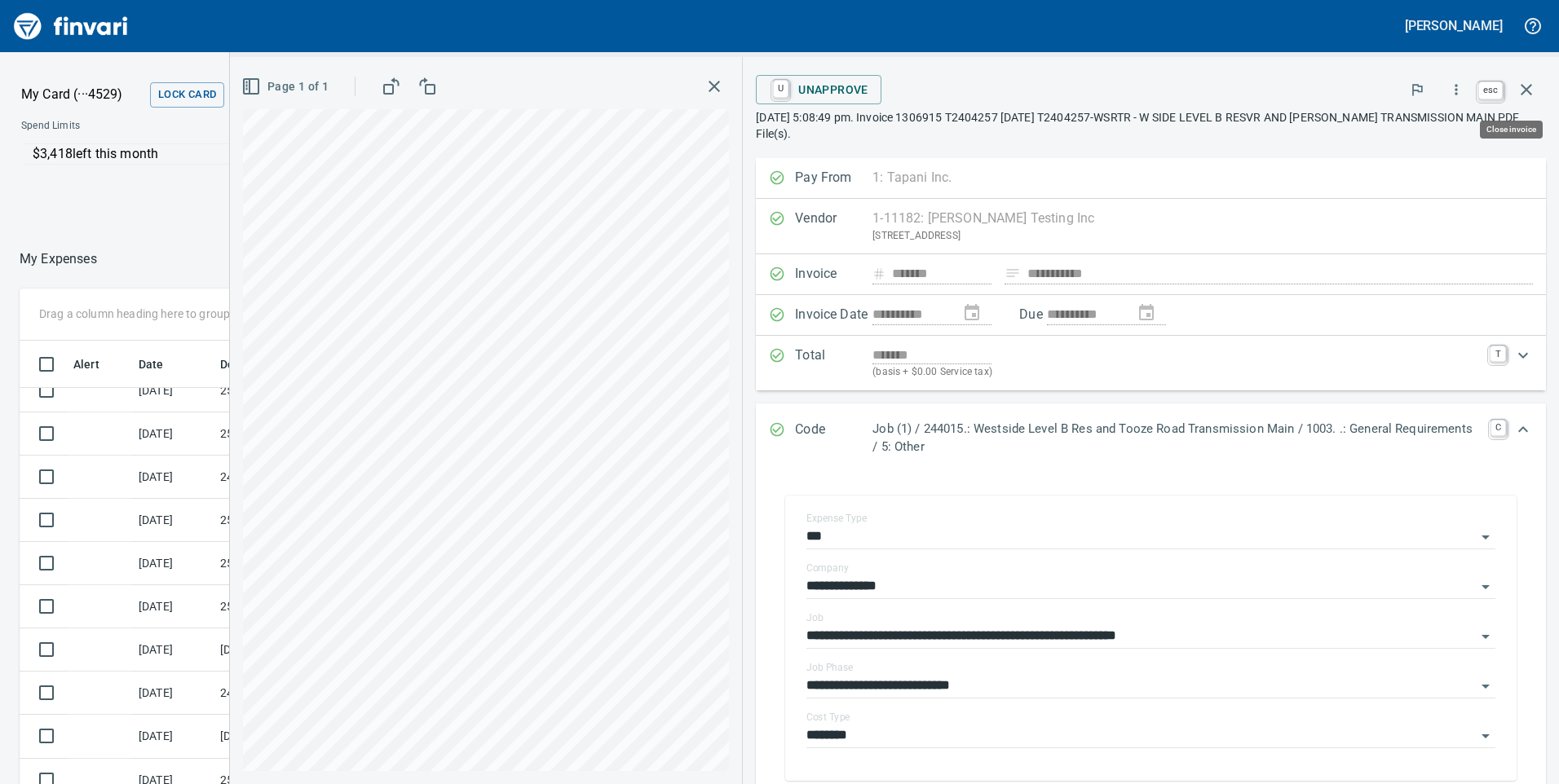
click at [1523, 95] on icon "button" at bounding box center [1526, 90] width 20 height 20
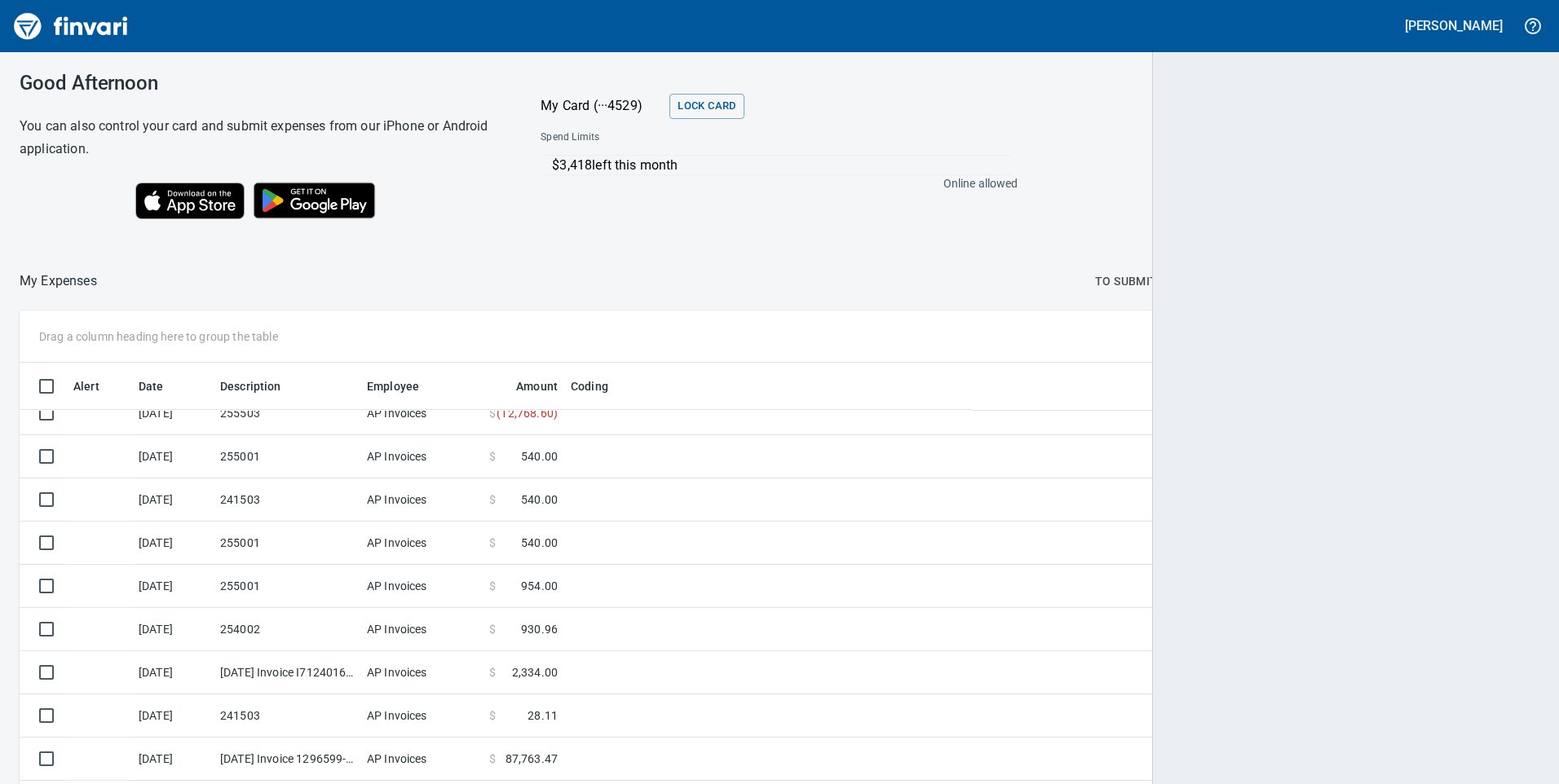
scroll to position [593, 1477]
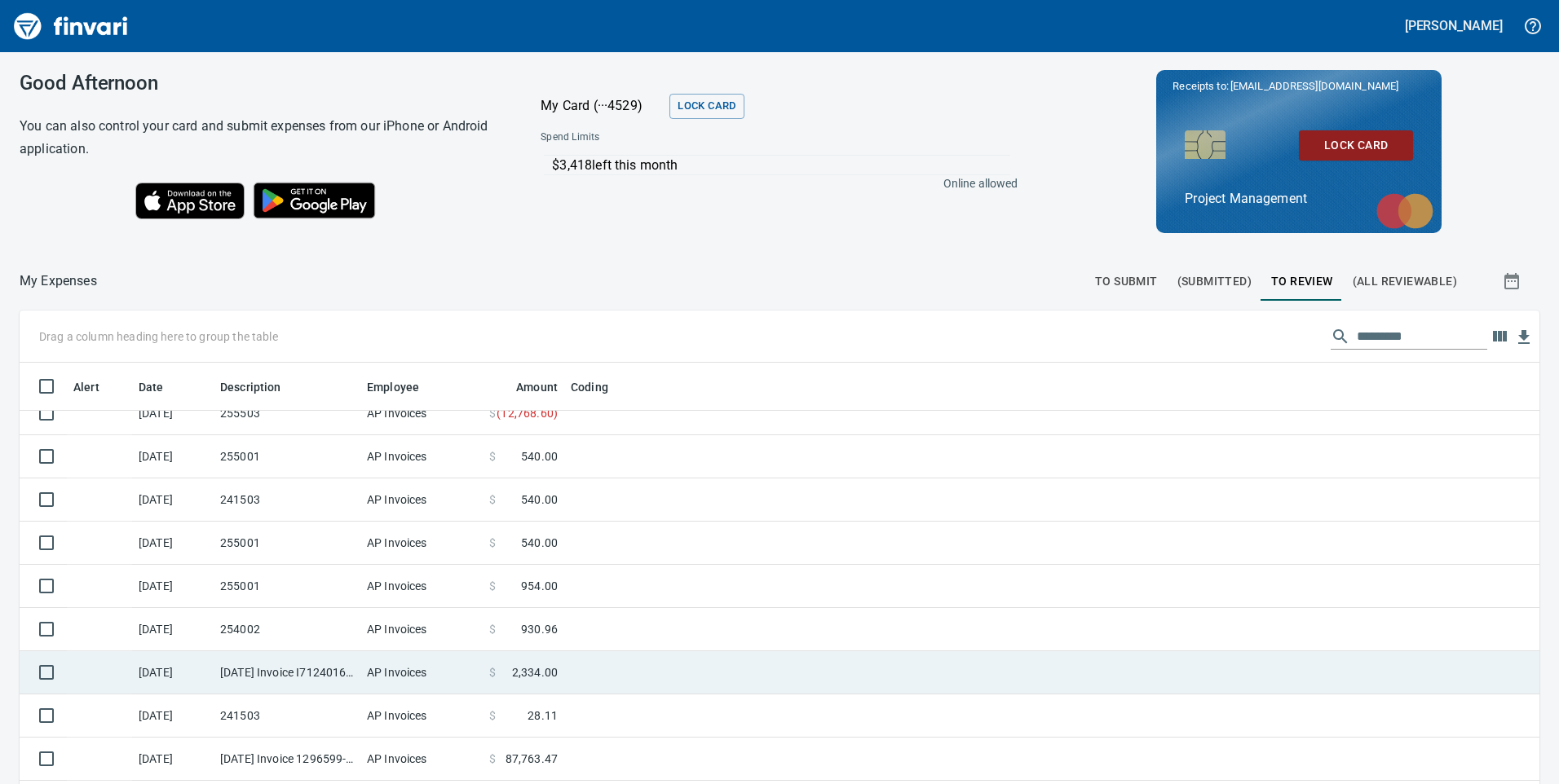
click at [281, 678] on td "[DATE] Invoice I7124016 from H.D. [PERSON_NAME] Company Inc. (1-10431)" at bounding box center [287, 673] width 147 height 43
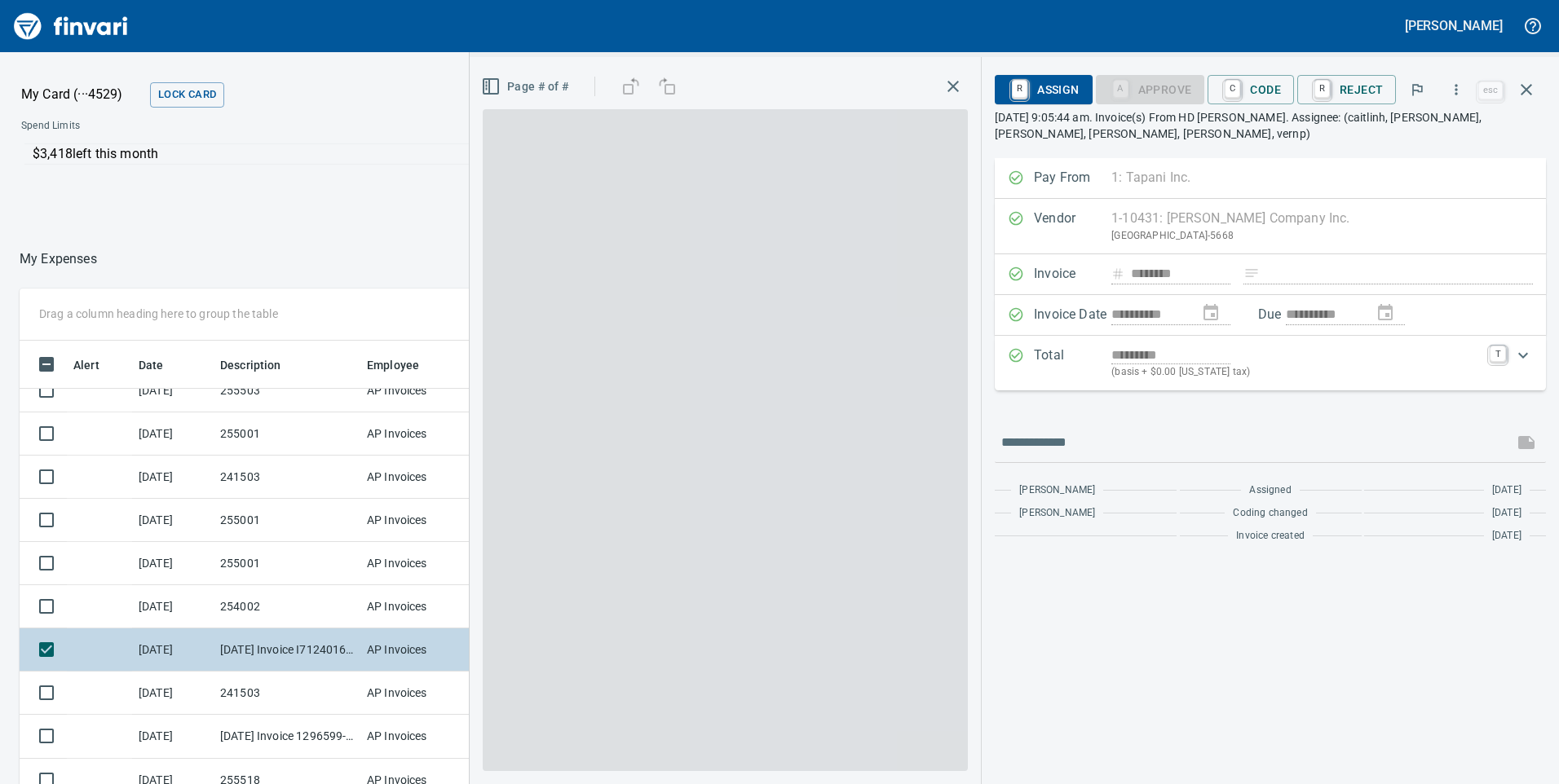
scroll to position [593, 1075]
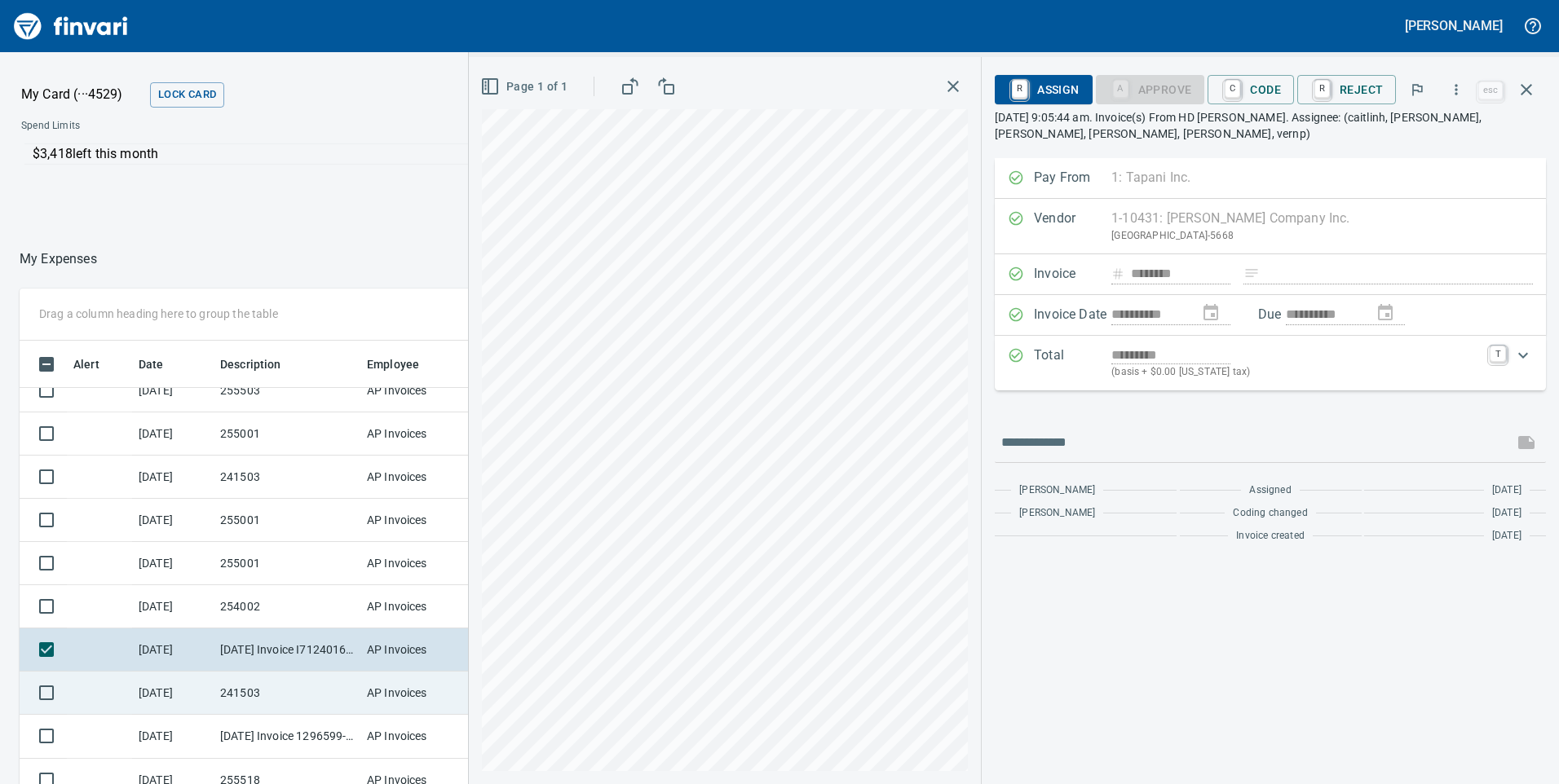
click at [297, 685] on td "241503" at bounding box center [287, 693] width 147 height 43
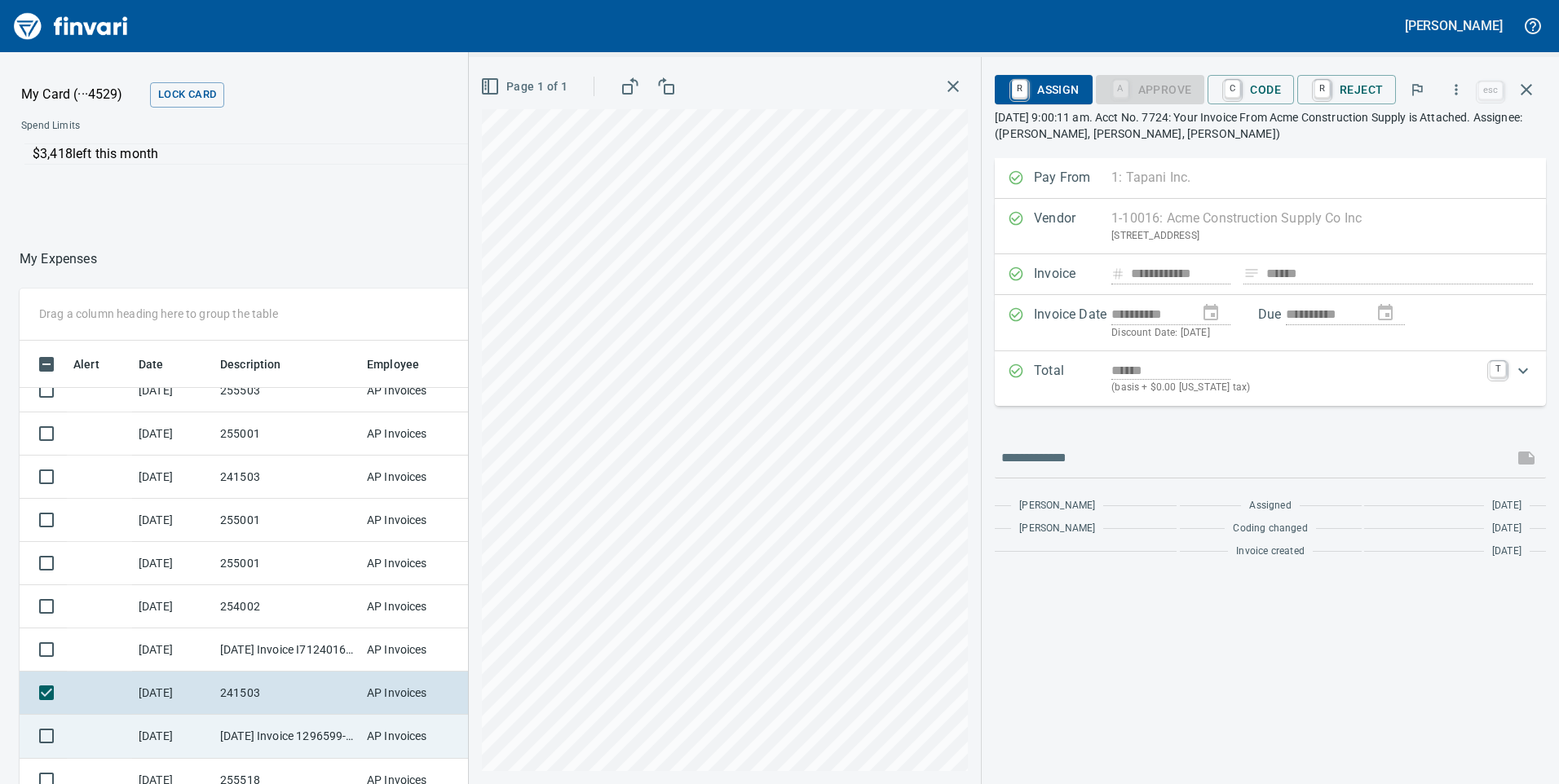
click at [285, 733] on td "[DATE] Invoice 1296599-22 from [PERSON_NAME] Enterprises Inc (1-10368)" at bounding box center [287, 736] width 147 height 43
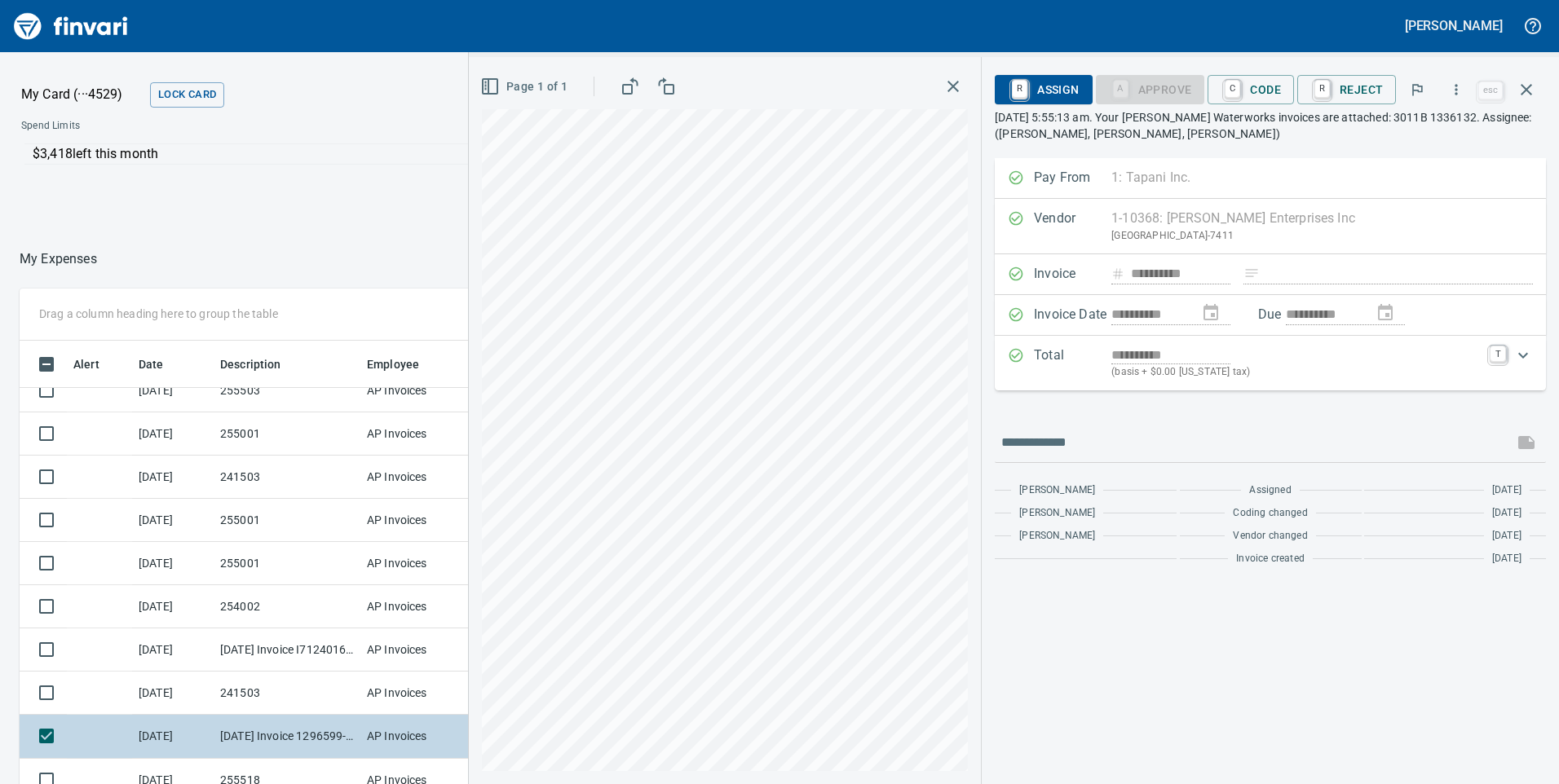
scroll to position [570, 0]
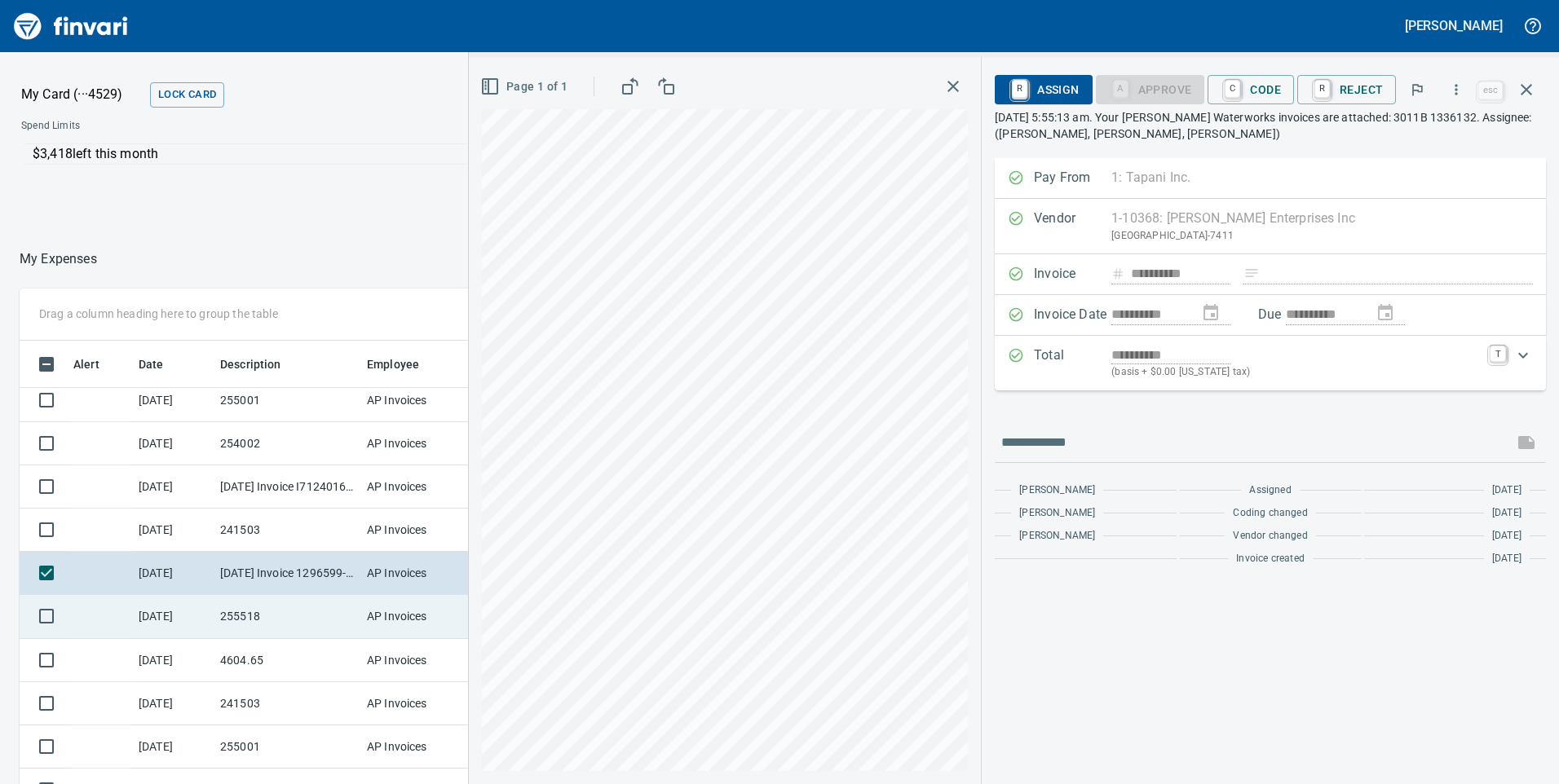
click at [298, 616] on td "255518" at bounding box center [287, 616] width 147 height 43
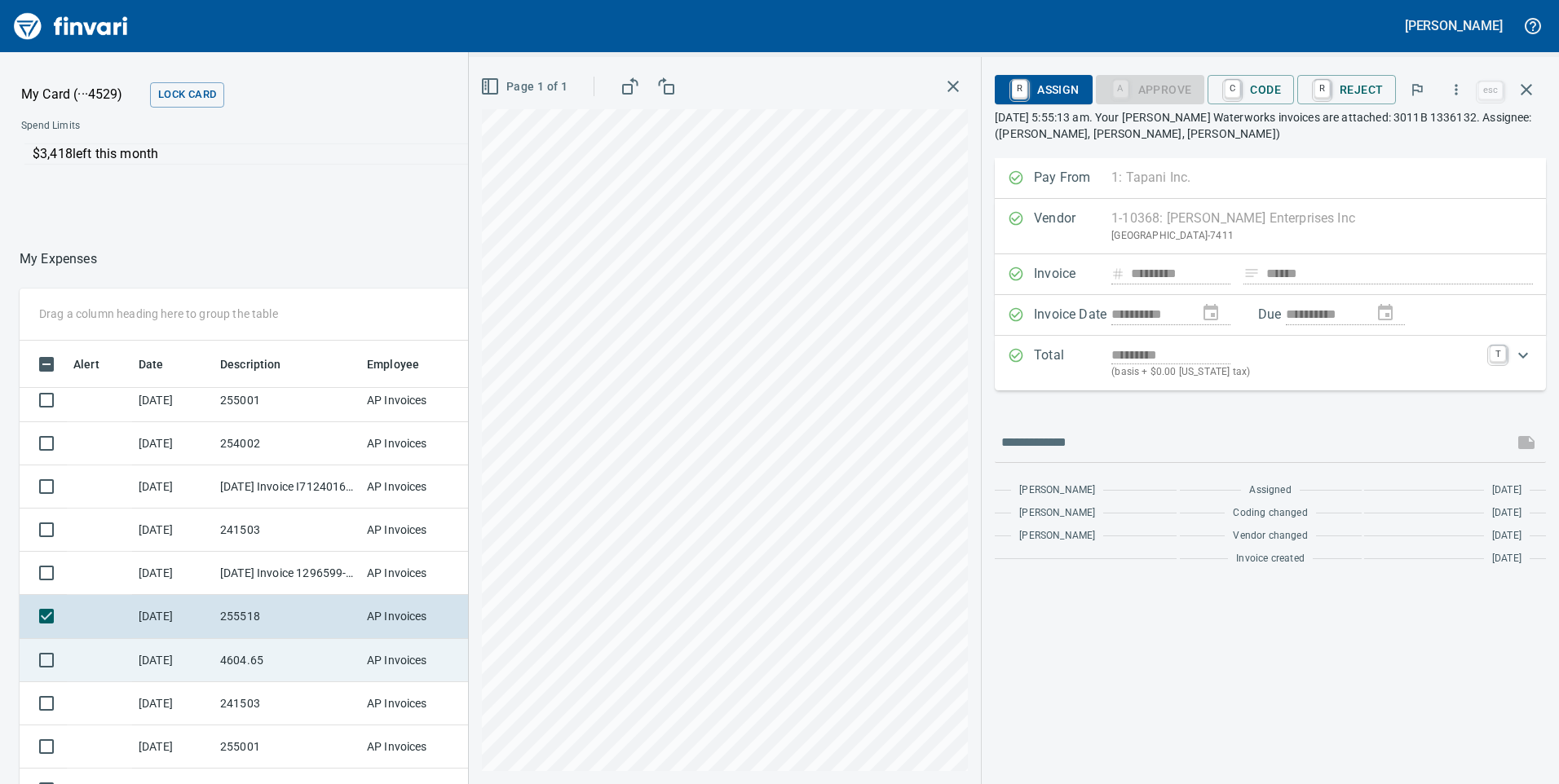
click at [282, 649] on td "4604.65" at bounding box center [287, 660] width 147 height 43
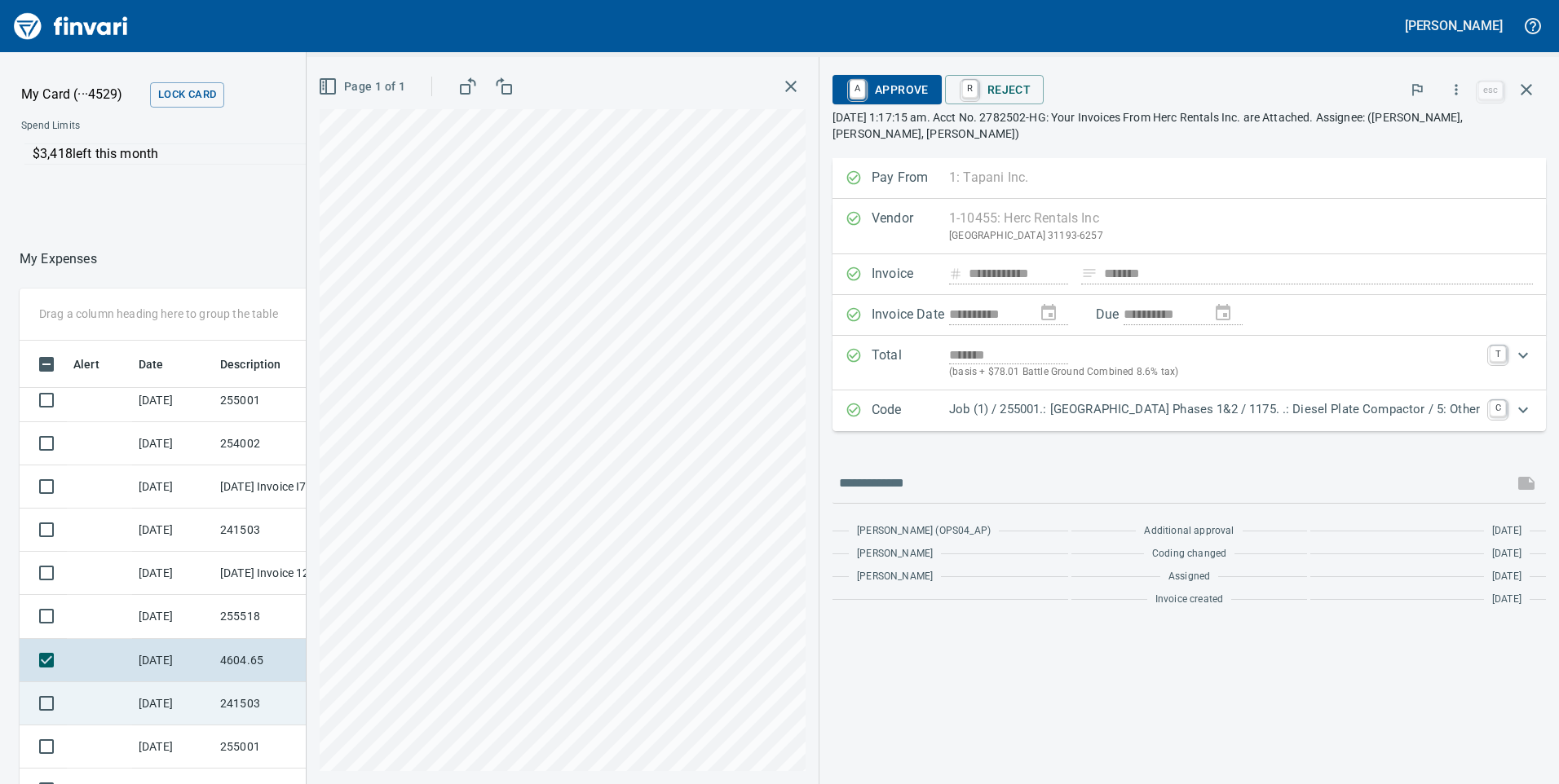
click at [210, 703] on td "[DATE]" at bounding box center [172, 704] width 82 height 43
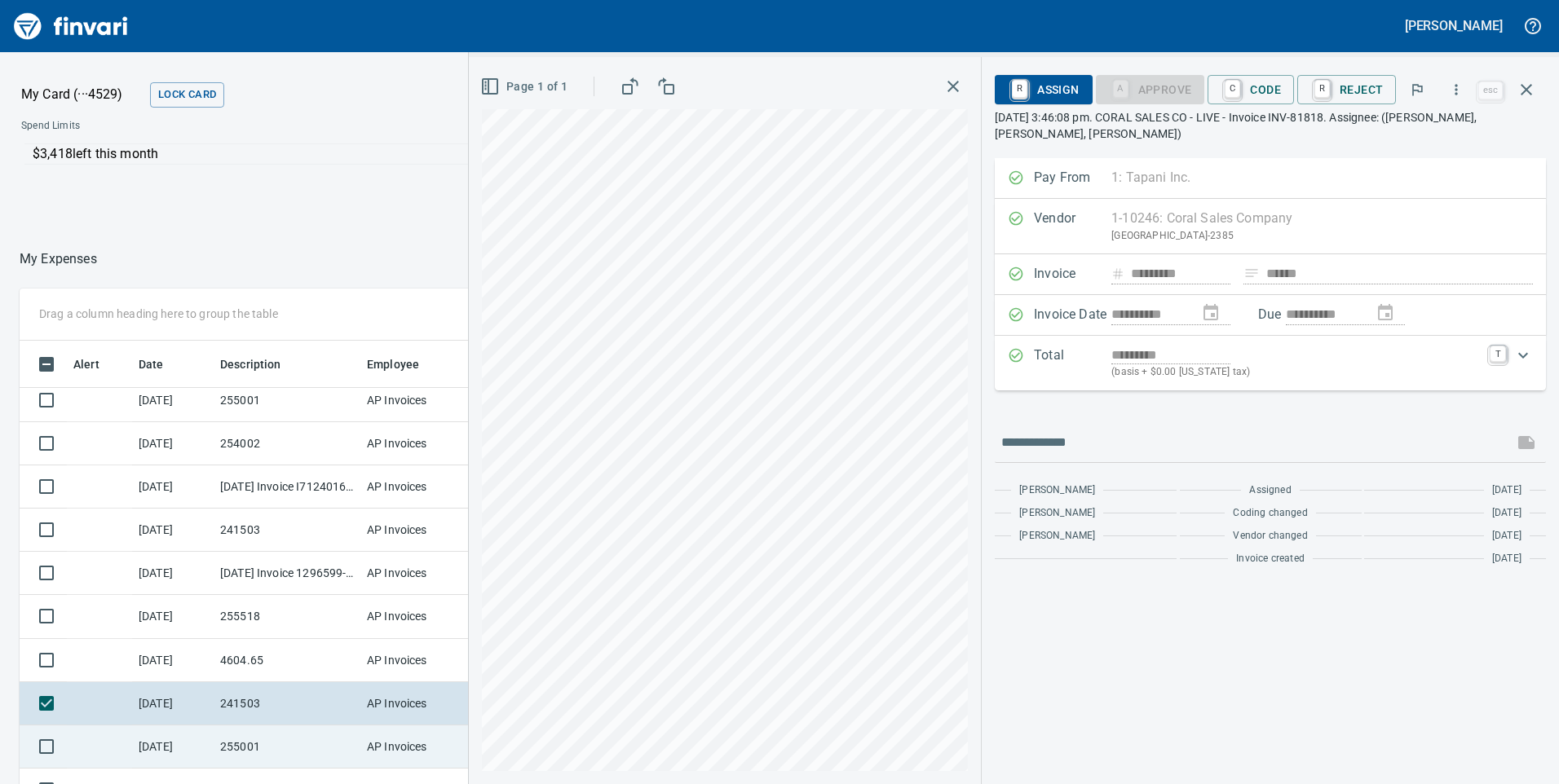
click at [243, 742] on td "255001" at bounding box center [287, 747] width 147 height 43
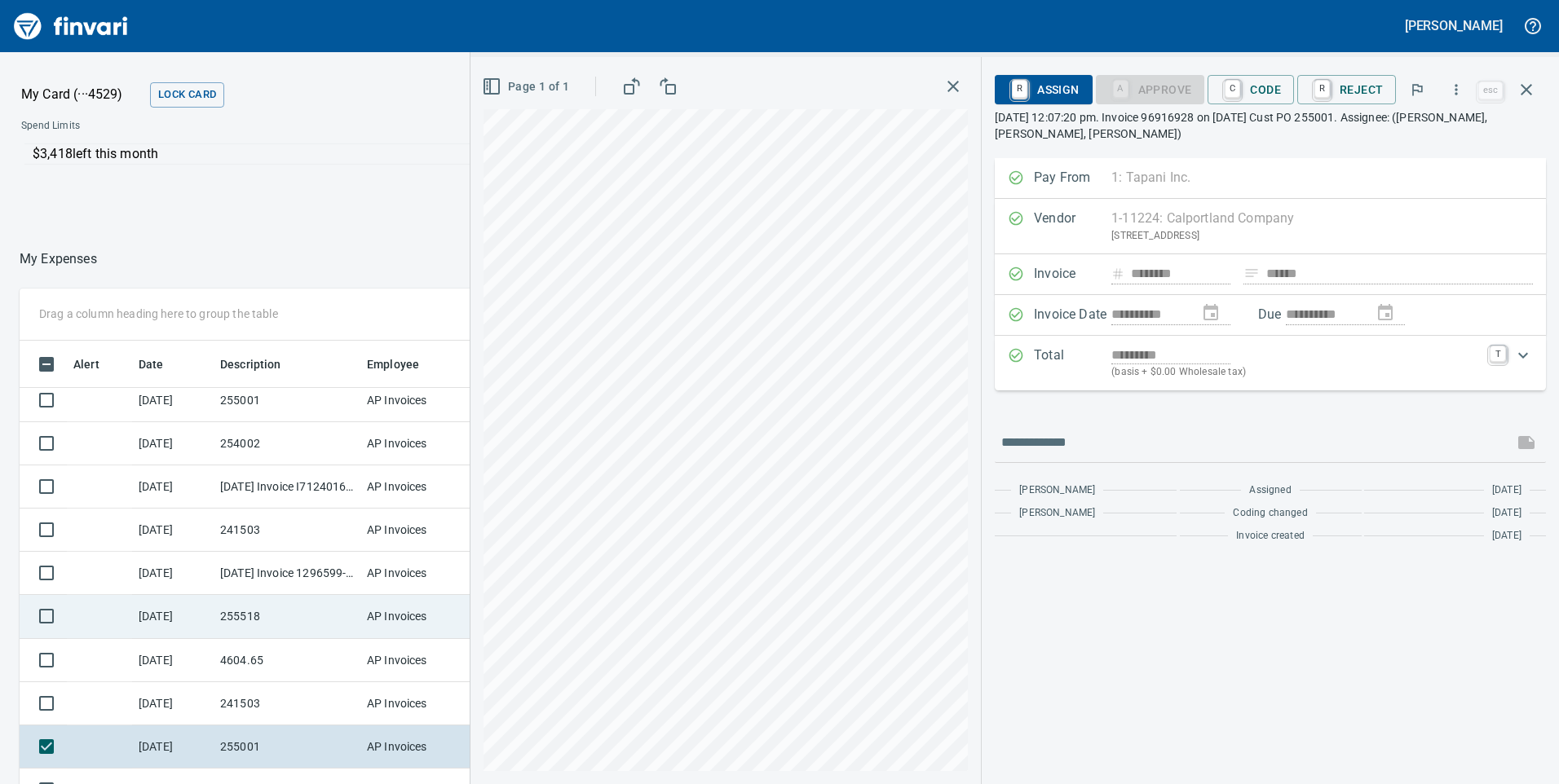
scroll to position [734, 0]
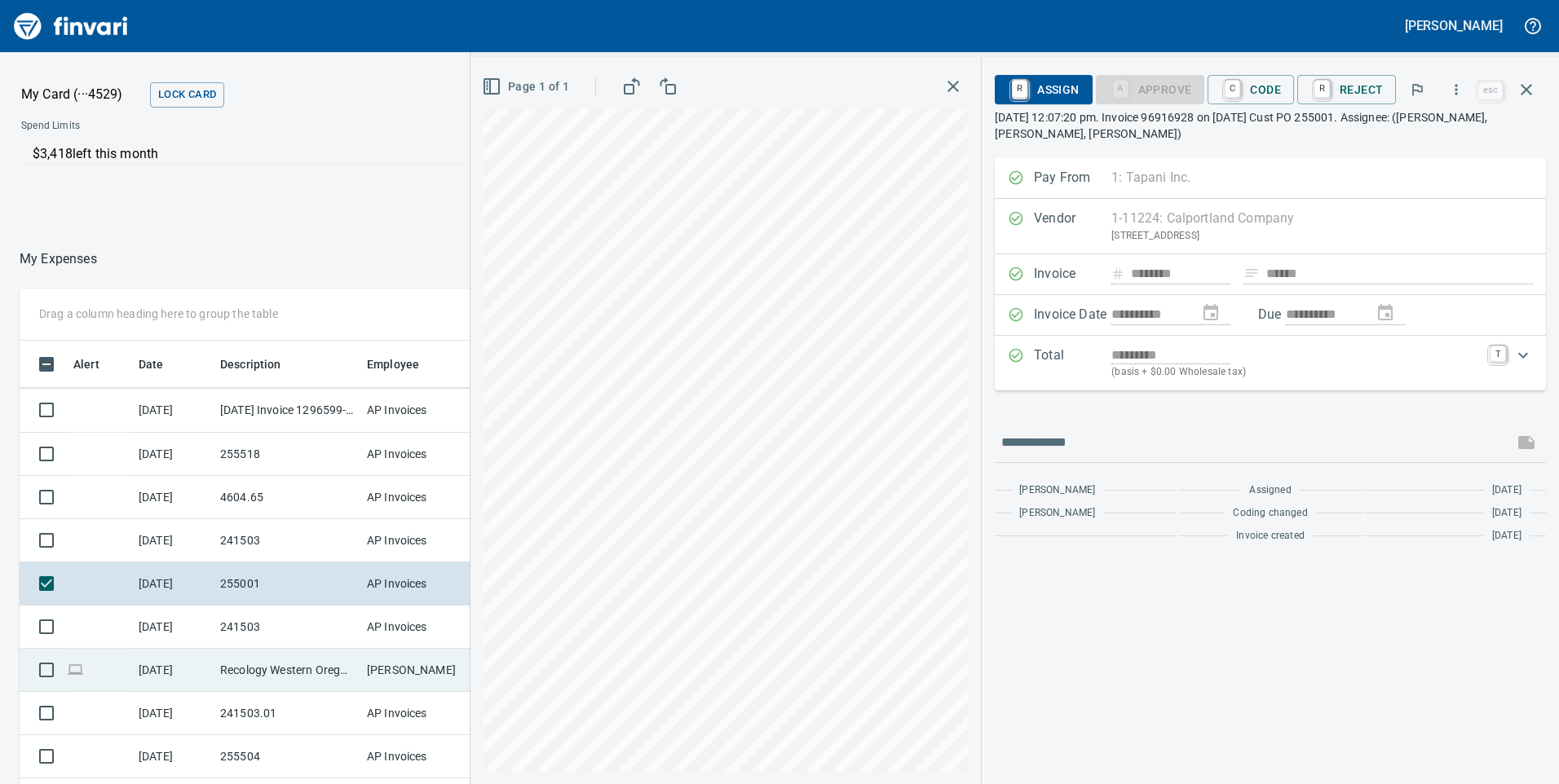
drag, startPoint x: 250, startPoint y: 633, endPoint x: 253, endPoint y: 660, distance: 27.2
click at [251, 633] on td "241503" at bounding box center [287, 627] width 147 height 43
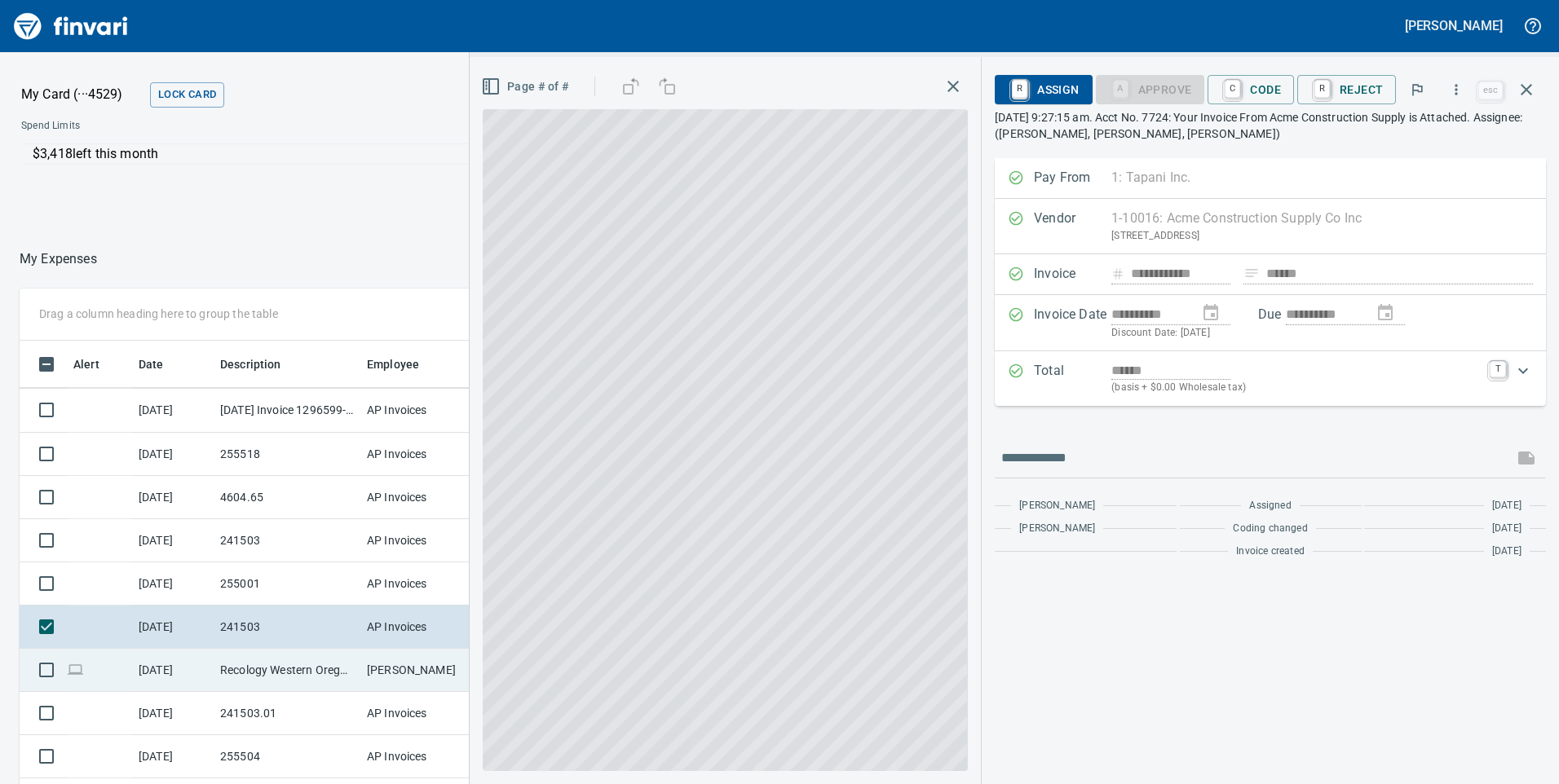
click at [253, 668] on td "Recology Western Orego Mcminnville OR" at bounding box center [287, 670] width 147 height 43
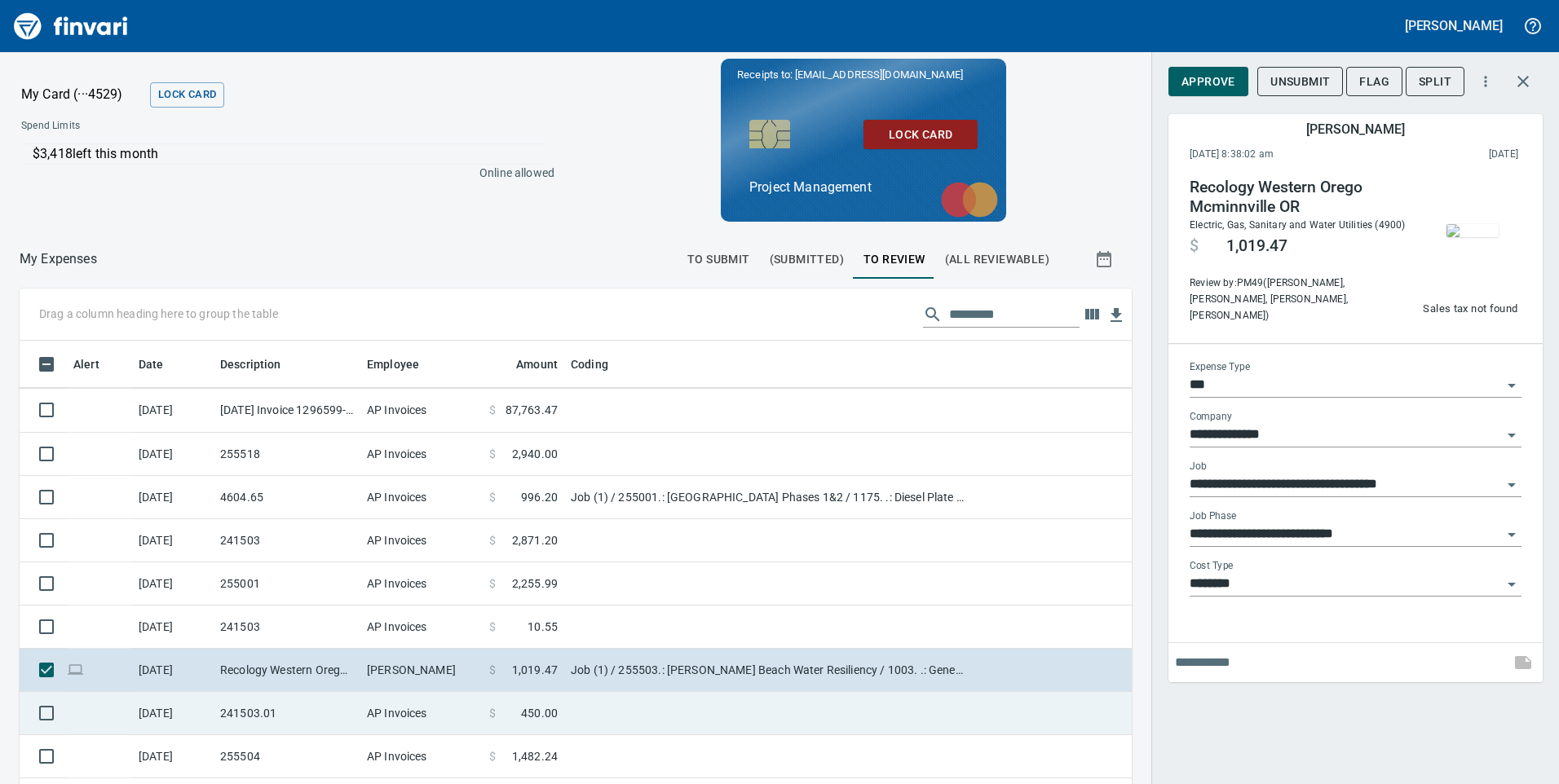
click at [257, 719] on td "241503.01" at bounding box center [287, 714] width 147 height 43
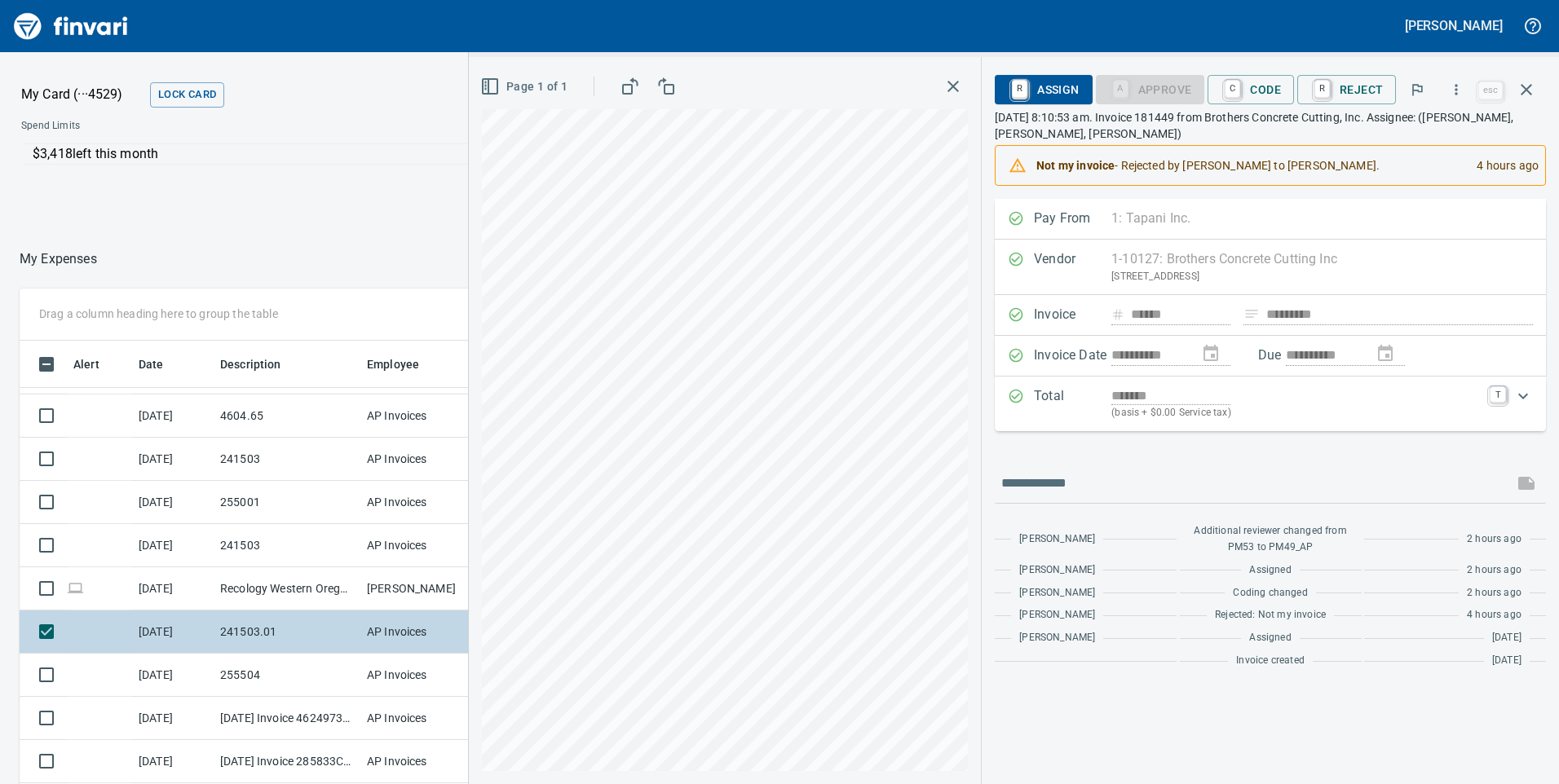
scroll to position [897, 0]
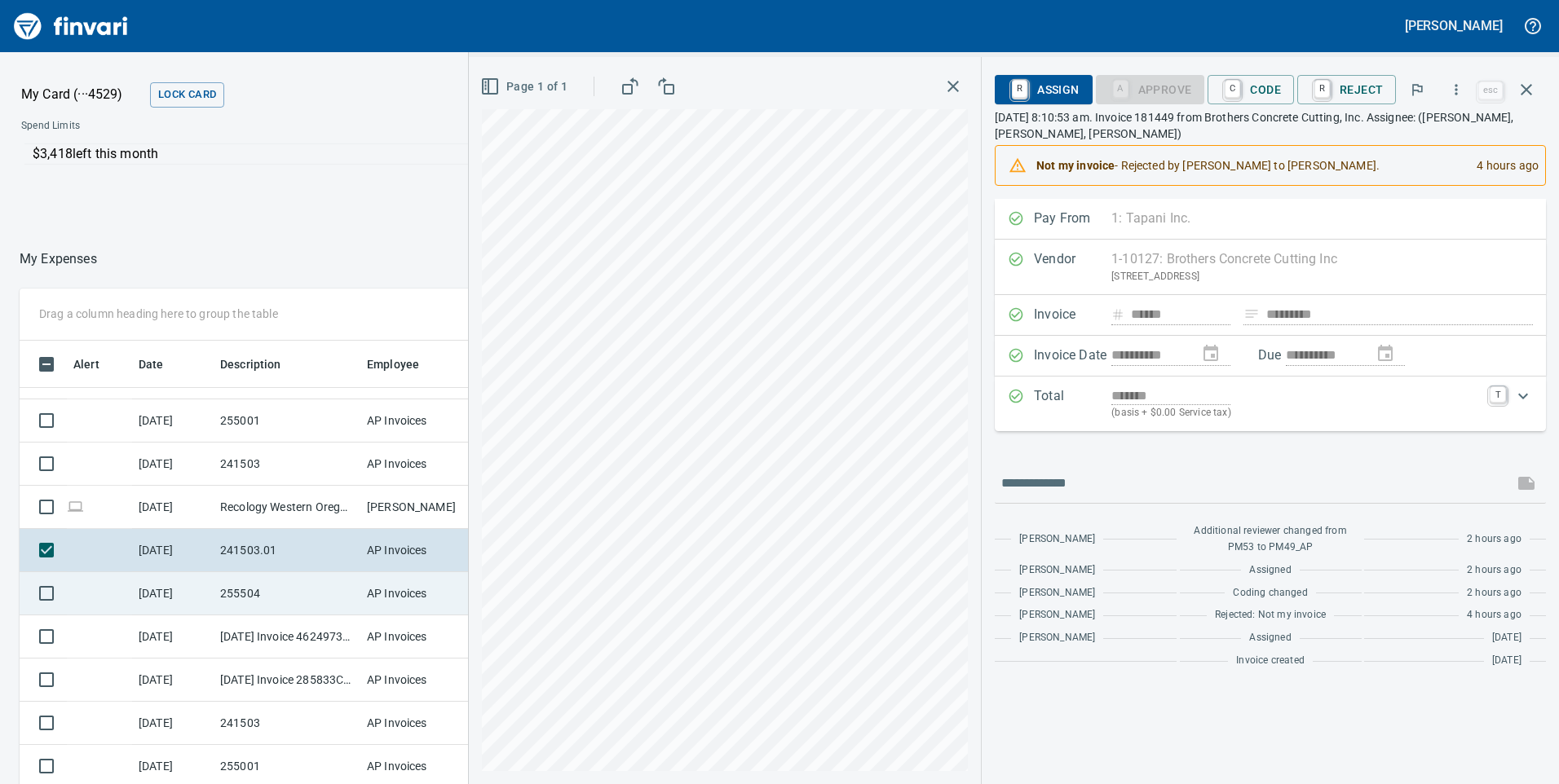
click at [280, 599] on td "255504" at bounding box center [287, 593] width 147 height 43
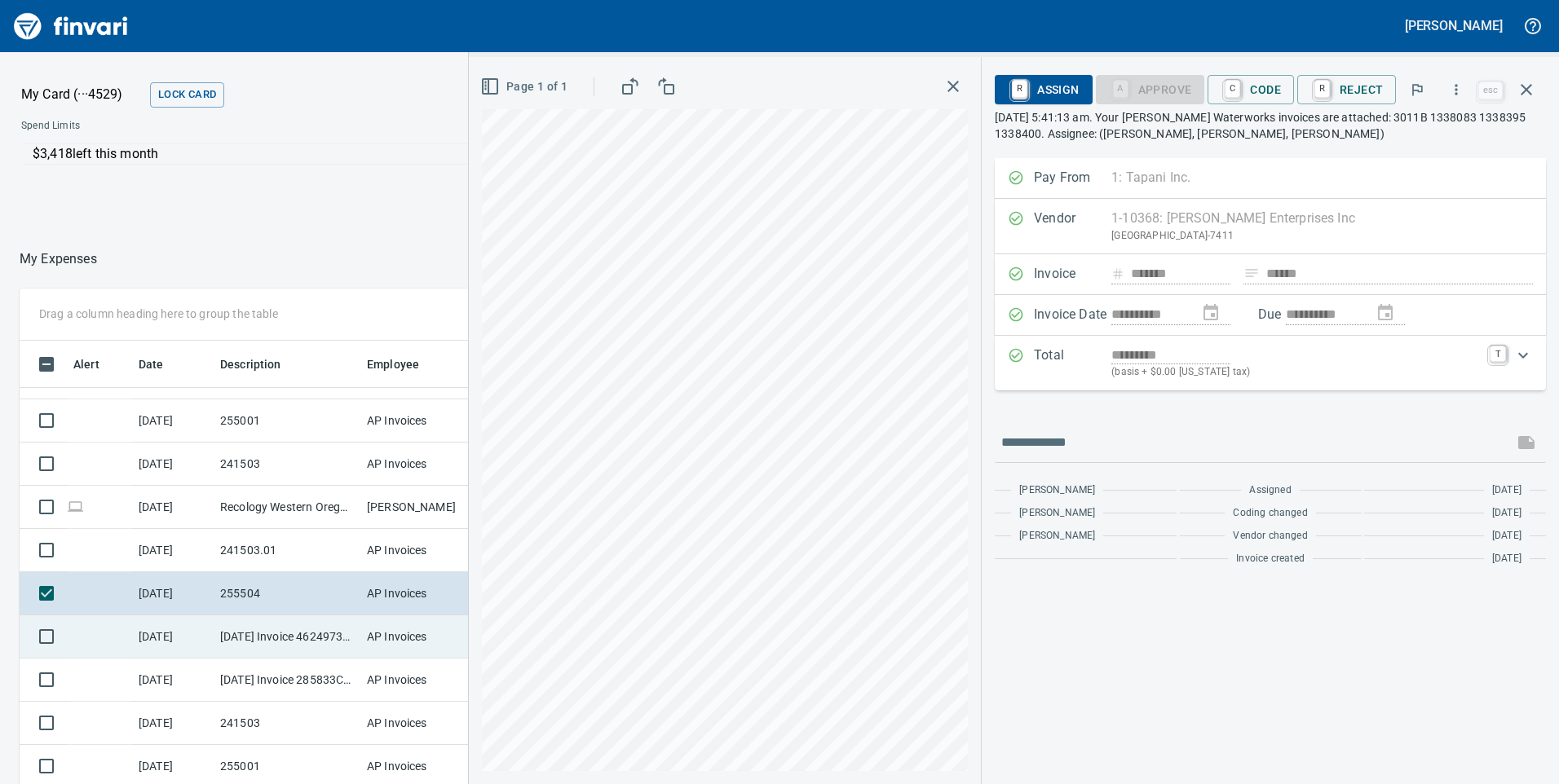
click at [280, 630] on td "[DATE] Invoice 4624973189 from Hilti Inc. (1-10462)" at bounding box center [287, 637] width 147 height 43
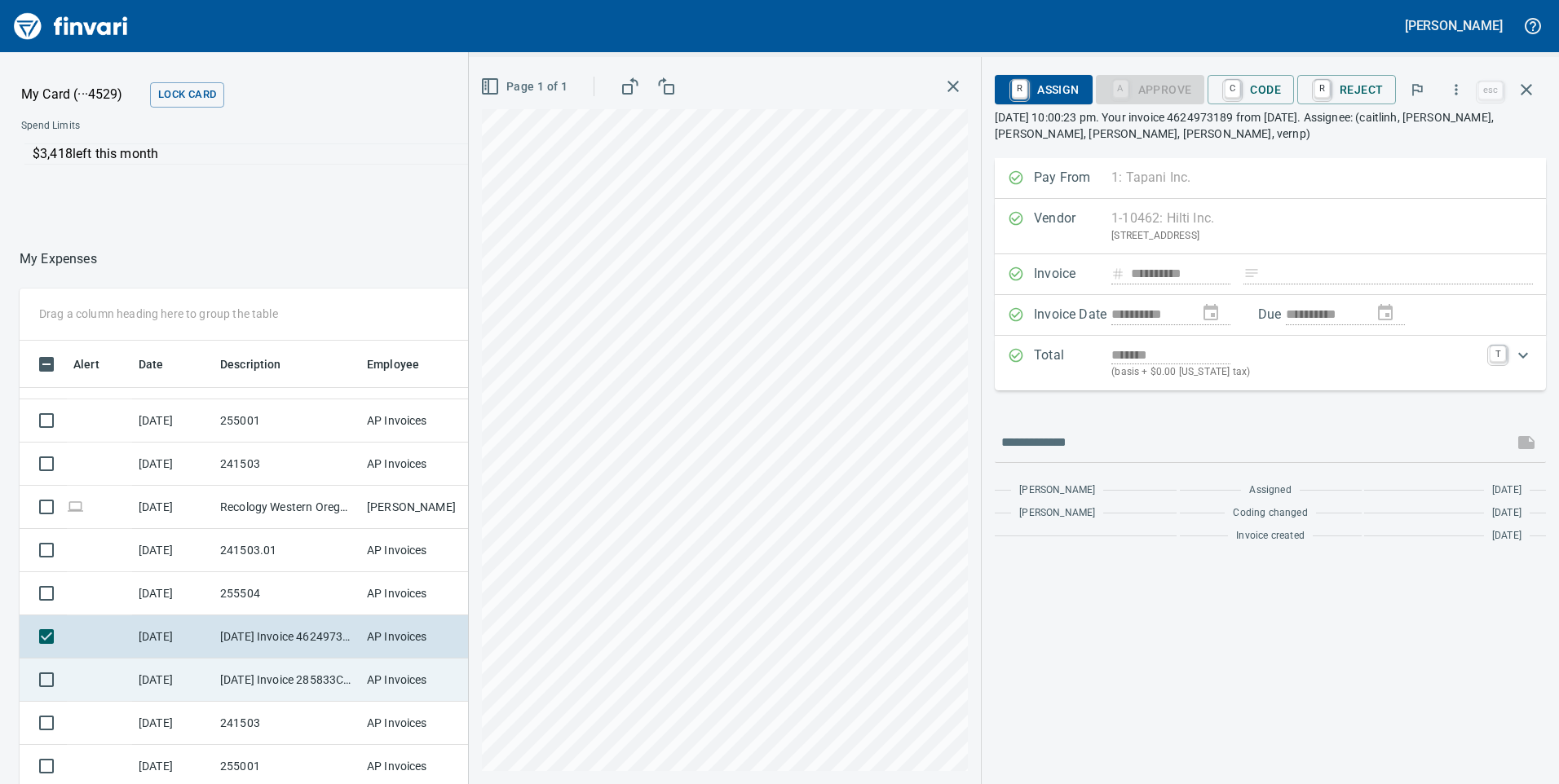
click at [280, 672] on td "[DATE] Invoice 285833C-2 from C&E Rentals (1-38058)" at bounding box center [287, 680] width 147 height 43
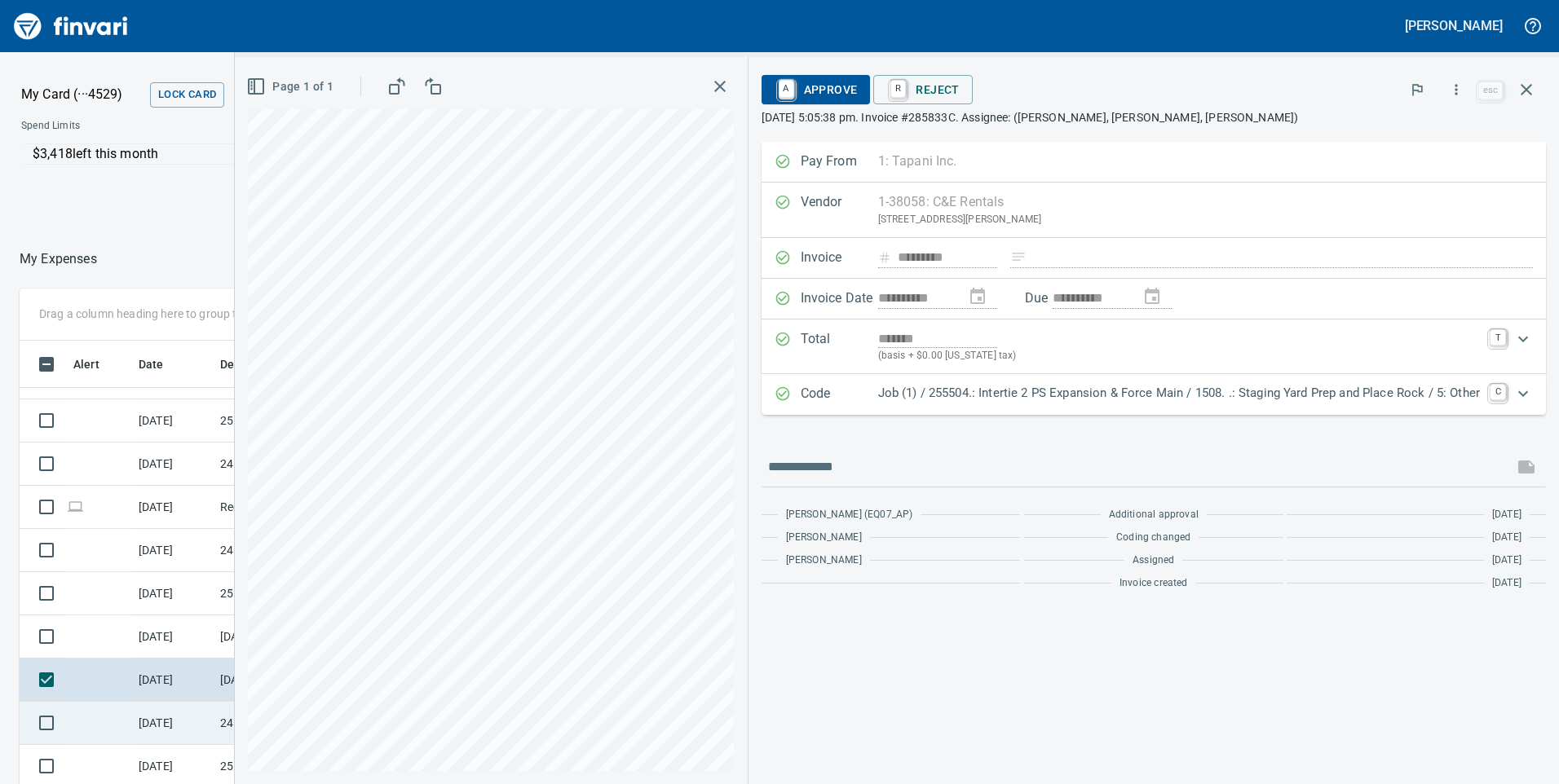
click at [165, 728] on td "[DATE]" at bounding box center [172, 723] width 82 height 43
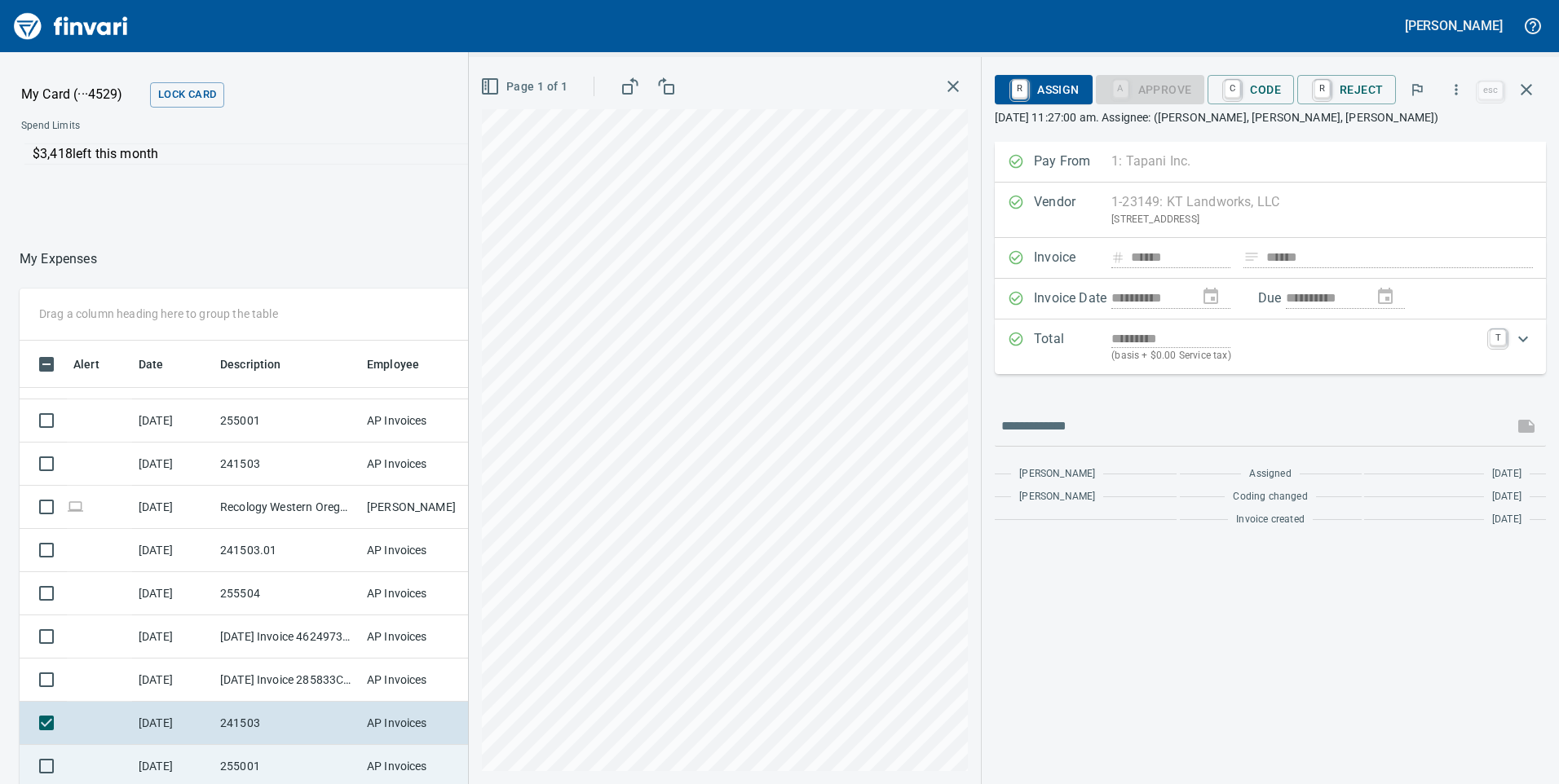
click at [172, 755] on td "[DATE]" at bounding box center [172, 767] width 82 height 43
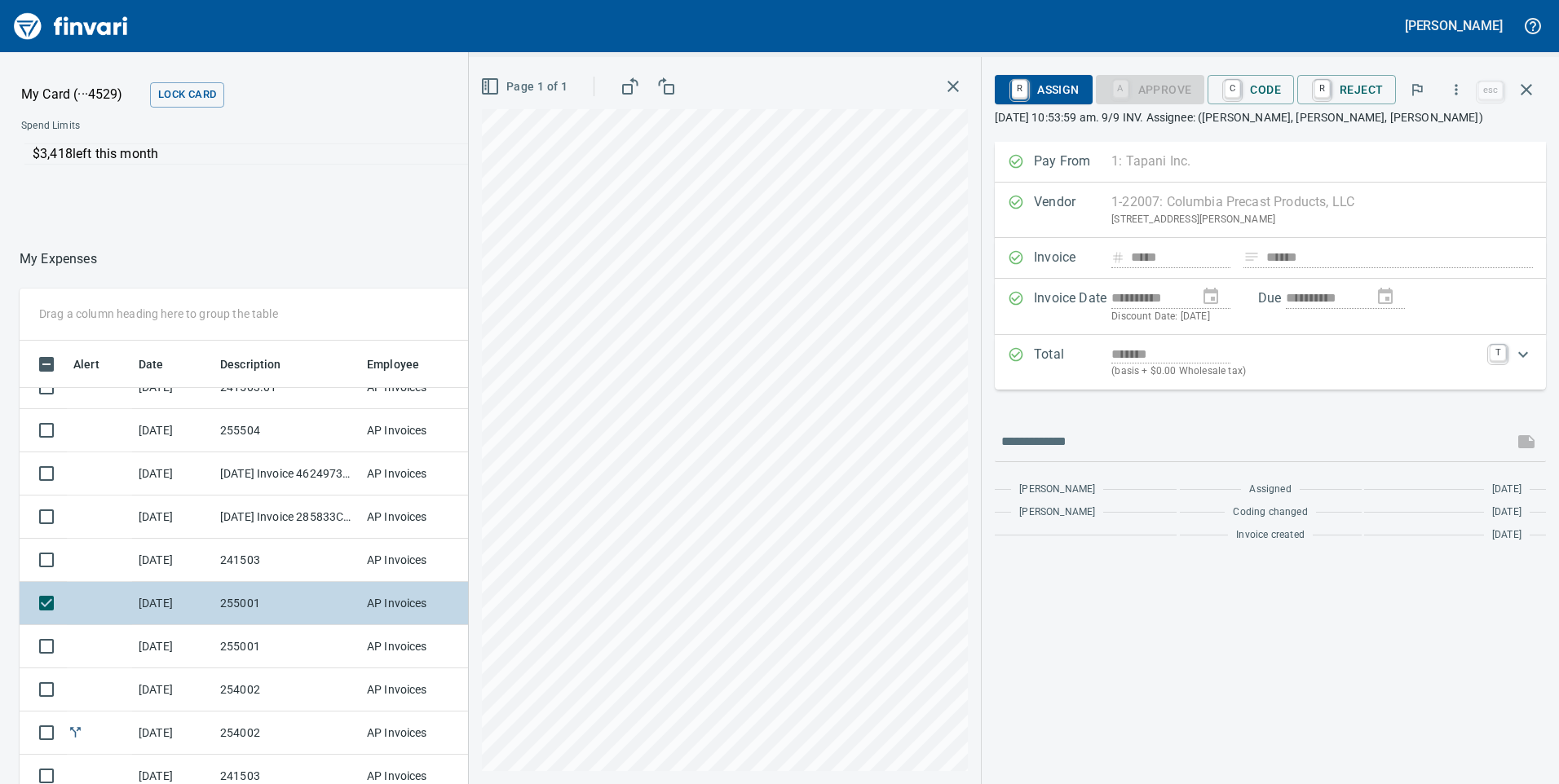
scroll to position [1141, 0]
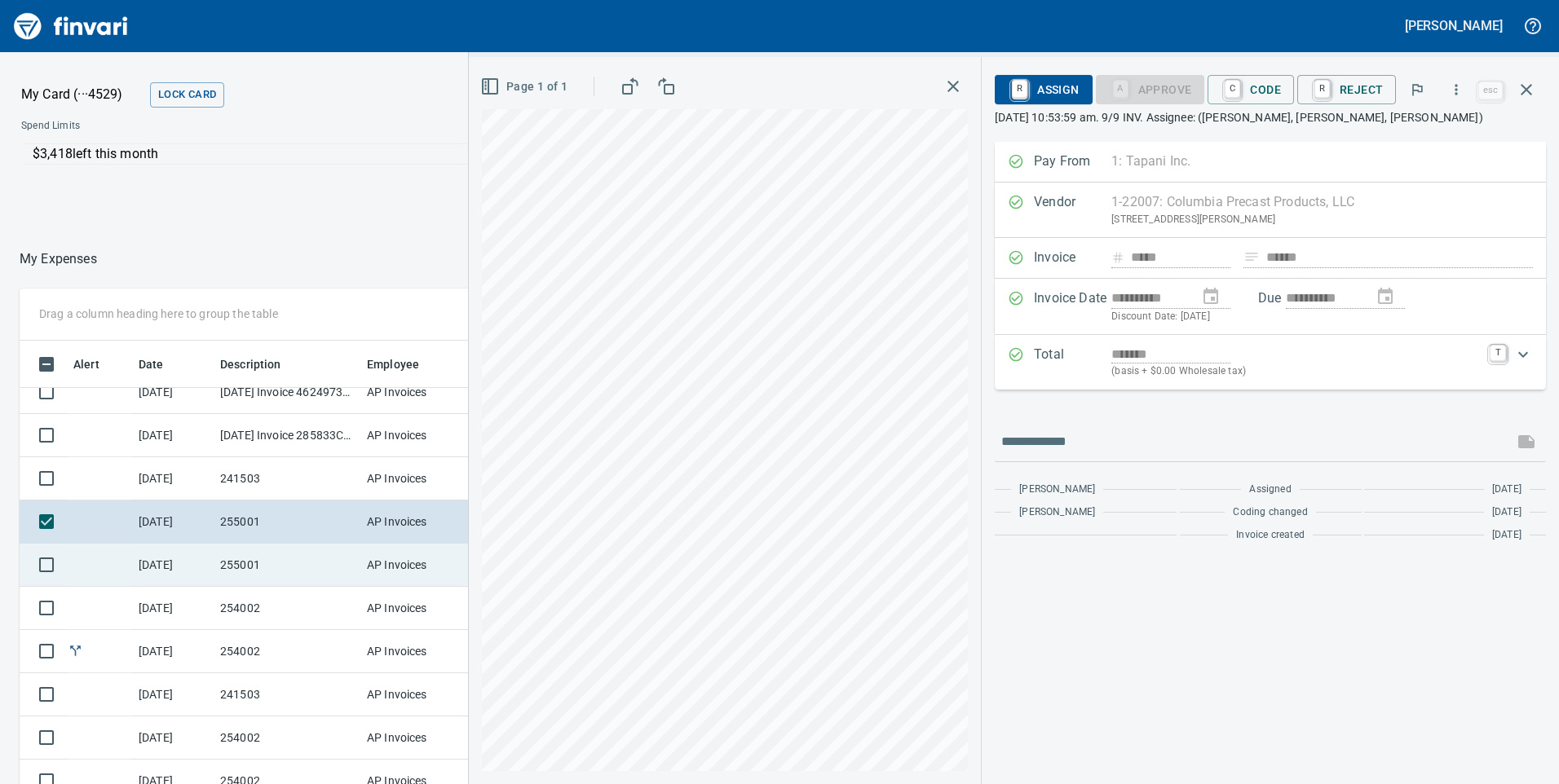
click at [193, 561] on td "[DATE]" at bounding box center [172, 565] width 82 height 43
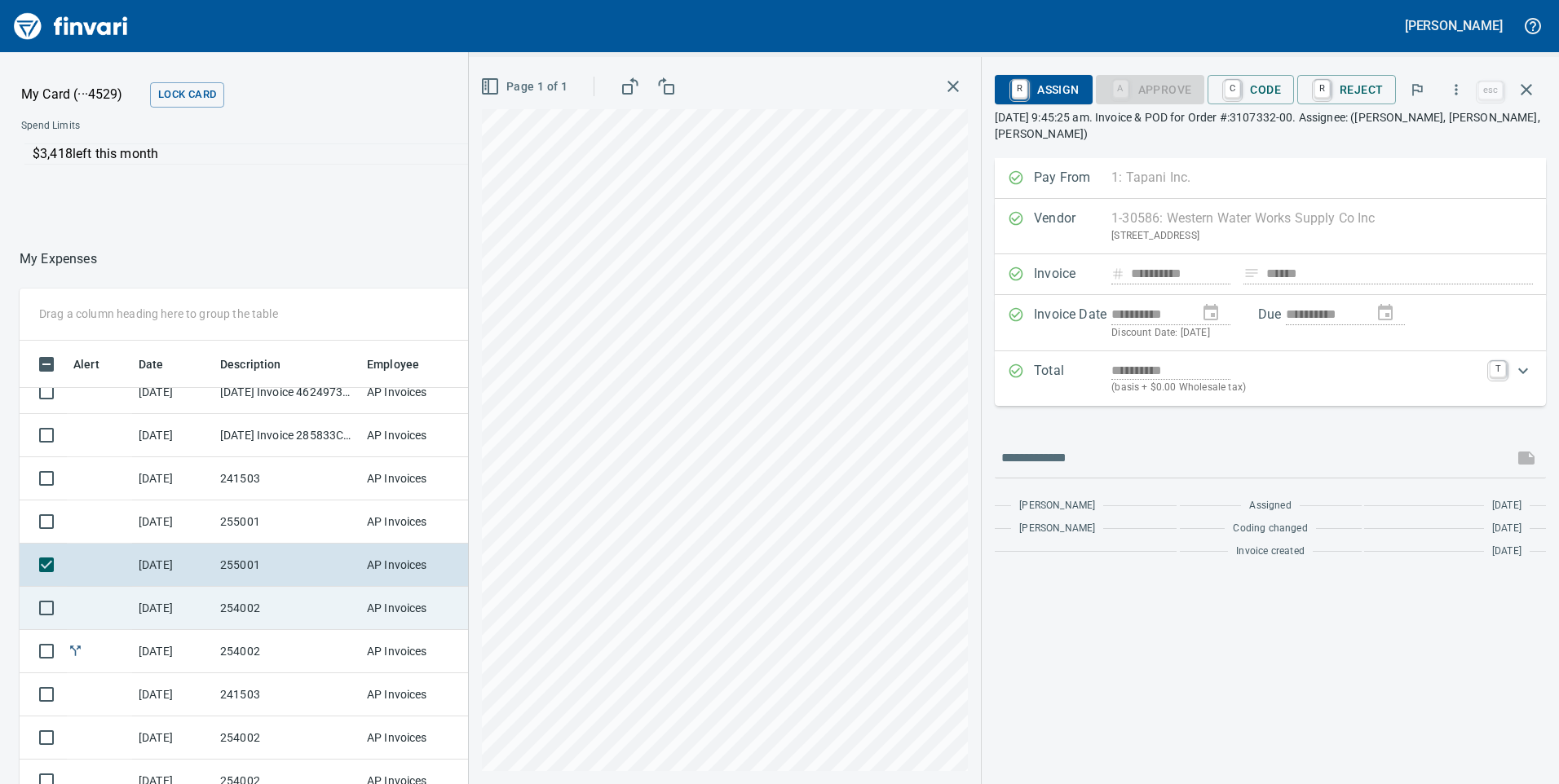
click at [190, 597] on td "[DATE]" at bounding box center [172, 608] width 82 height 43
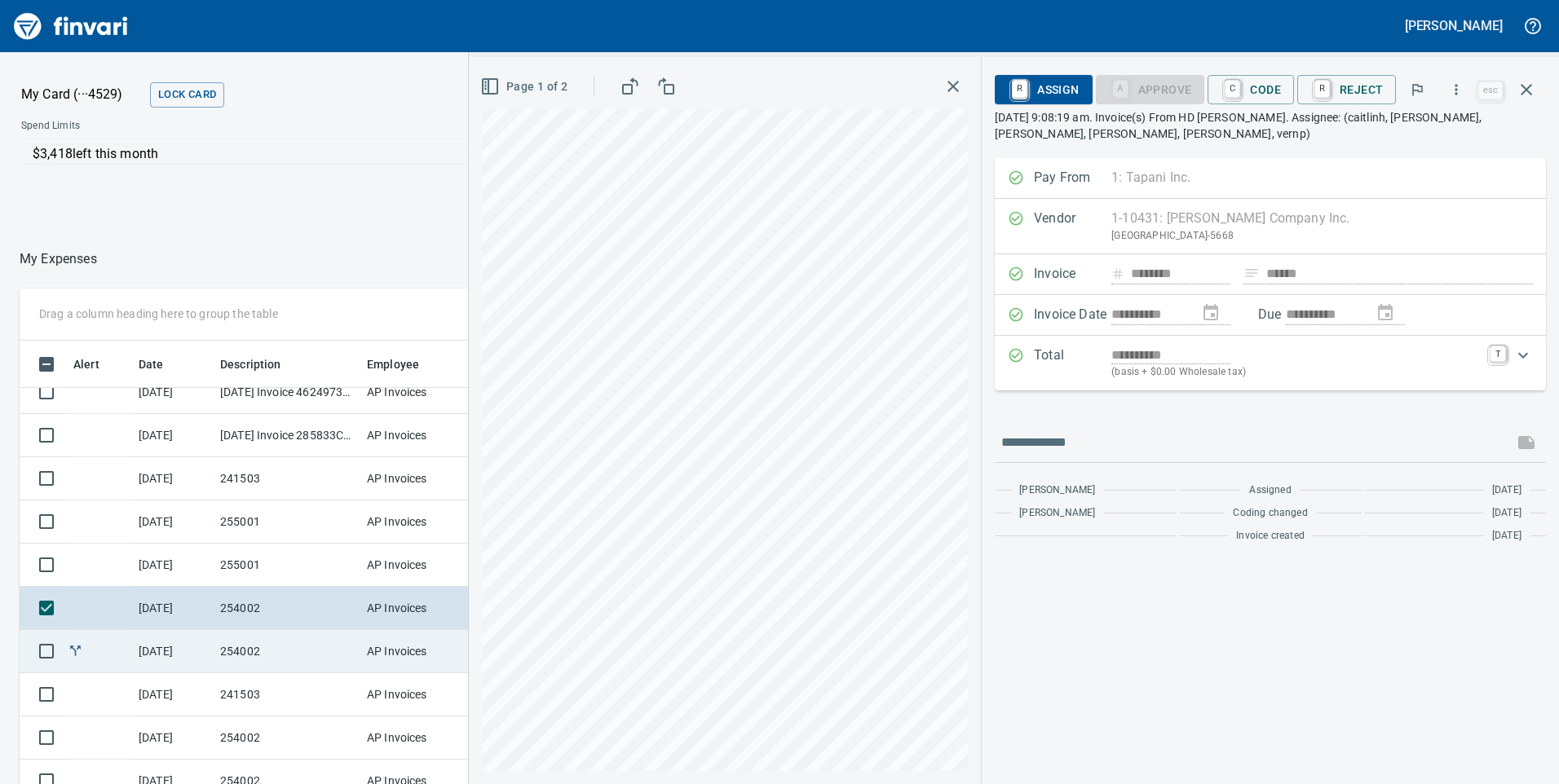
click at [191, 659] on td "[DATE]" at bounding box center [172, 652] width 82 height 43
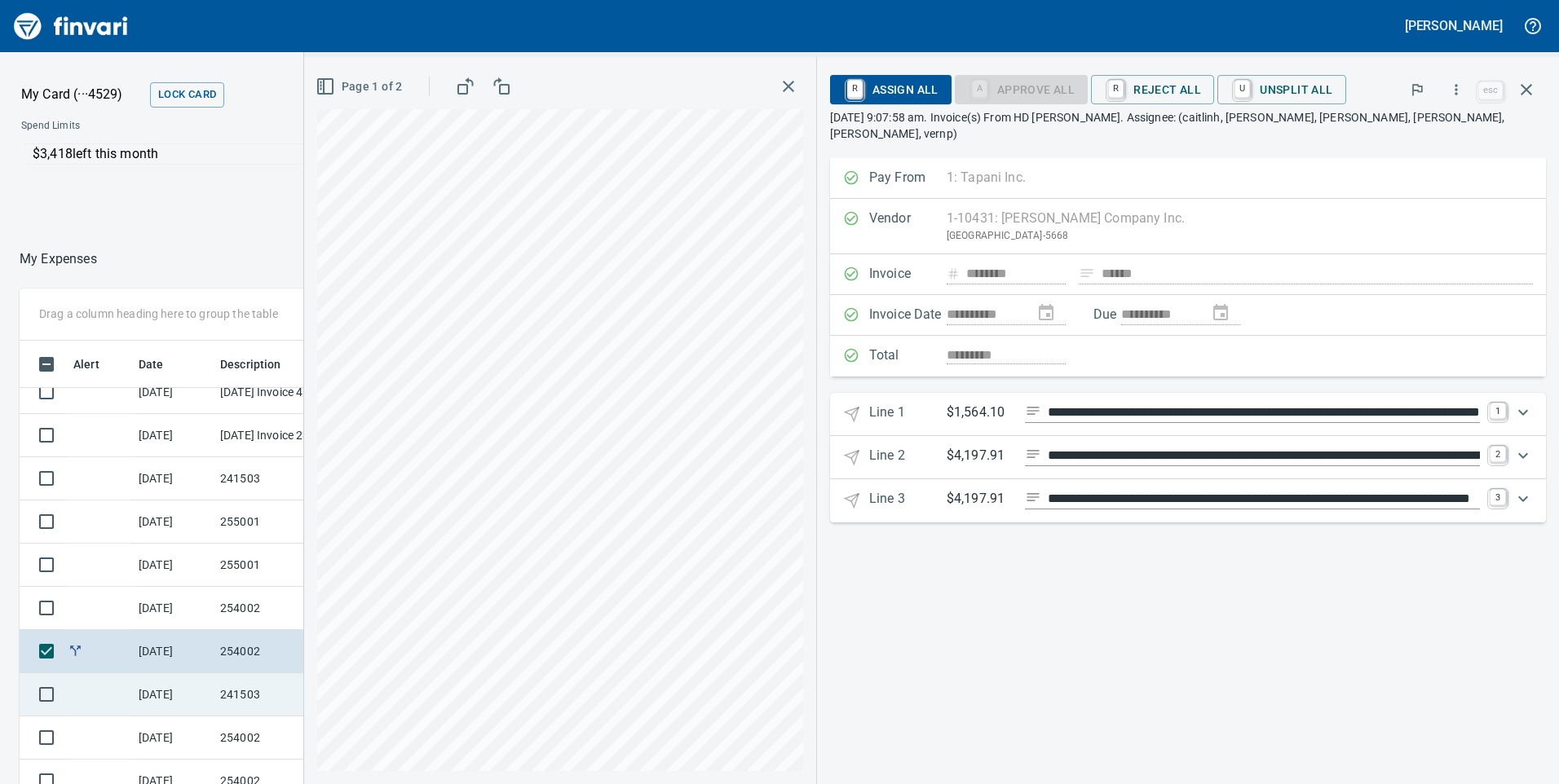
click at [191, 687] on td "[DATE]" at bounding box center [172, 695] width 82 height 43
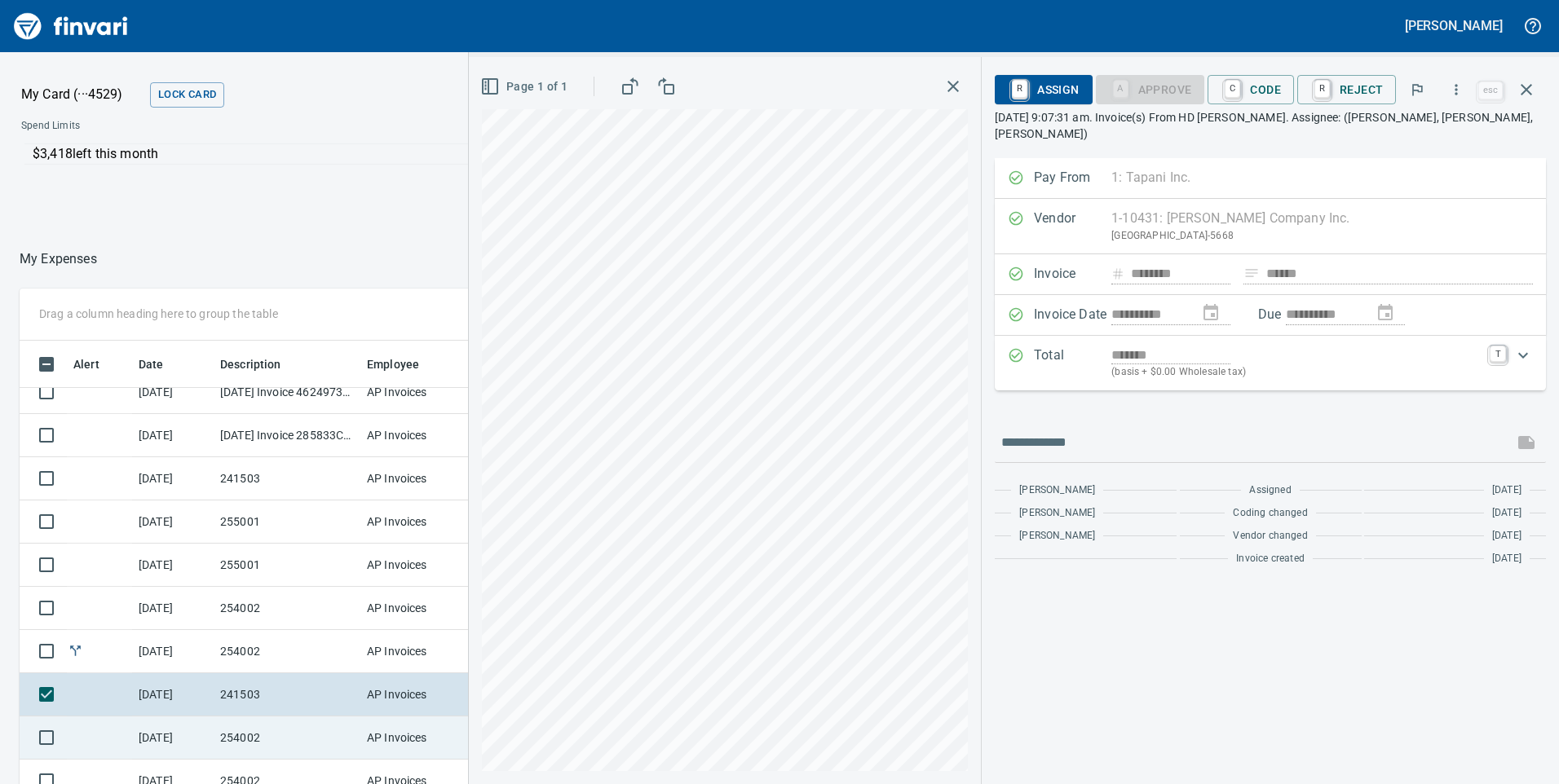
click at [165, 731] on td "[DATE]" at bounding box center [172, 738] width 82 height 43
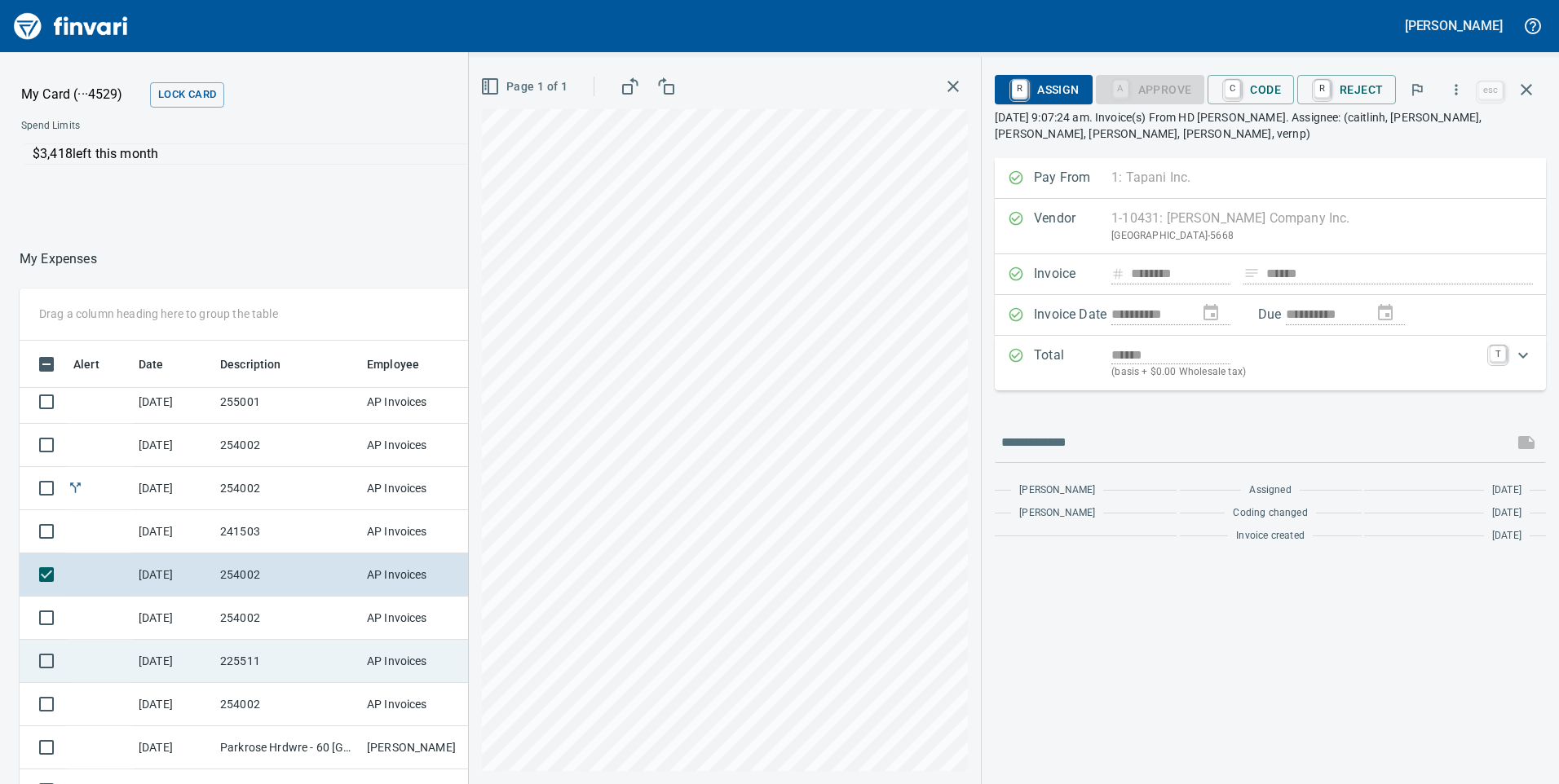
scroll to position [1386, 0]
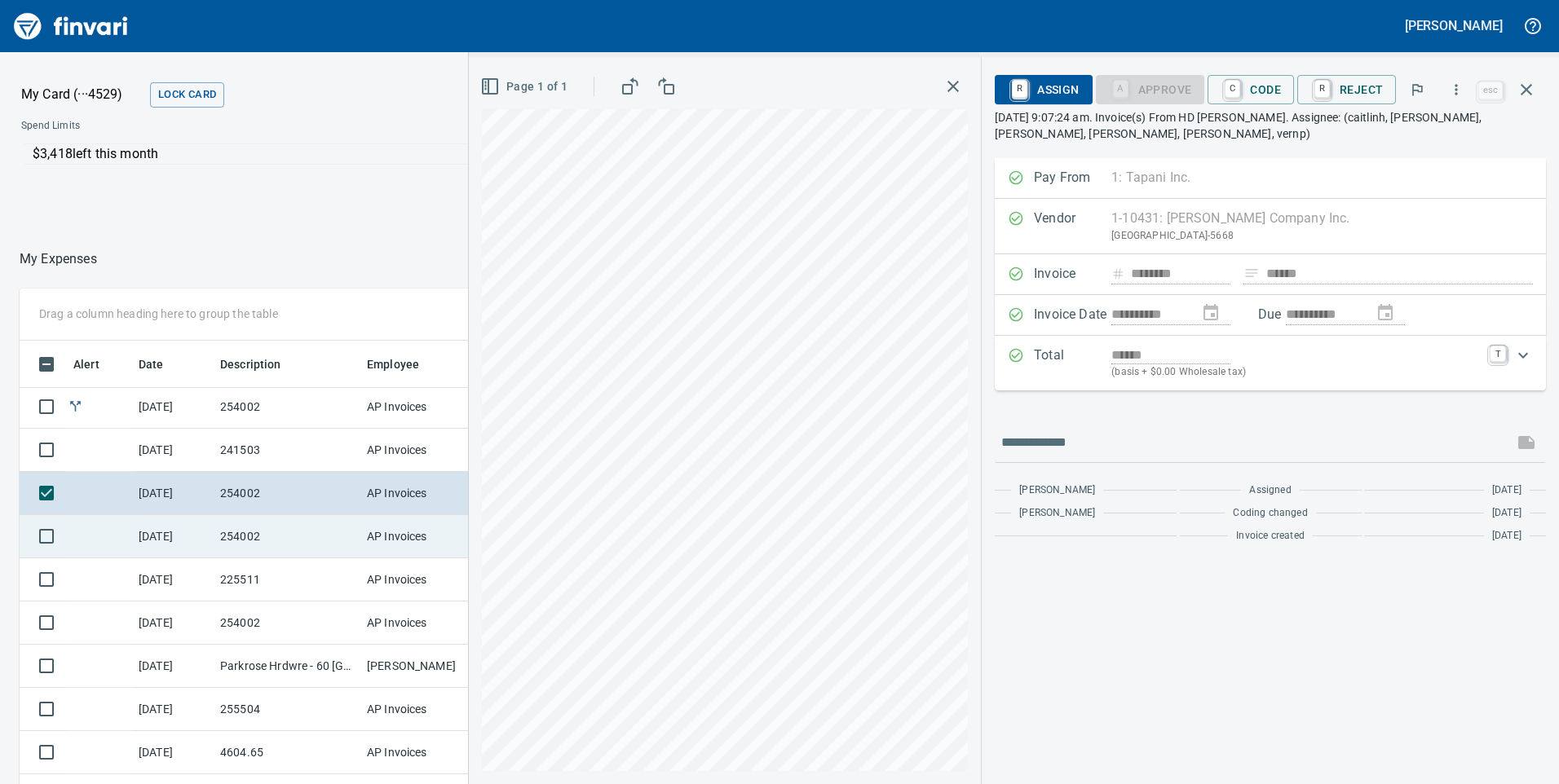
drag, startPoint x: 216, startPoint y: 536, endPoint x: 220, endPoint y: 556, distance: 20.4
click at [216, 536] on td "254002" at bounding box center [287, 536] width 147 height 43
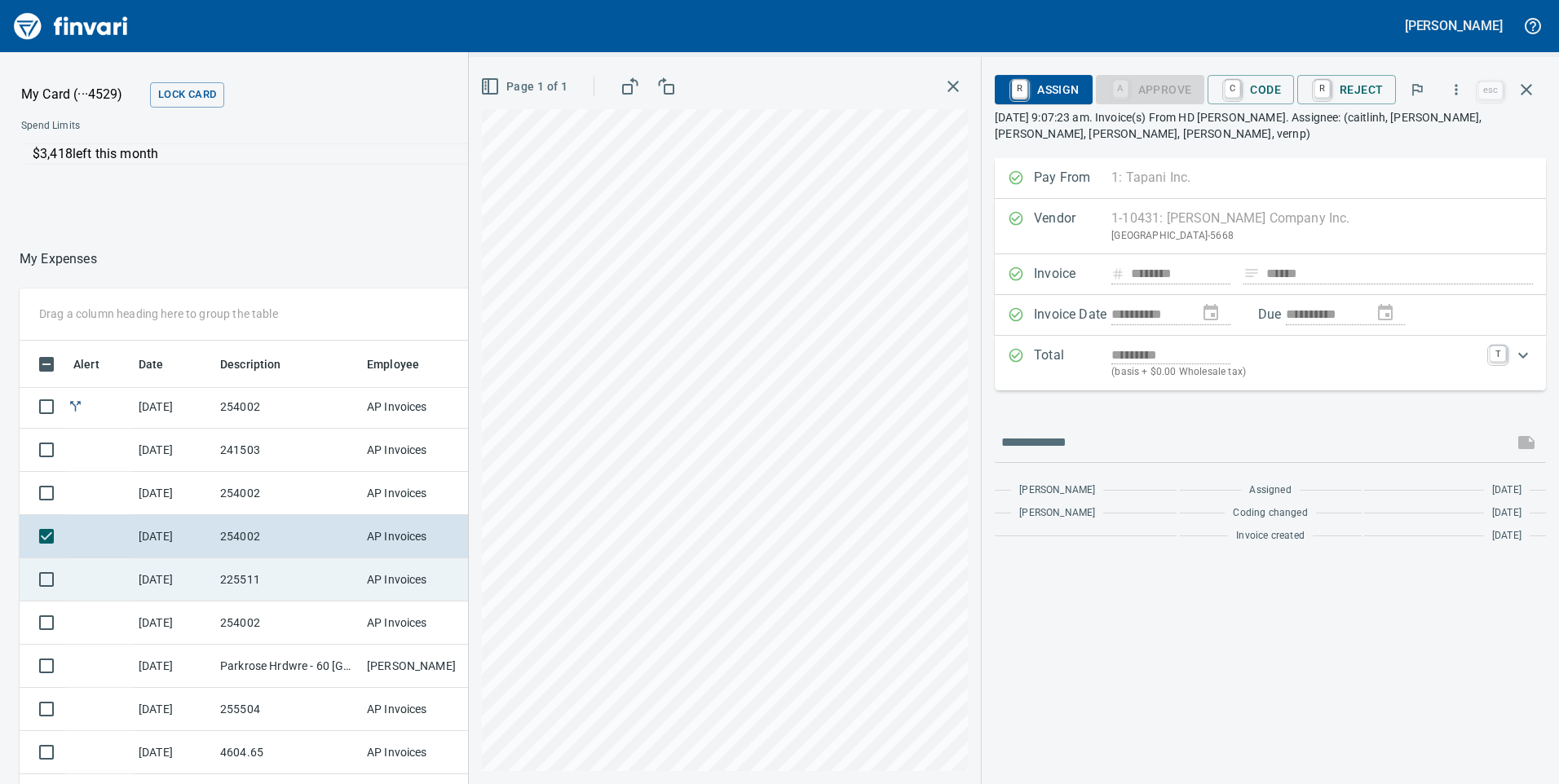
click at [221, 581] on td "225511" at bounding box center [287, 580] width 147 height 43
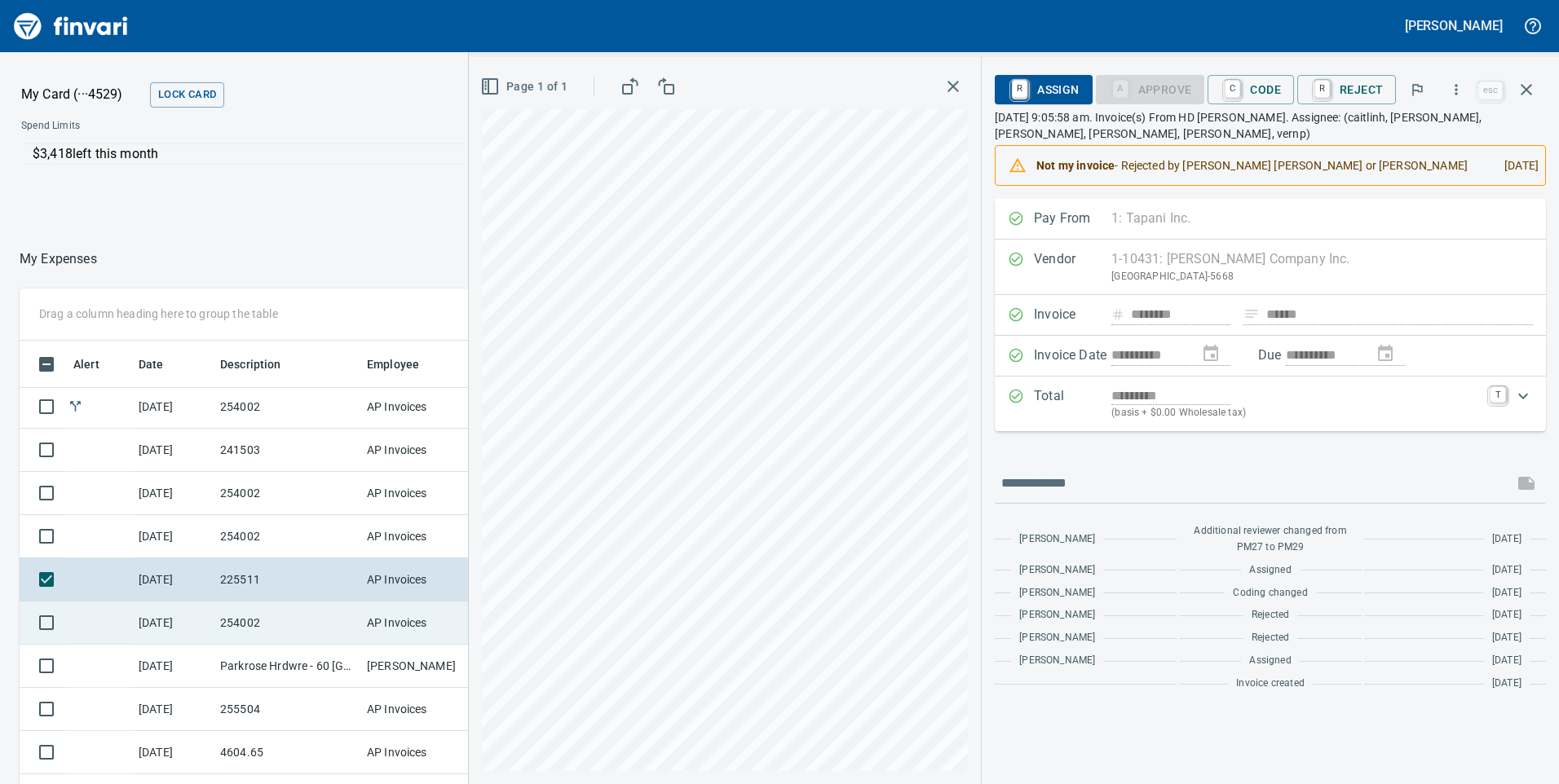
click at [206, 629] on td "[DATE]" at bounding box center [172, 623] width 82 height 43
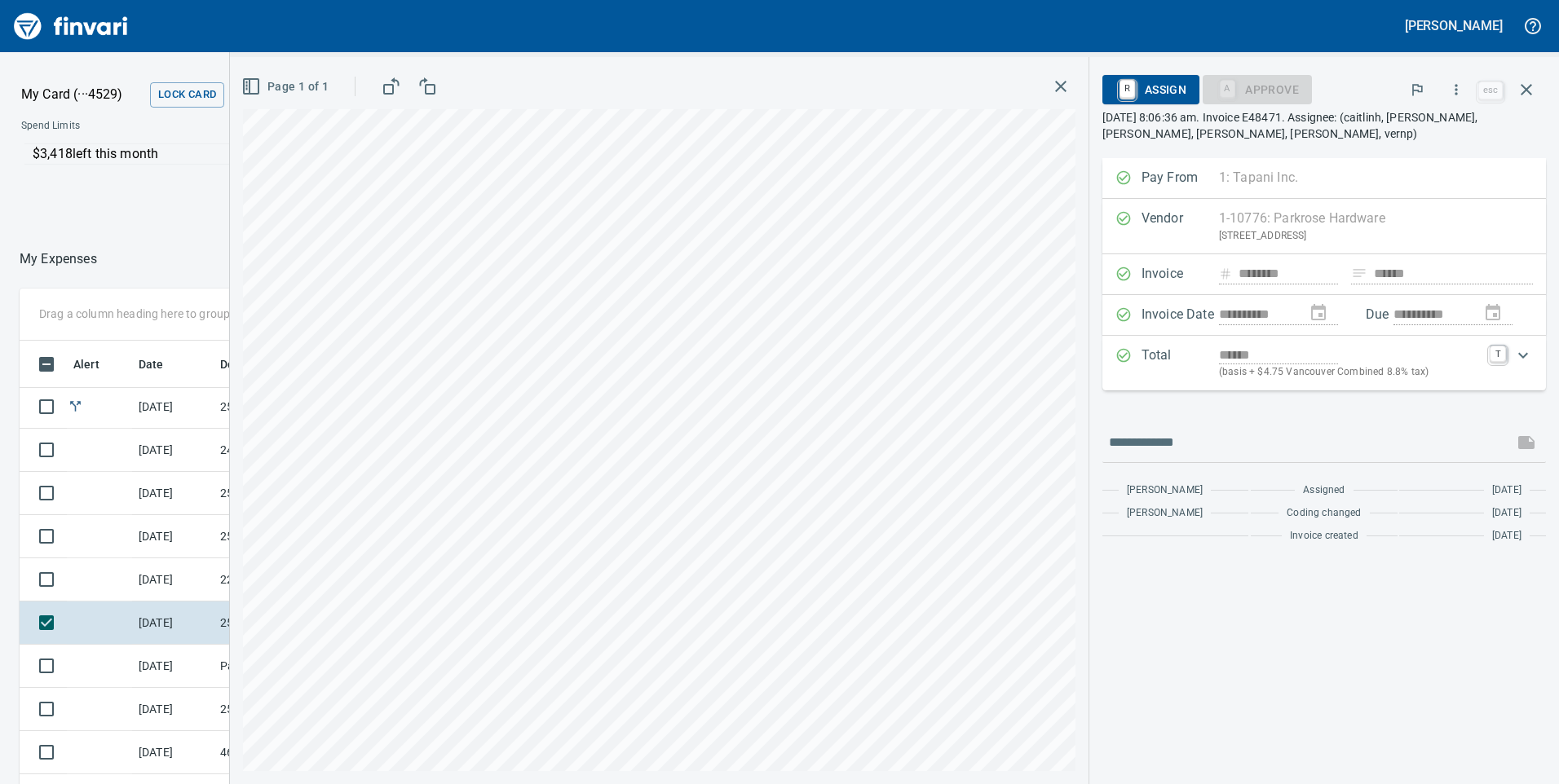
scroll to position [593, 1075]
click at [105, 656] on td at bounding box center [99, 666] width 65 height 43
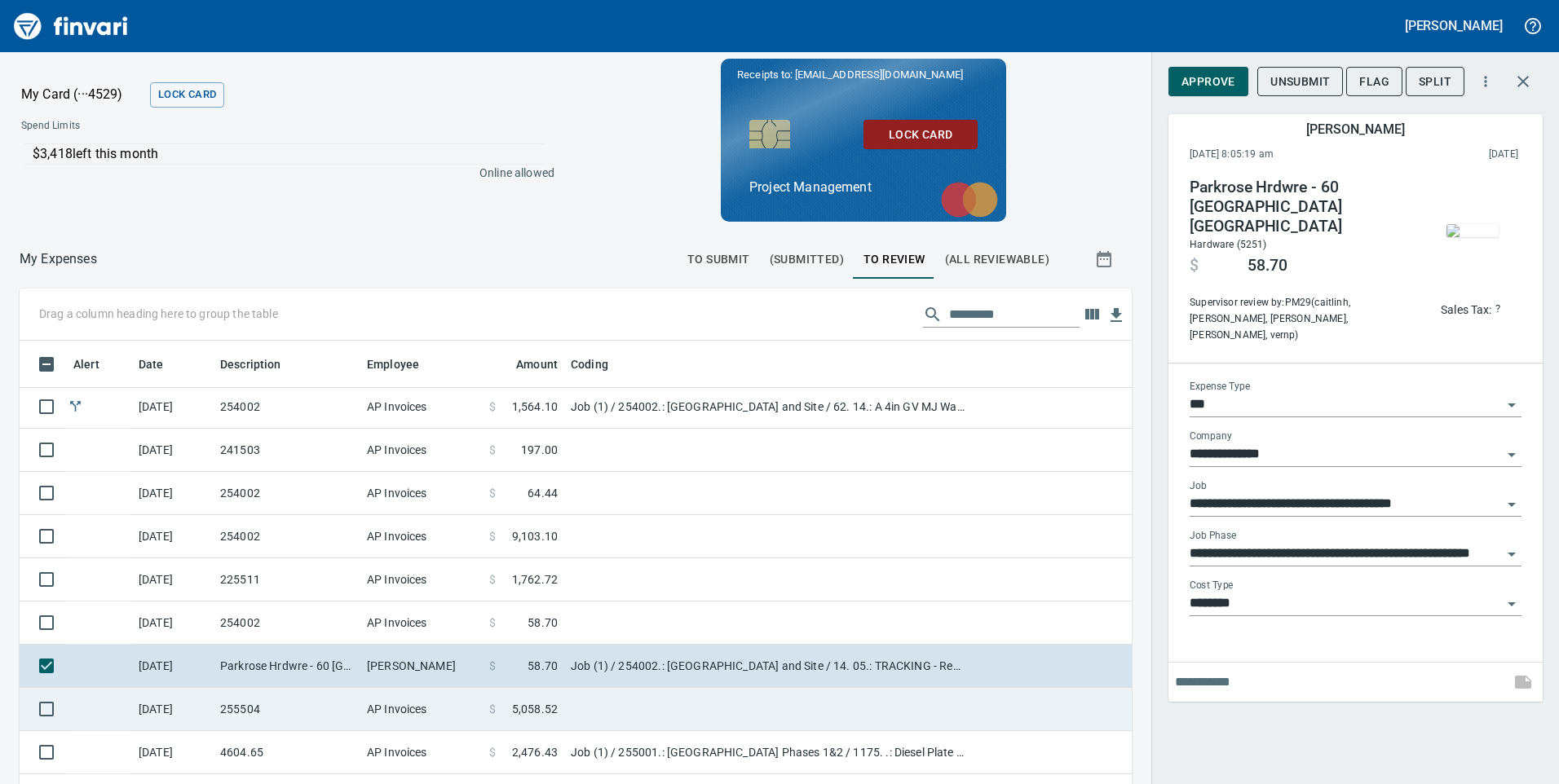
click at [323, 712] on td "255504" at bounding box center [287, 710] width 147 height 43
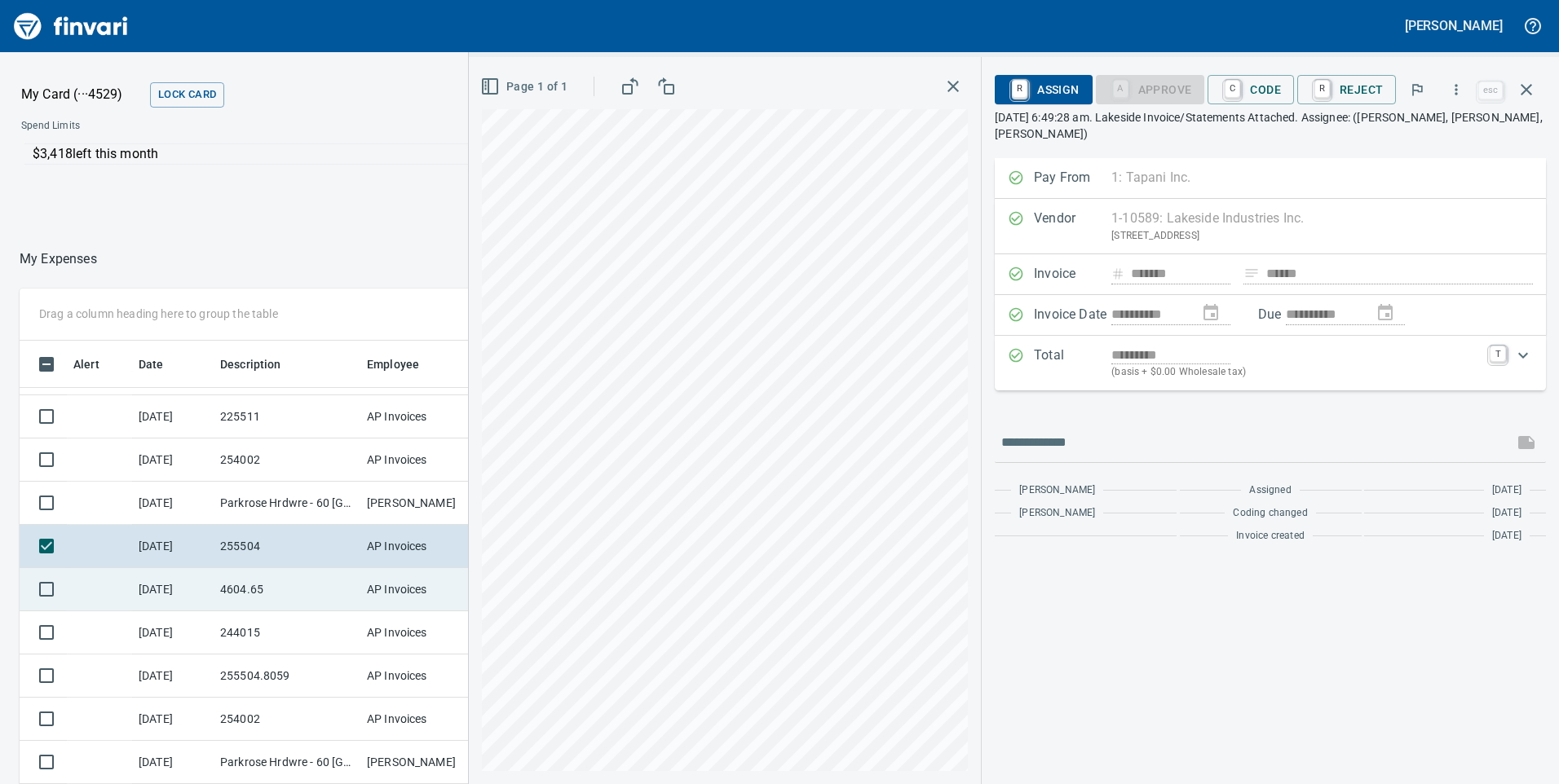
scroll to position [1631, 0]
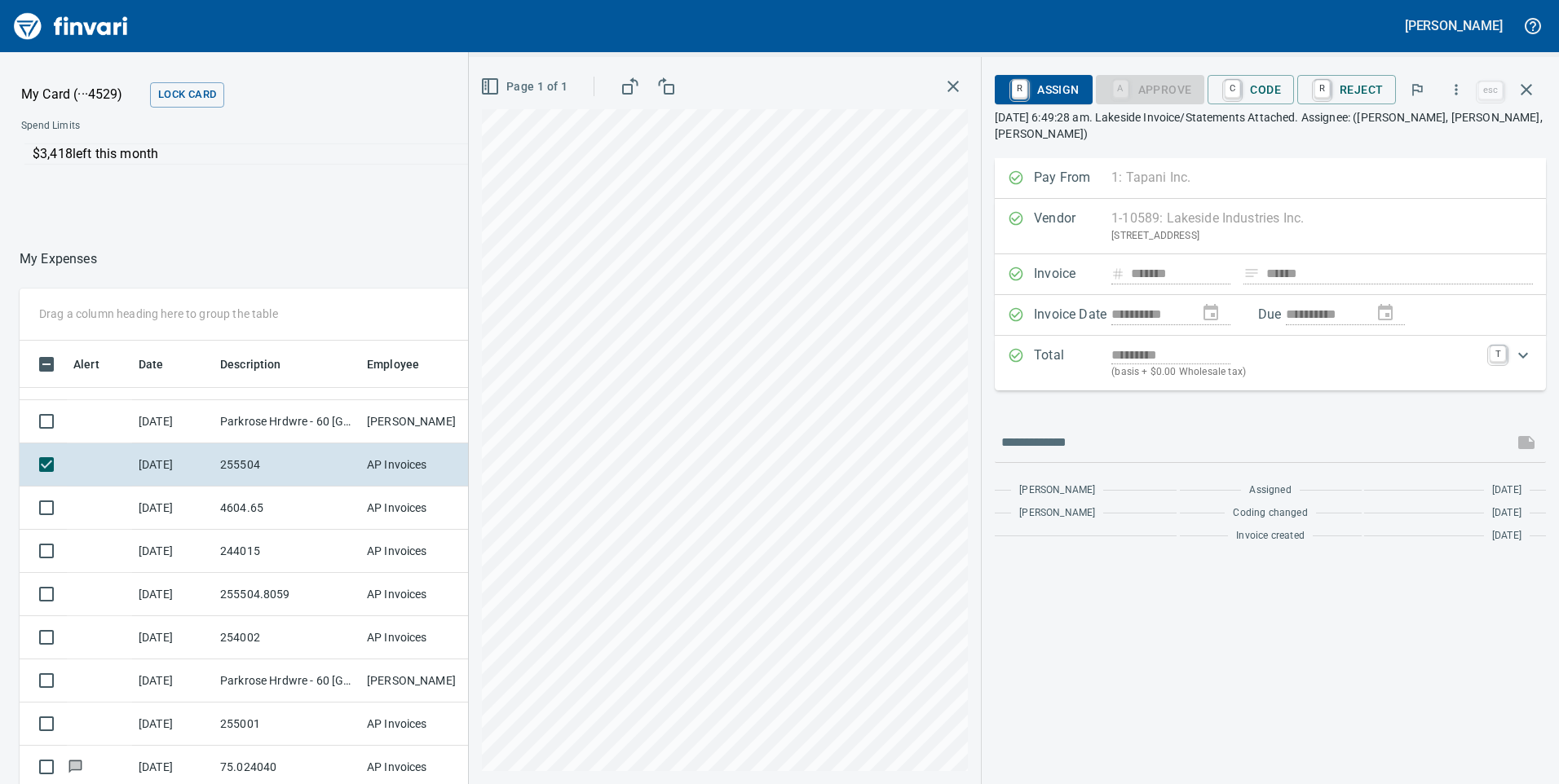
drag, startPoint x: 274, startPoint y: 503, endPoint x: 271, endPoint y: 530, distance: 27.2
click at [274, 502] on td "4604.65" at bounding box center [287, 508] width 147 height 43
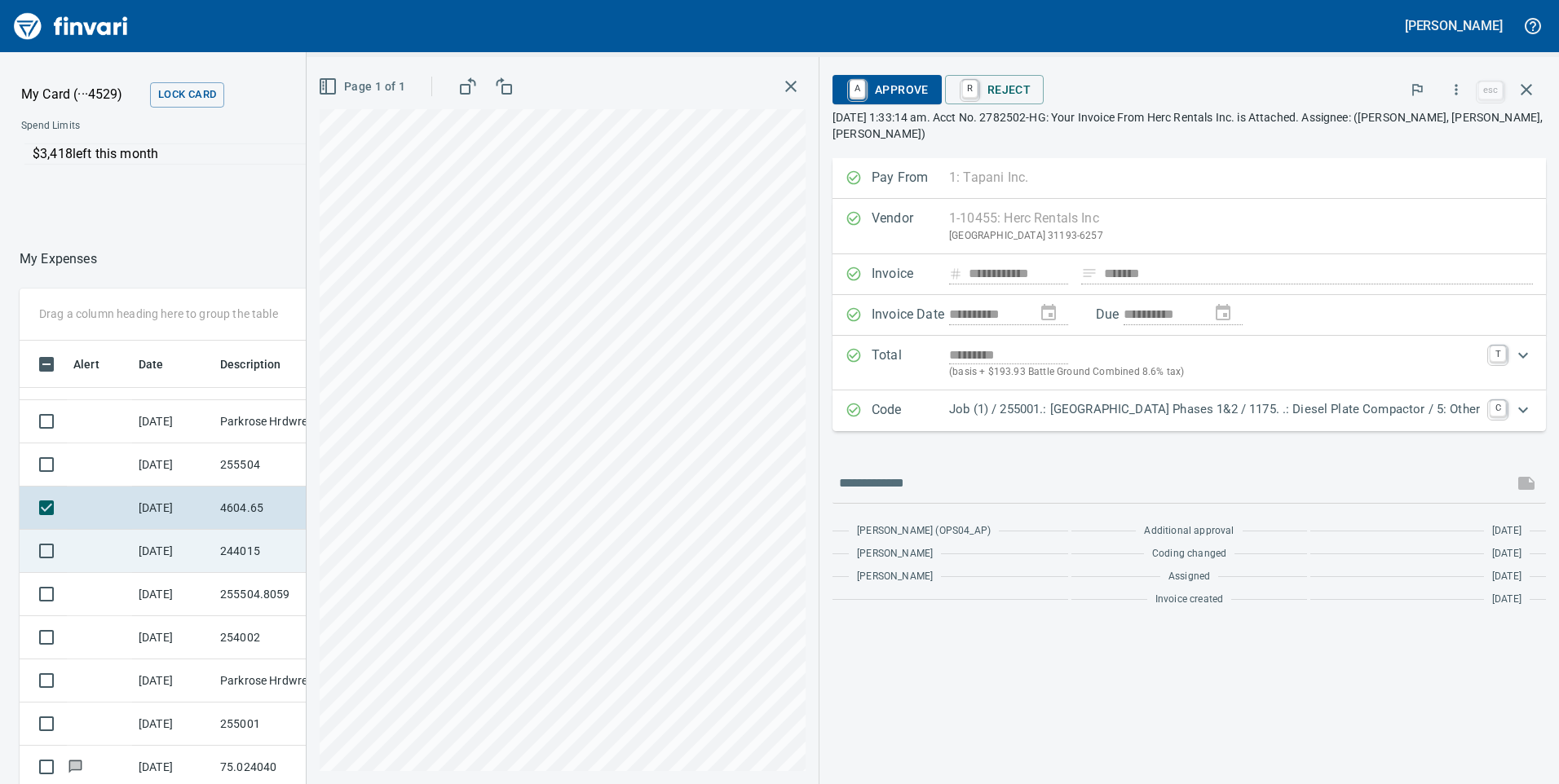
click at [196, 555] on td "[DATE]" at bounding box center [172, 551] width 82 height 43
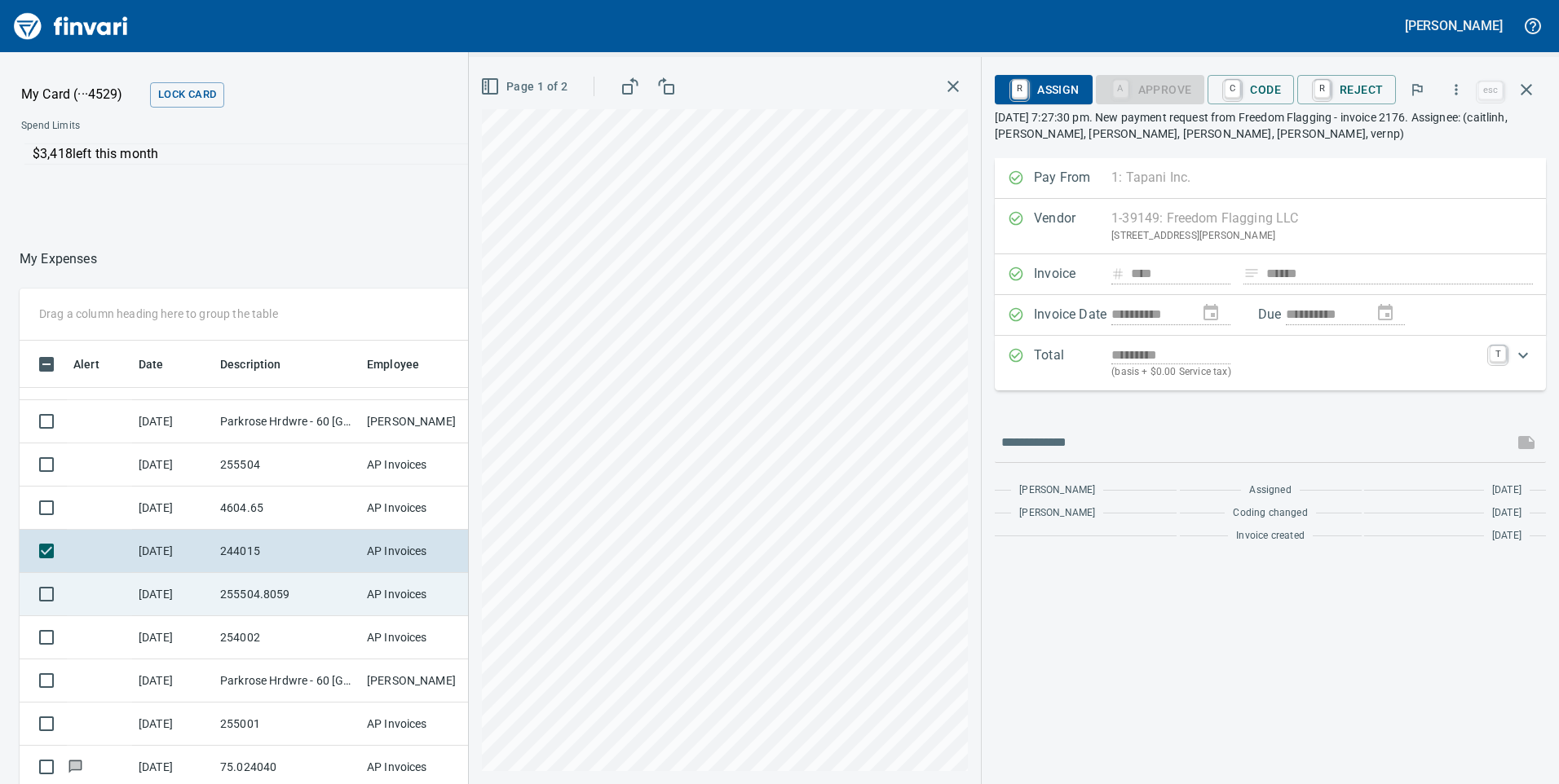
click at [201, 601] on td "[DATE]" at bounding box center [172, 594] width 82 height 43
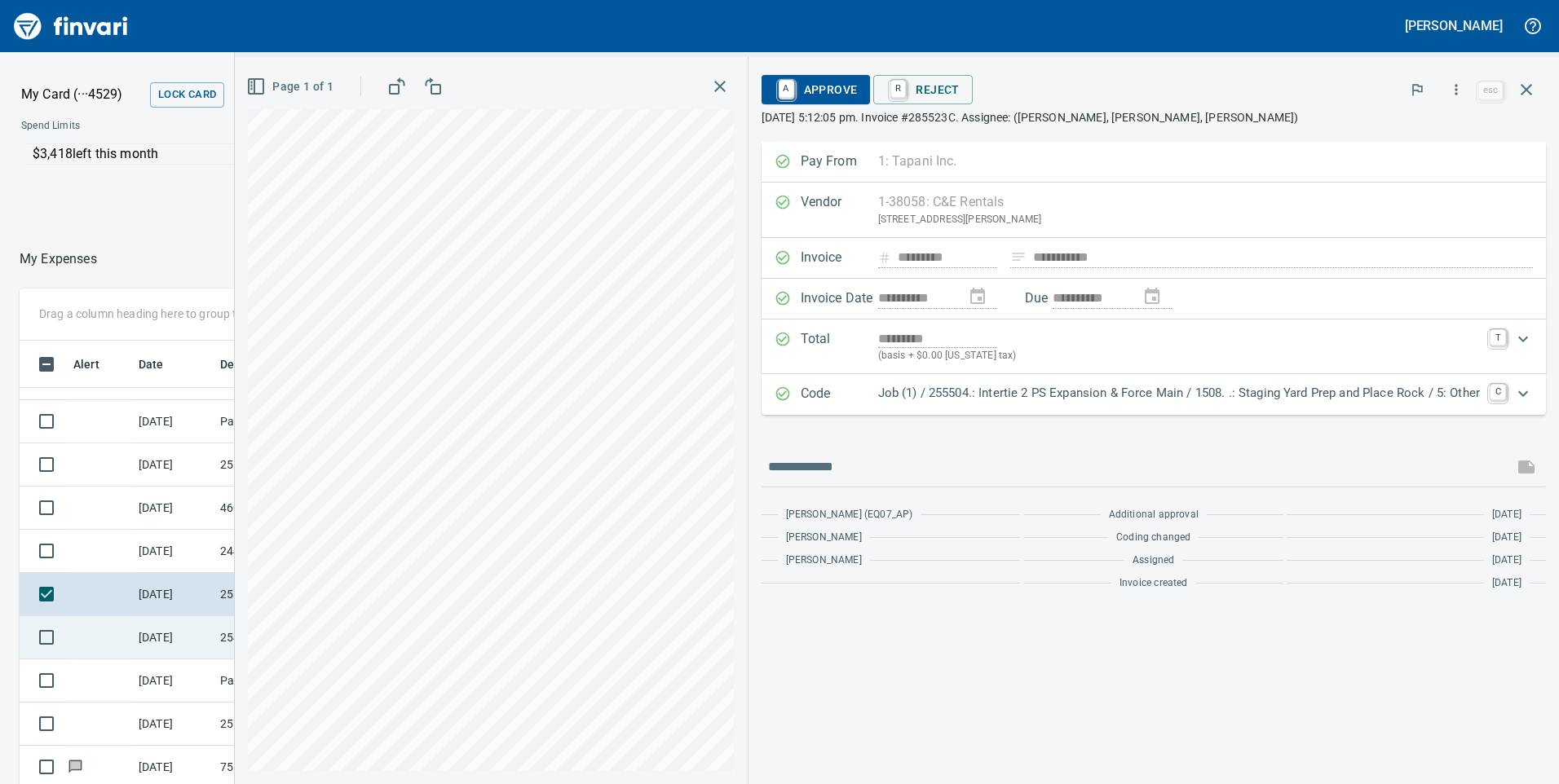
click at [187, 636] on td "[DATE]" at bounding box center [172, 638] width 82 height 43
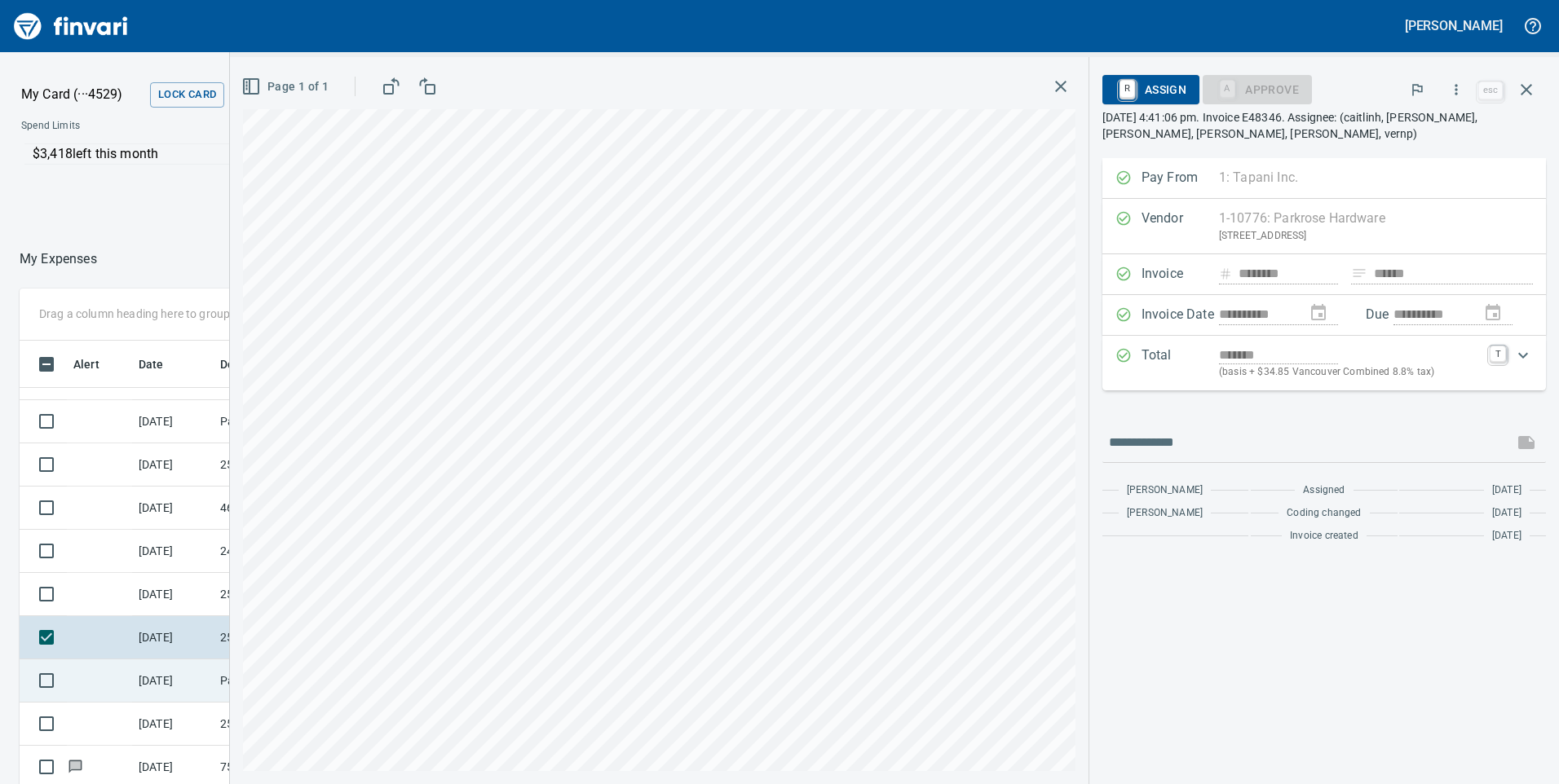
click at [180, 669] on td "[DATE]" at bounding box center [172, 681] width 82 height 43
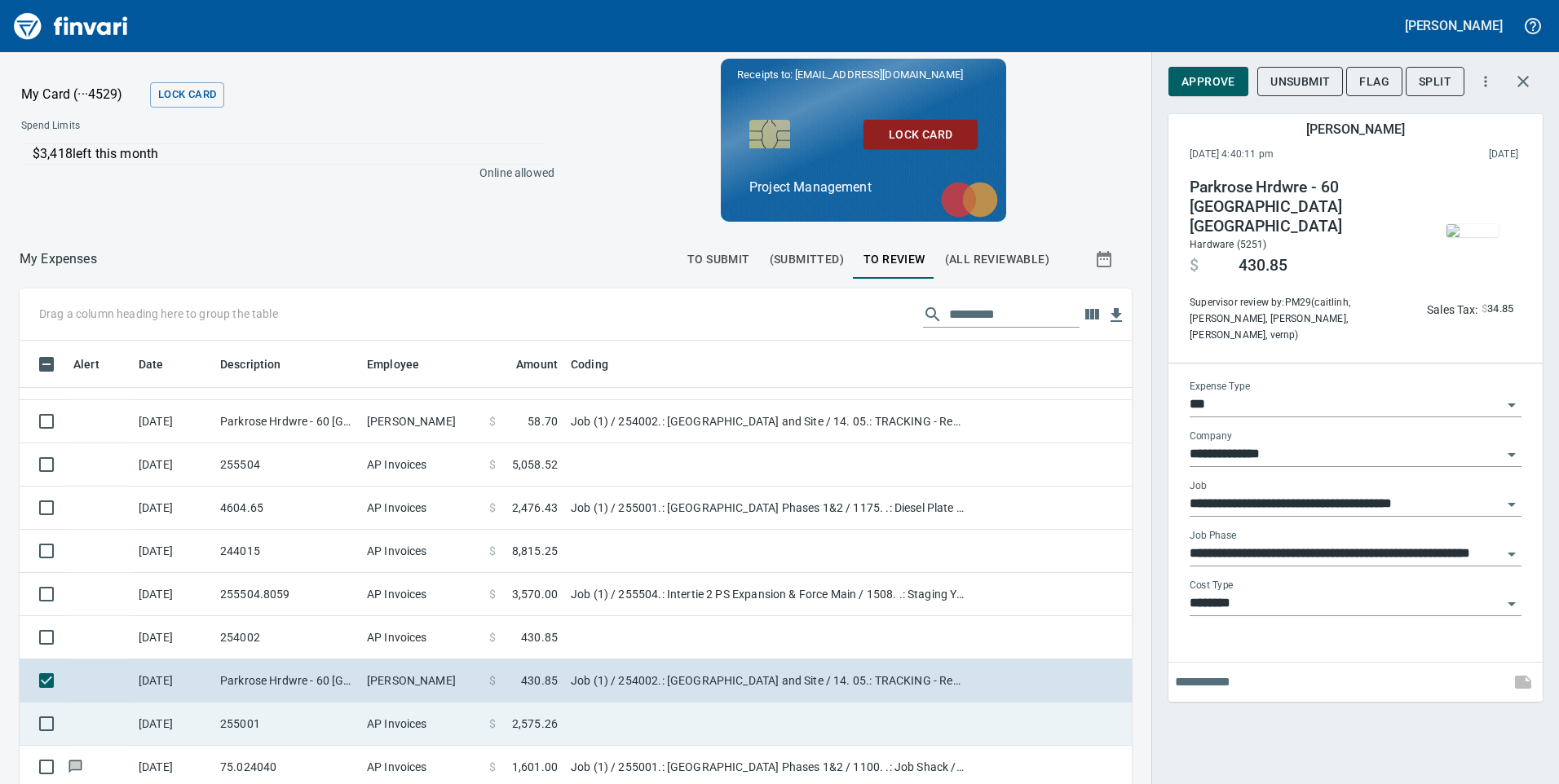
click at [201, 727] on td "[DATE]" at bounding box center [172, 724] width 82 height 43
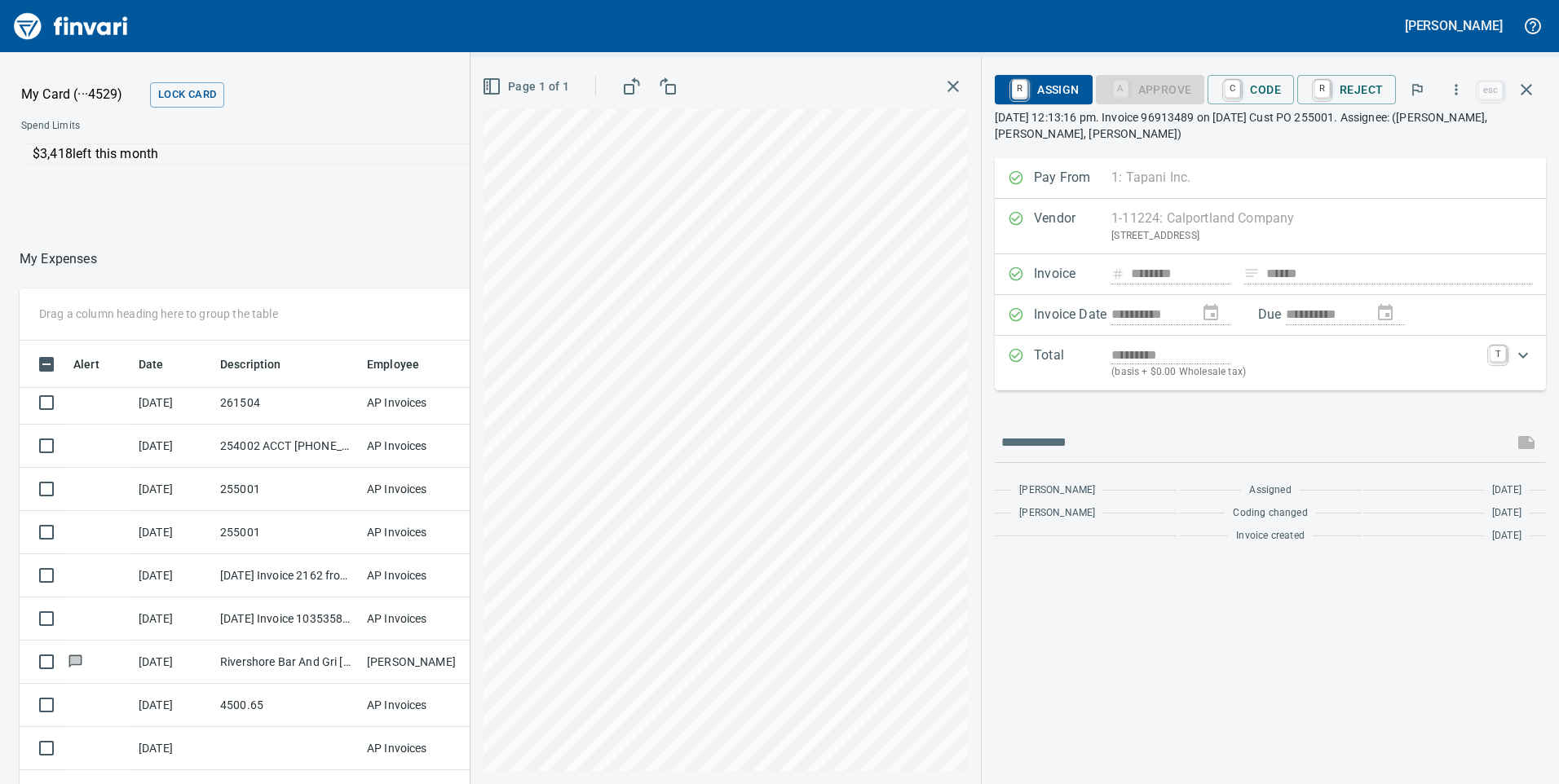
scroll to position [1875, 0]
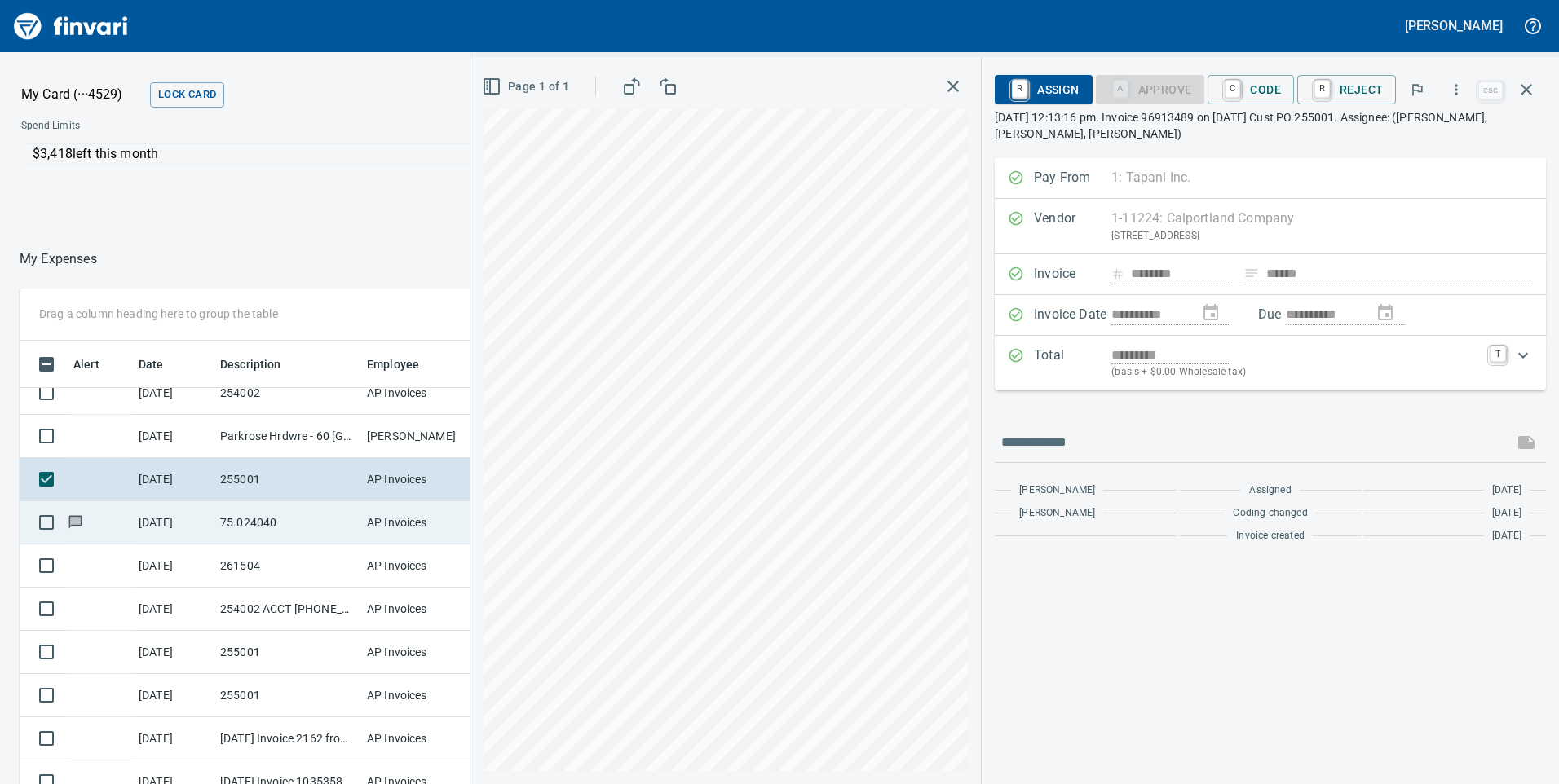
click at [294, 518] on td "75.024040" at bounding box center [287, 522] width 147 height 43
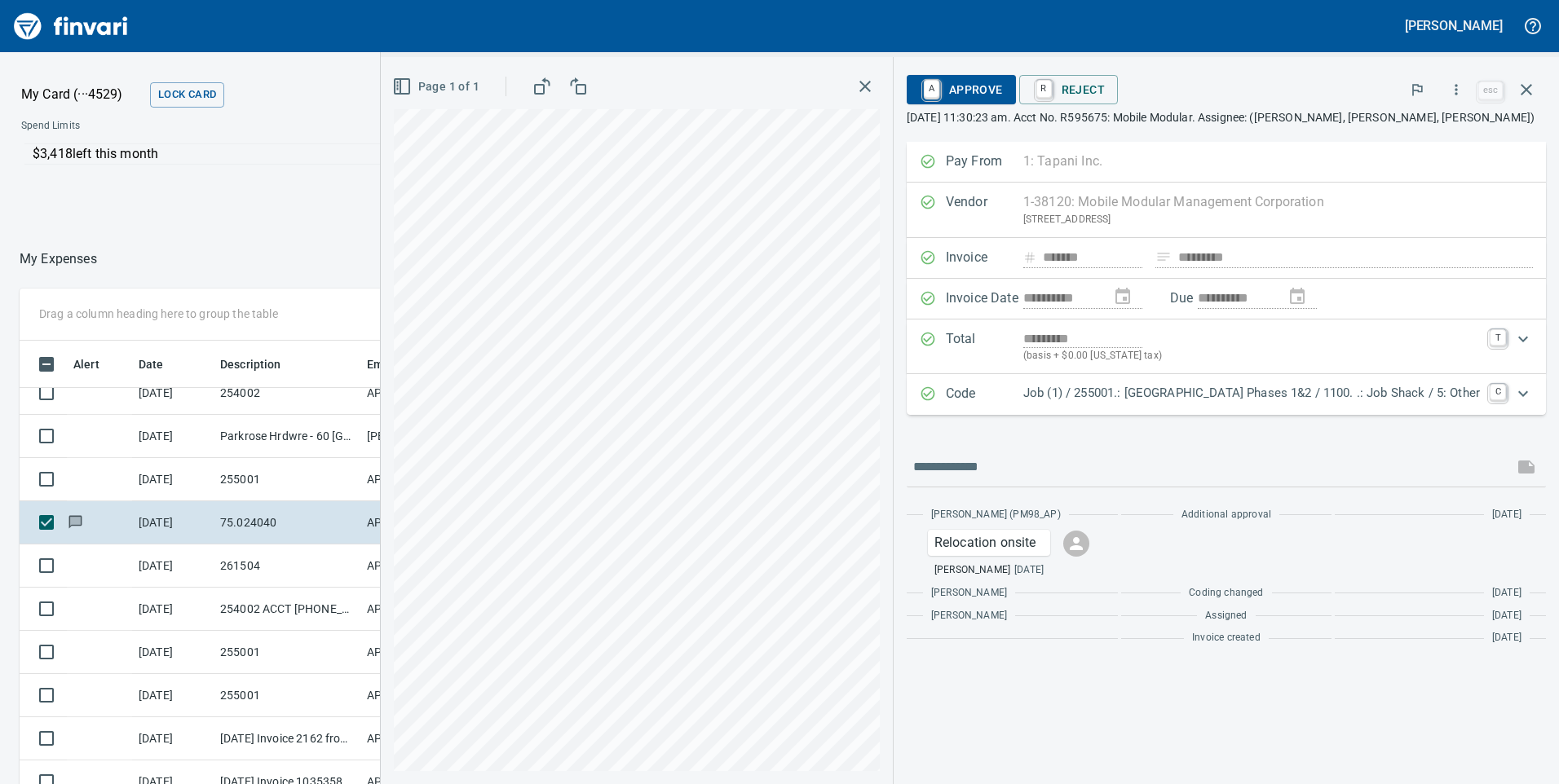
click at [919, 95] on span "A Approve" at bounding box center [961, 90] width 83 height 28
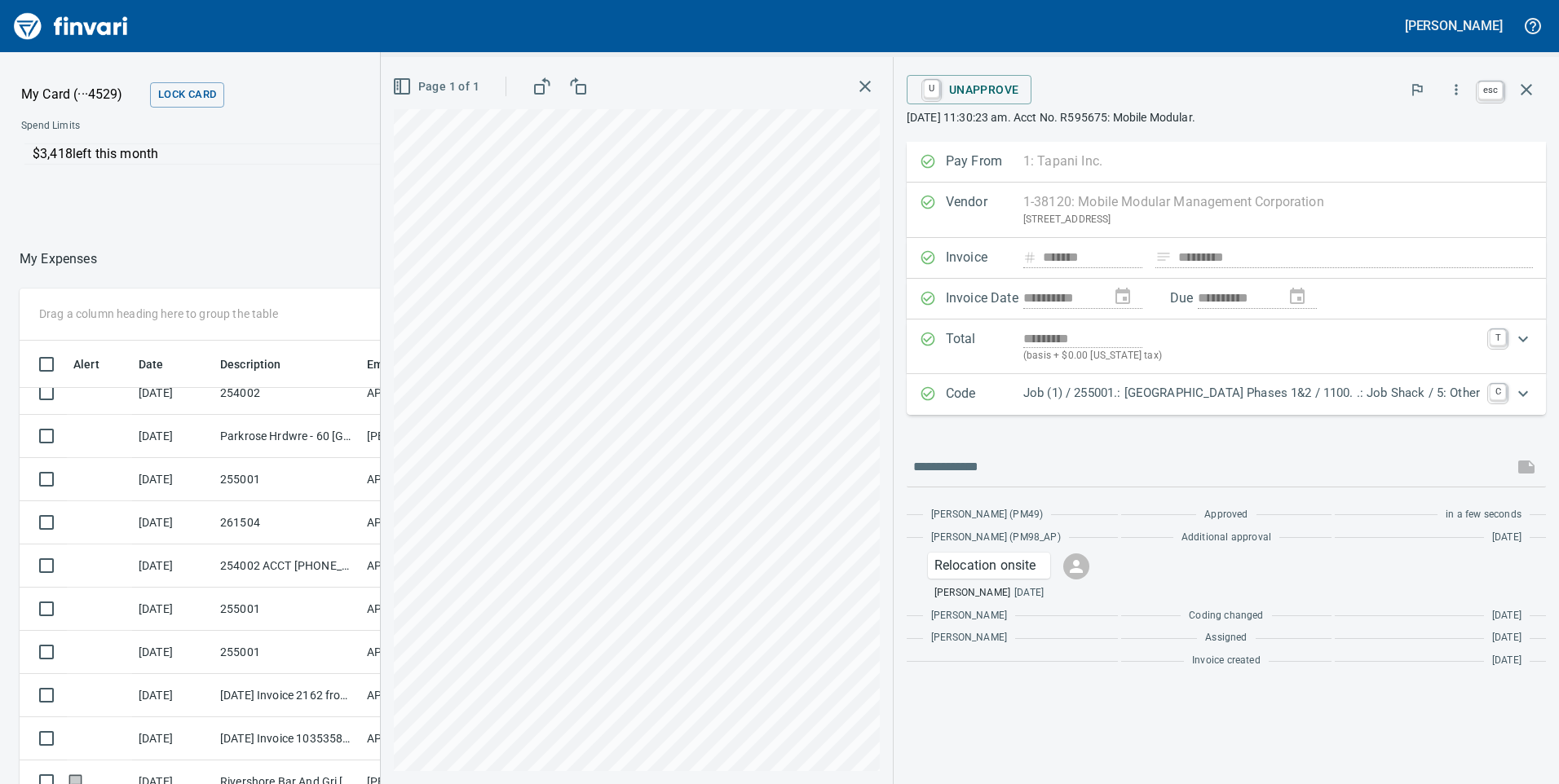
scroll to position [593, 1075]
click at [1524, 91] on icon "button" at bounding box center [1526, 90] width 12 height 12
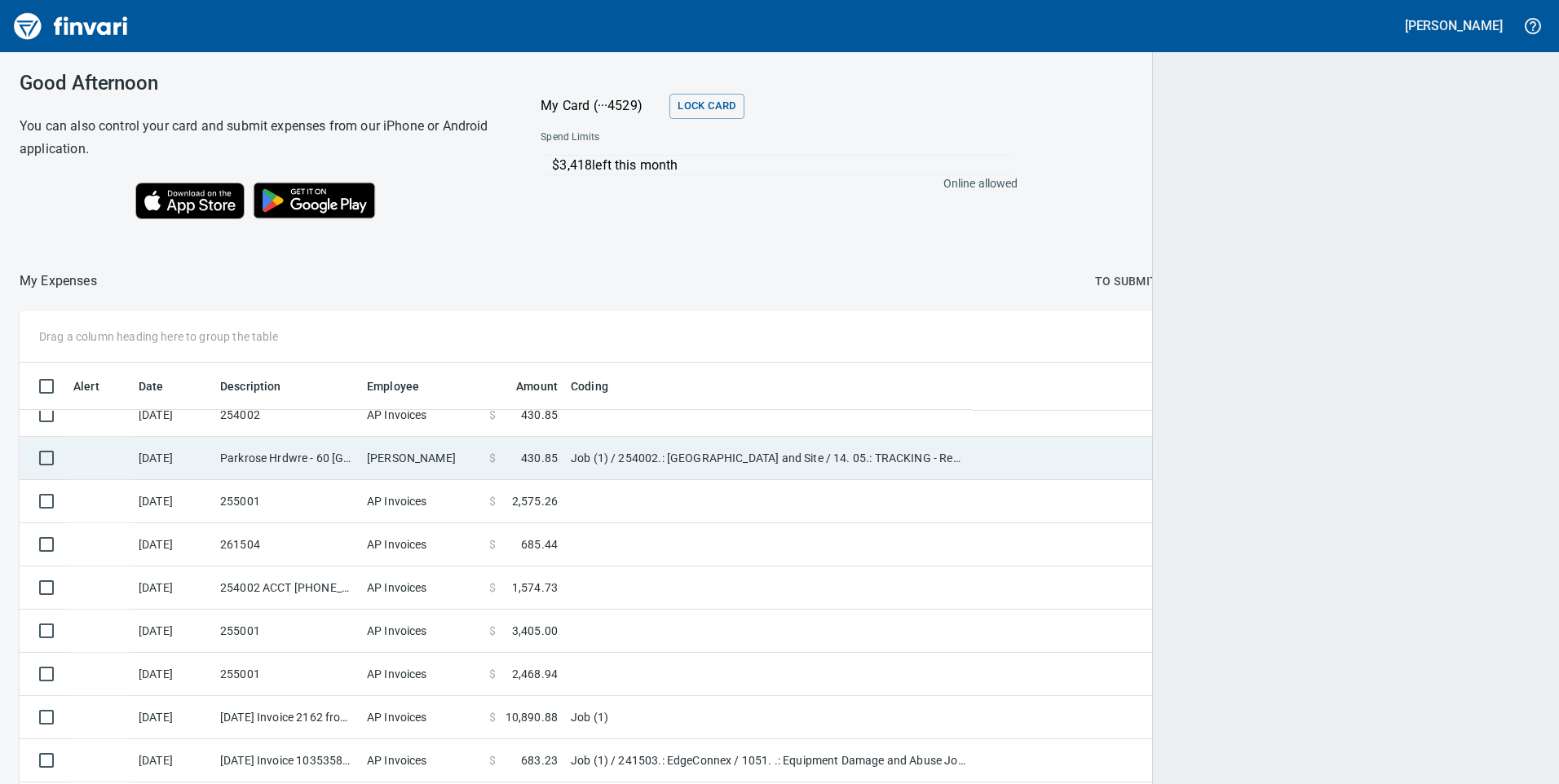
scroll to position [2, 2]
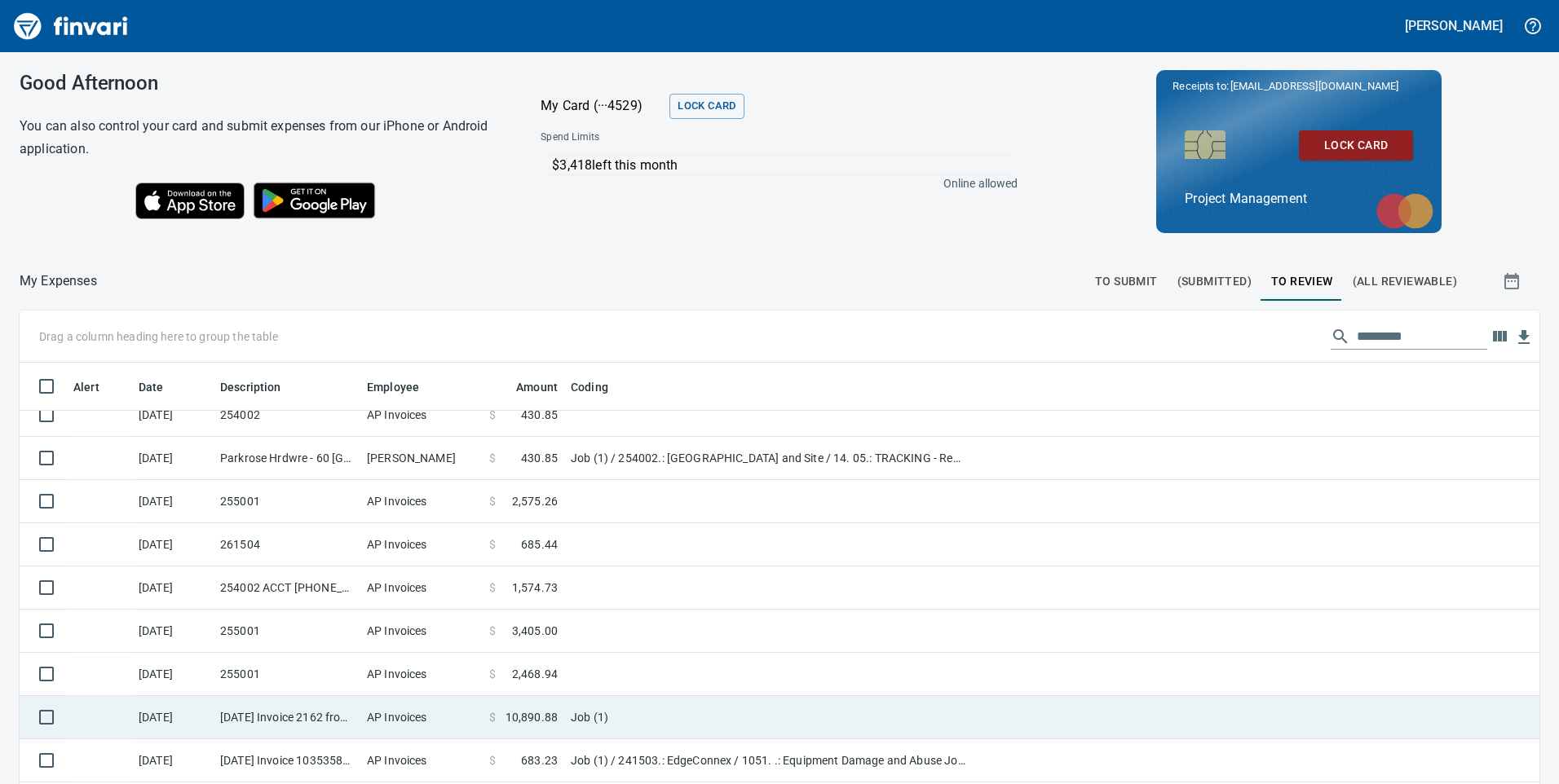
click at [303, 730] on td "[DATE] Invoice 2162 from Freedom Flagging LLC (1-39149)" at bounding box center [287, 718] width 147 height 43
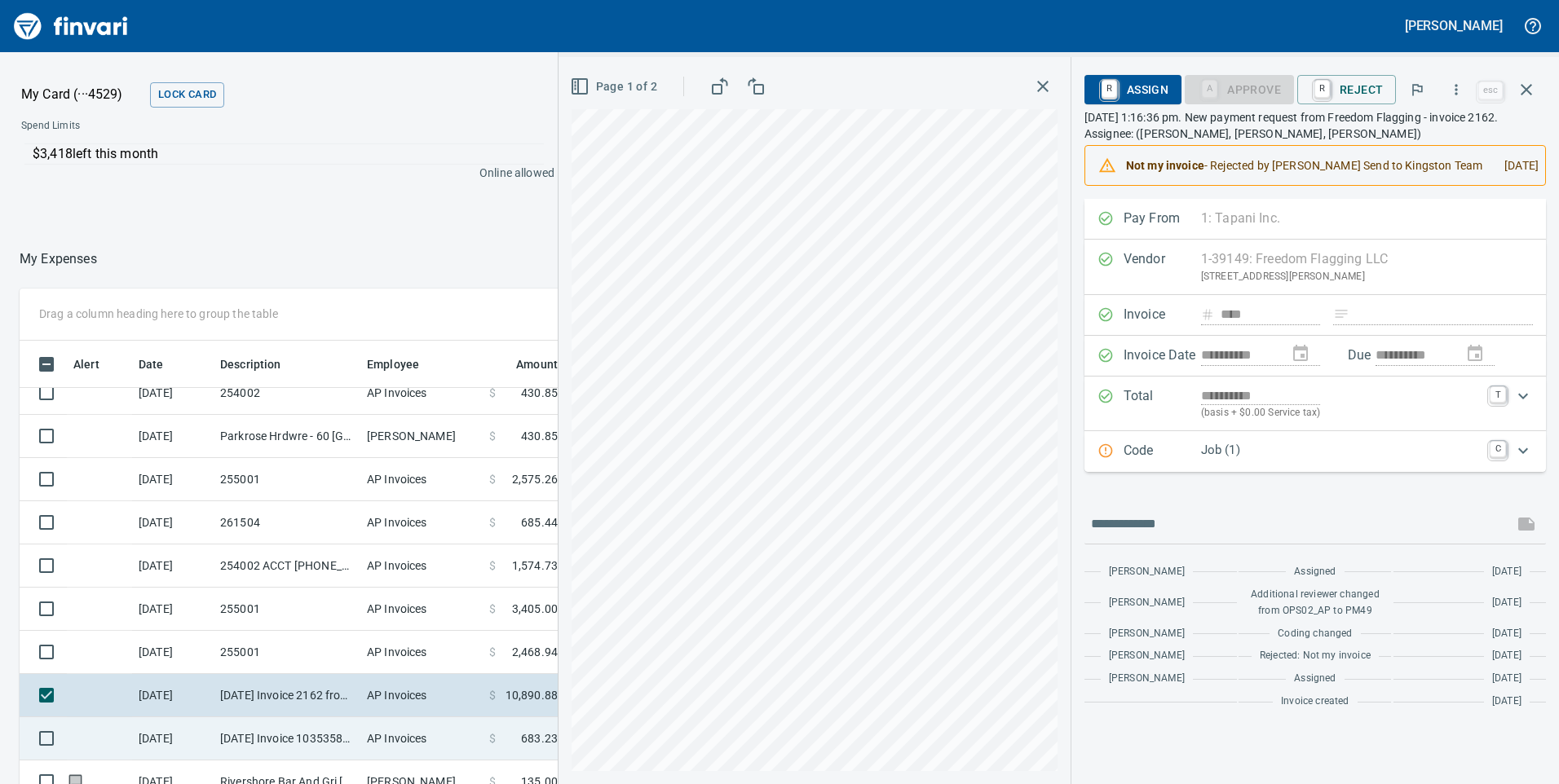
scroll to position [2038, 0]
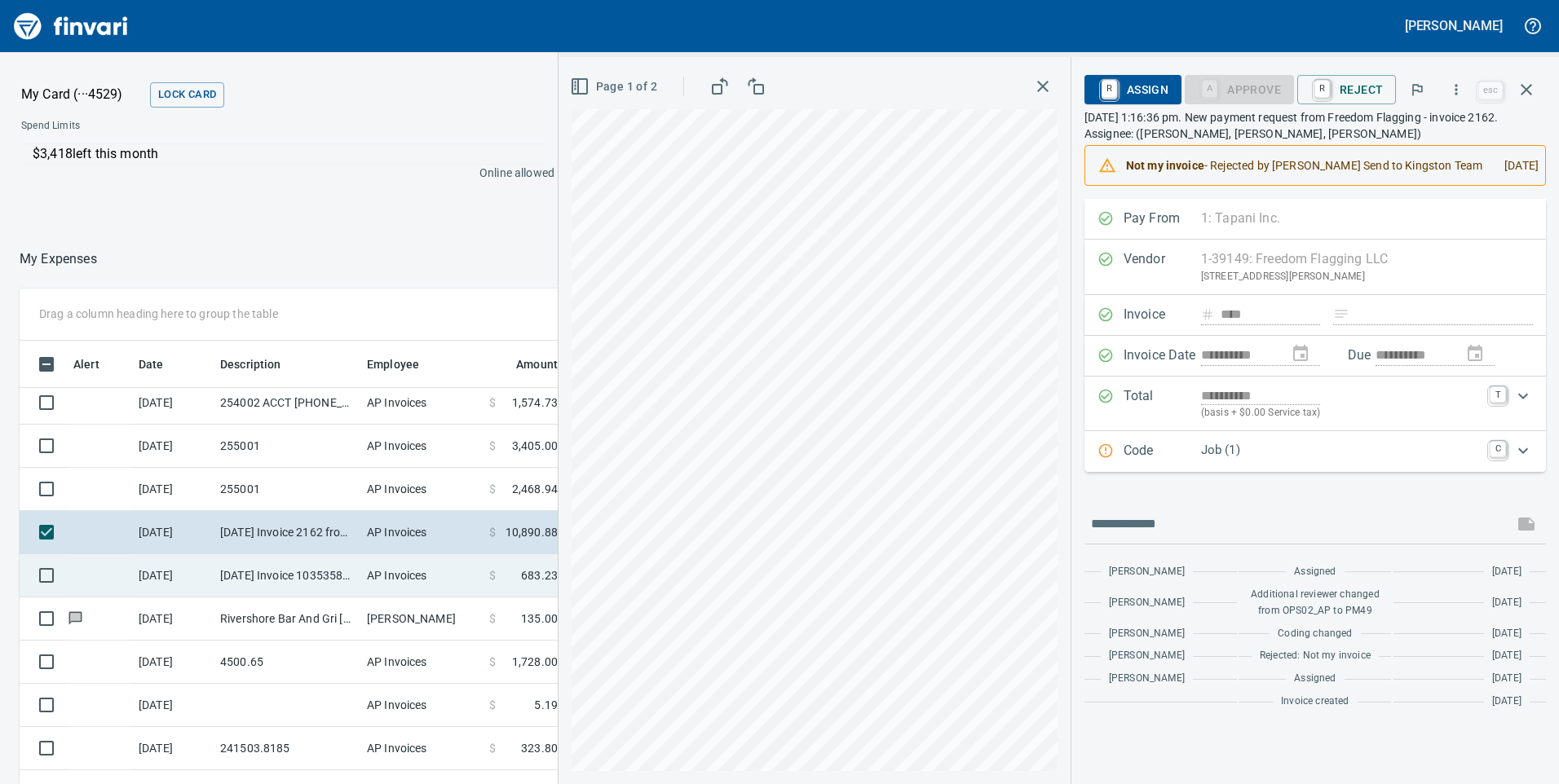
click at [295, 567] on td "[DATE] Invoice 10353583 from Pacwest Machinery LLC (1-23156)" at bounding box center [287, 576] width 147 height 43
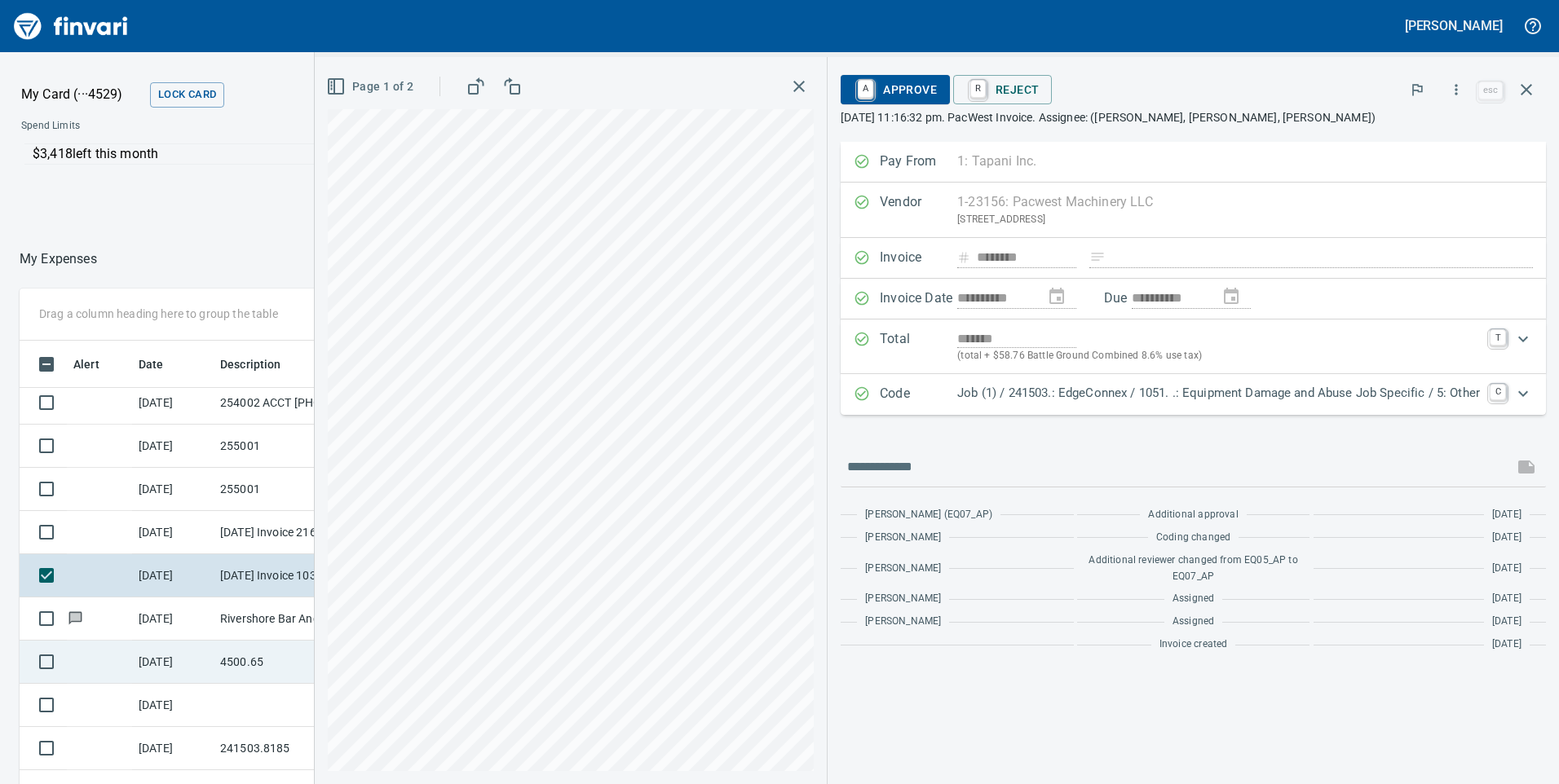
click at [248, 669] on td "4500.65" at bounding box center [287, 662] width 147 height 43
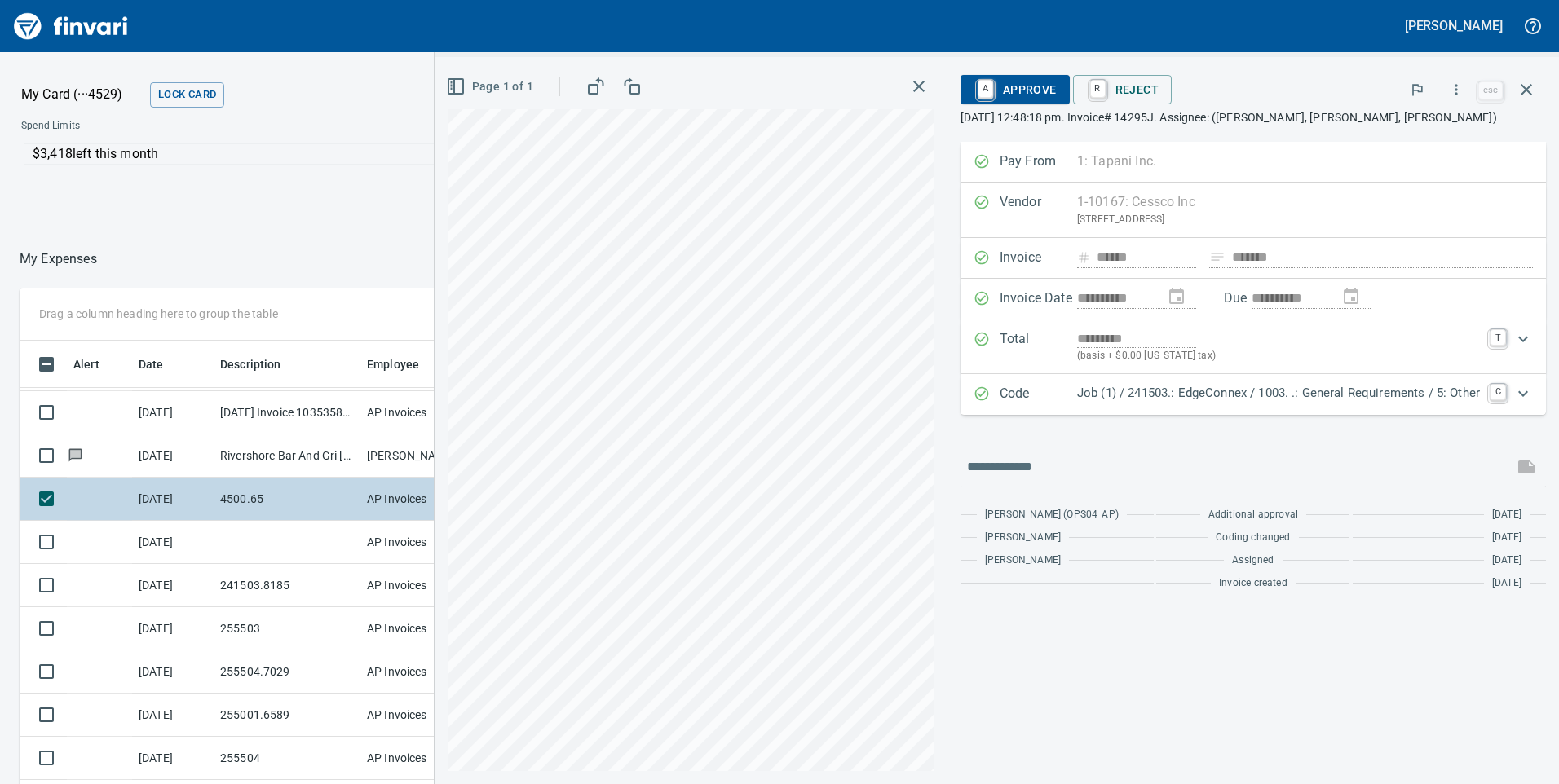
scroll to position [2283, 0]
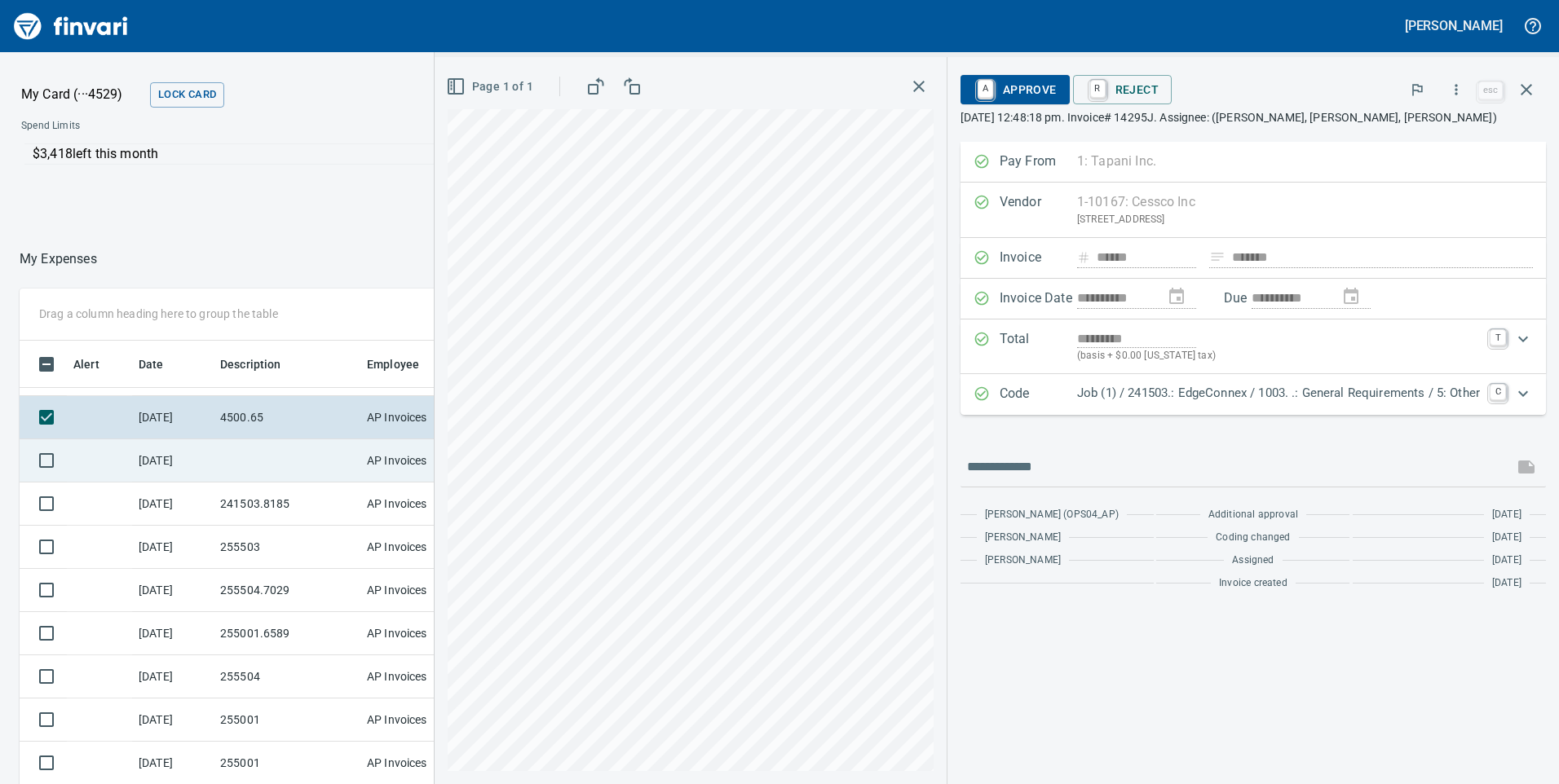
click at [221, 462] on td at bounding box center [287, 460] width 147 height 43
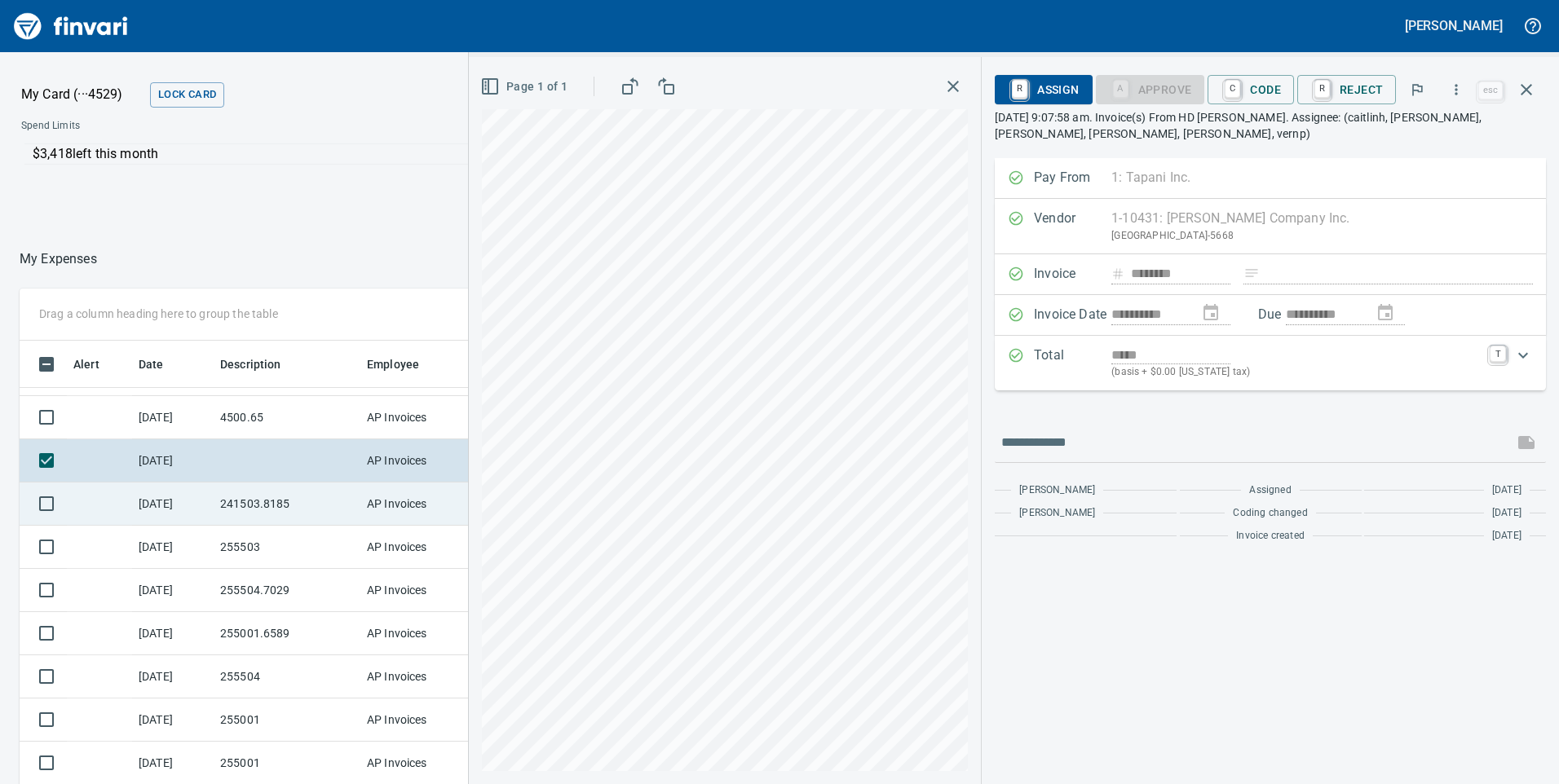
click at [221, 504] on td "241503.8185" at bounding box center [287, 504] width 147 height 43
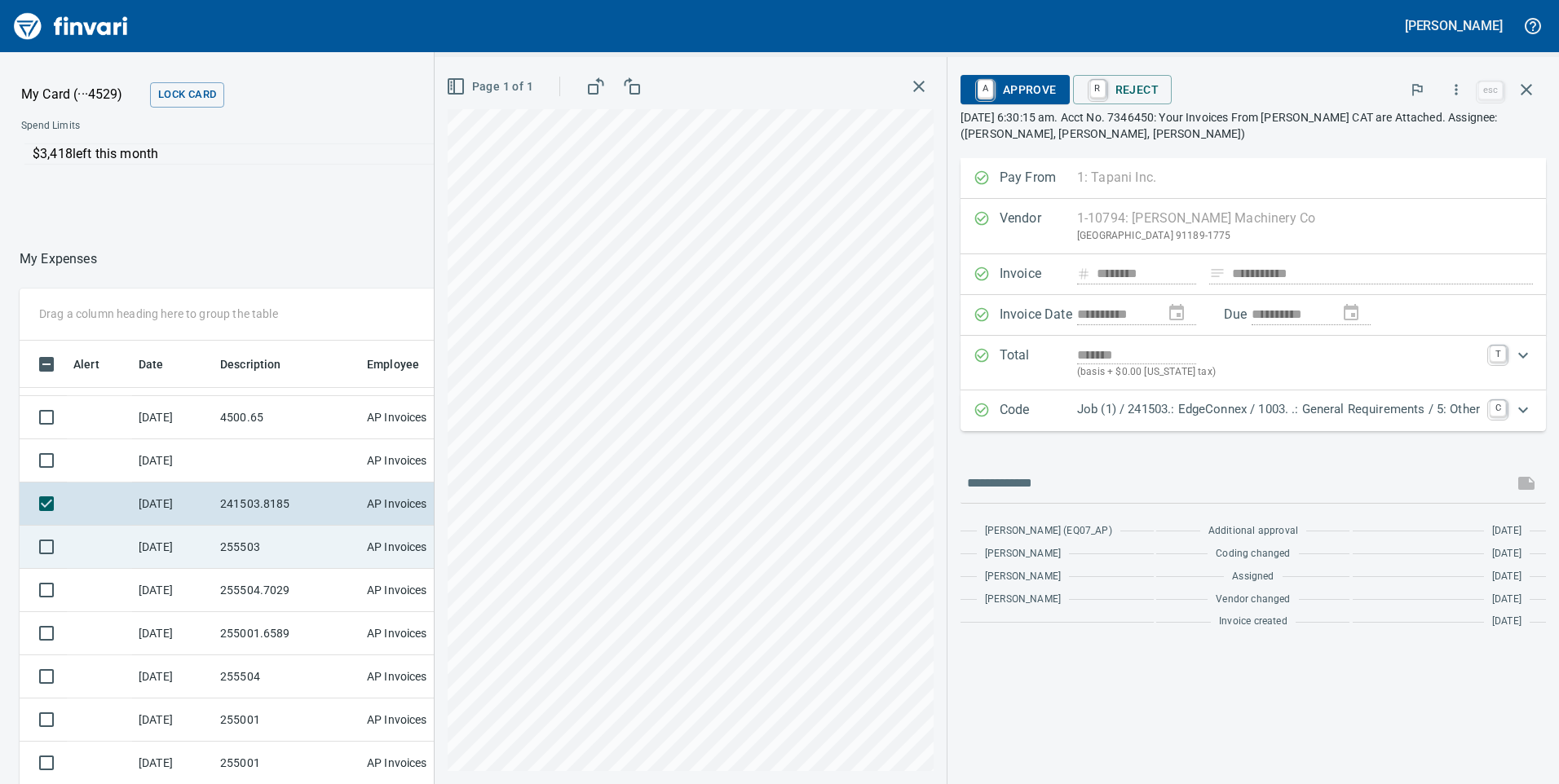
click at [216, 534] on td "255503" at bounding box center [287, 547] width 147 height 43
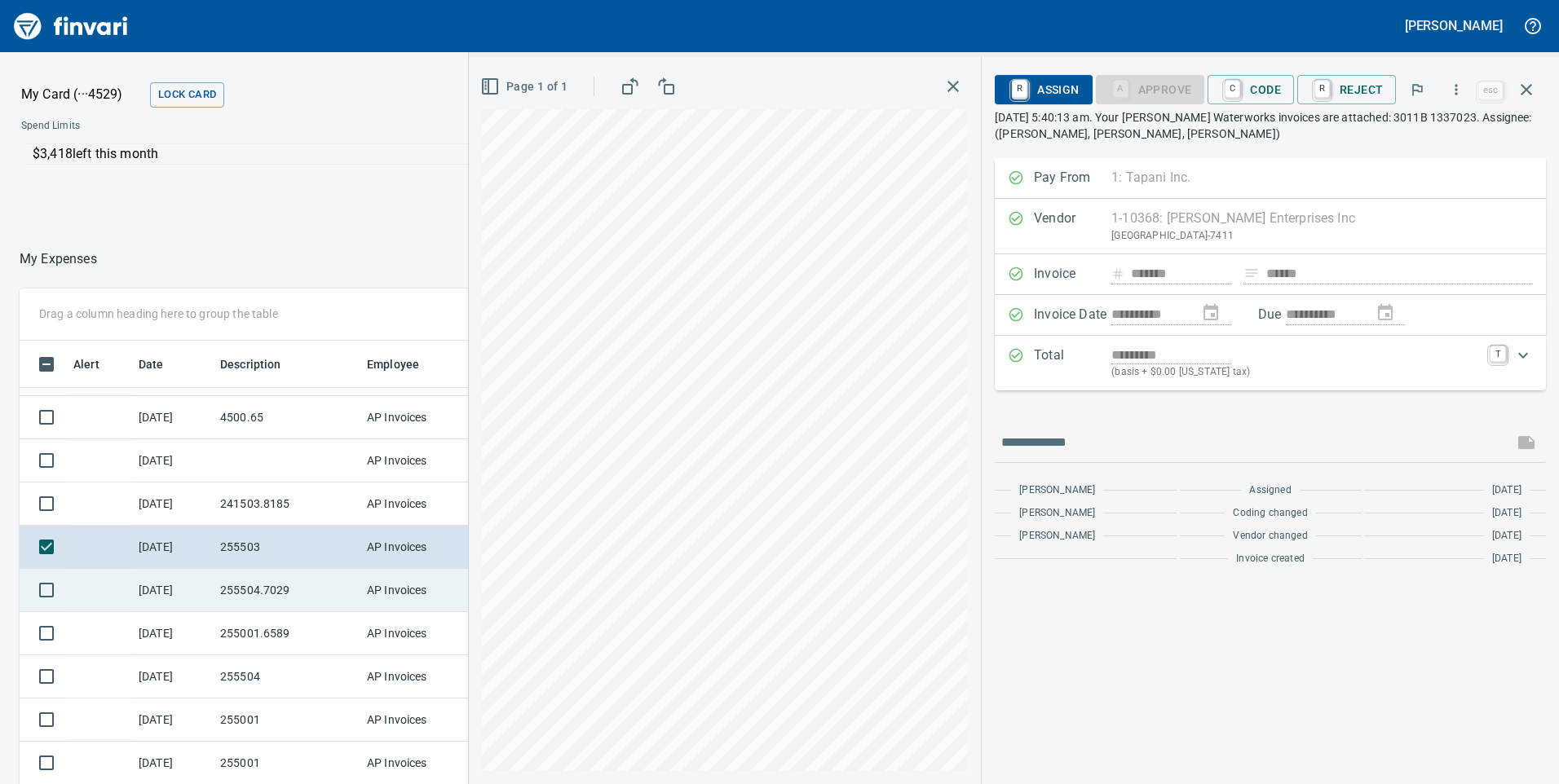
click at [240, 589] on td "255504.7029" at bounding box center [287, 590] width 147 height 43
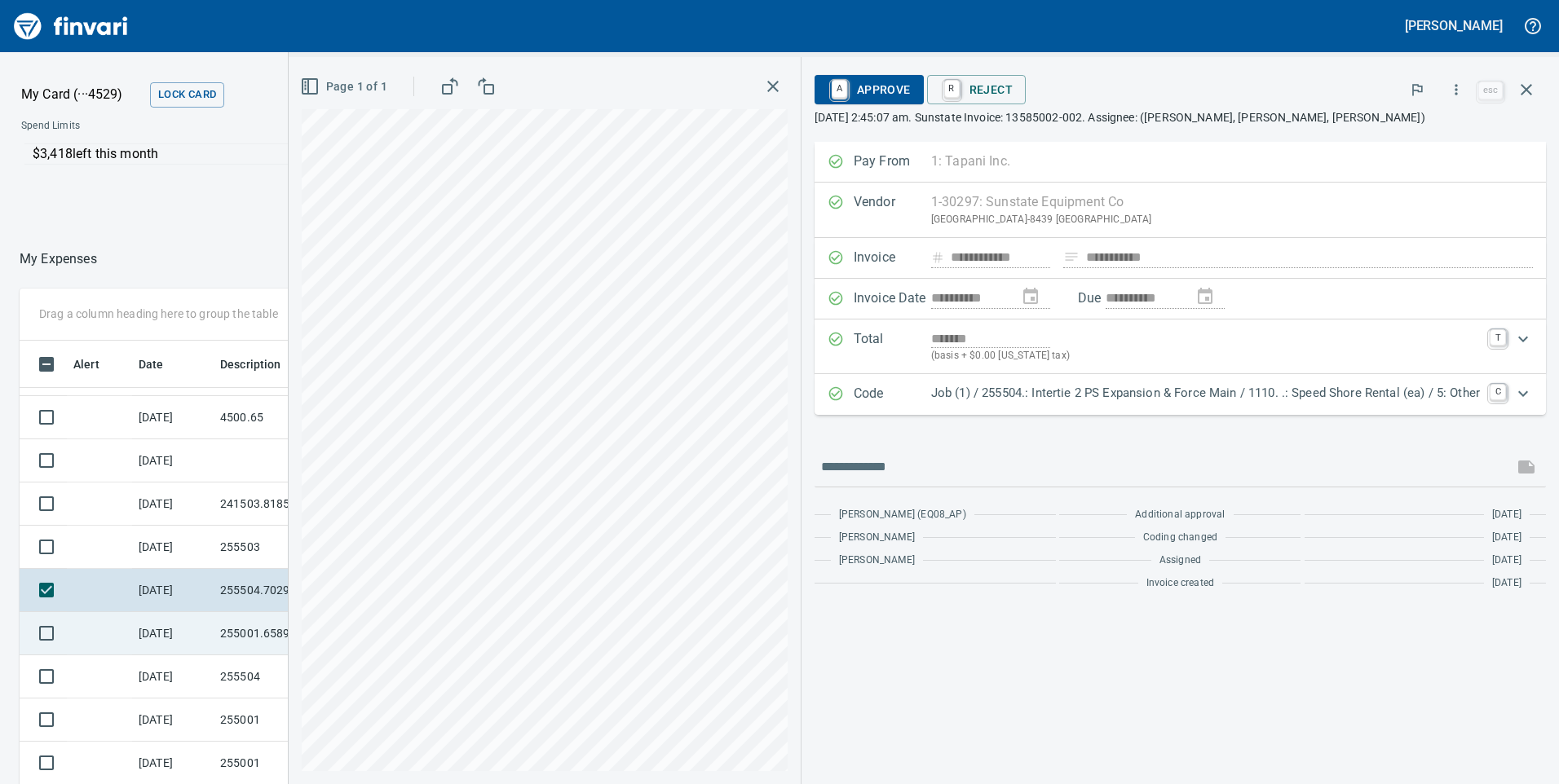
click at [201, 640] on td "[DATE]" at bounding box center [172, 634] width 82 height 43
